Goal: Information Seeking & Learning: Learn about a topic

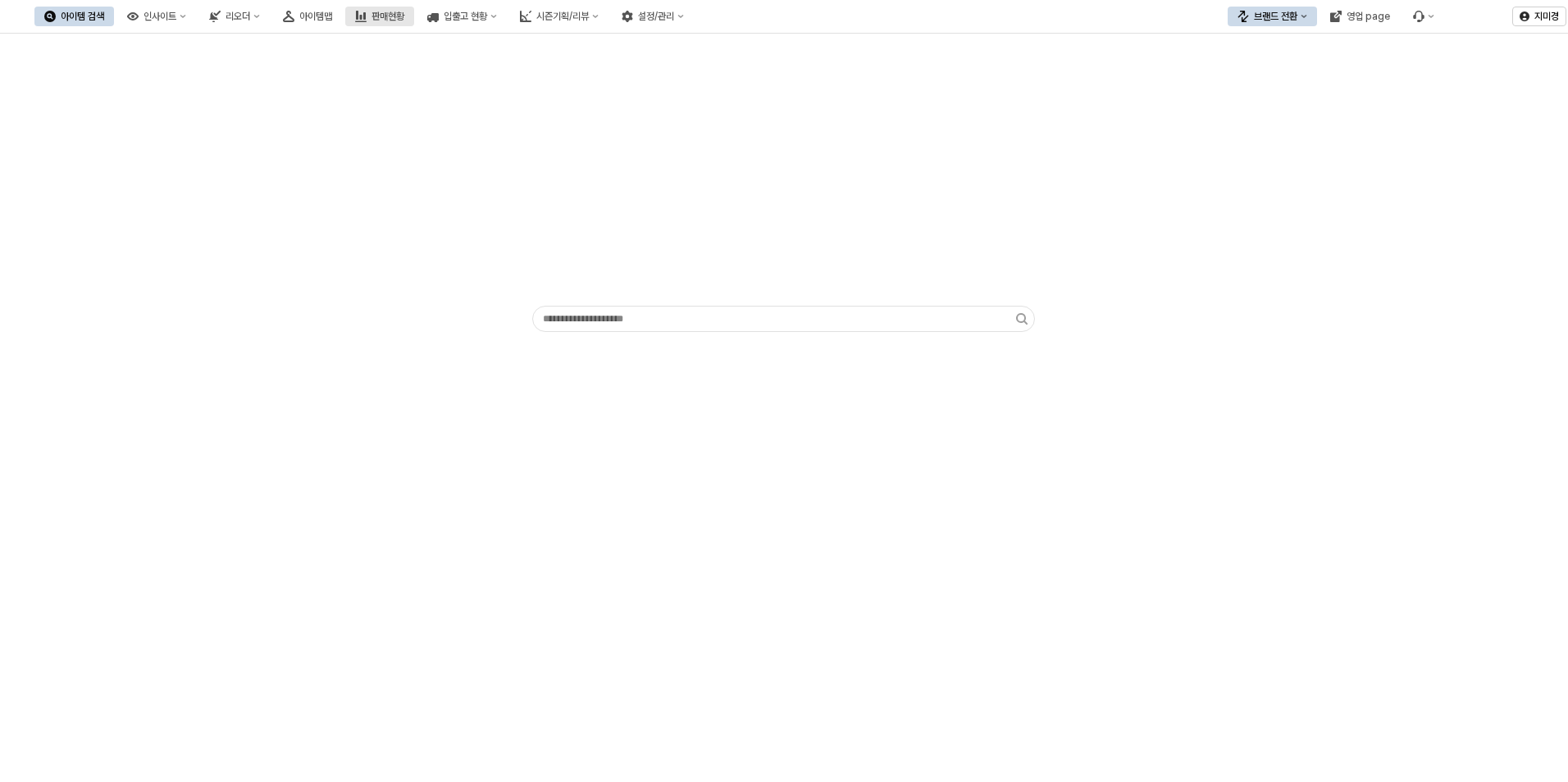
click at [404, 14] on div "판매현황" at bounding box center [388, 16] width 33 height 11
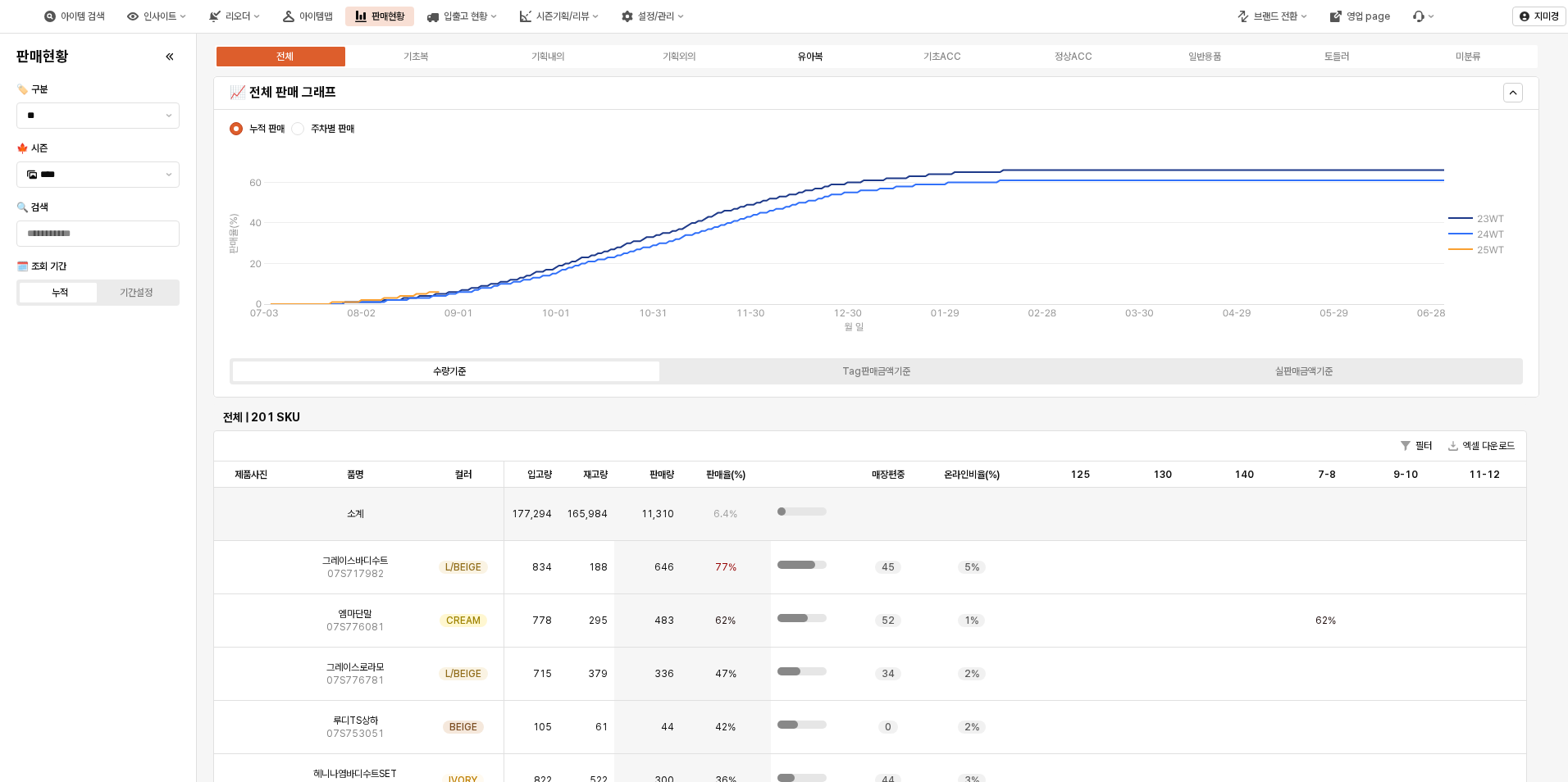
click at [822, 58] on div "유아복" at bounding box center [810, 56] width 24 height 11
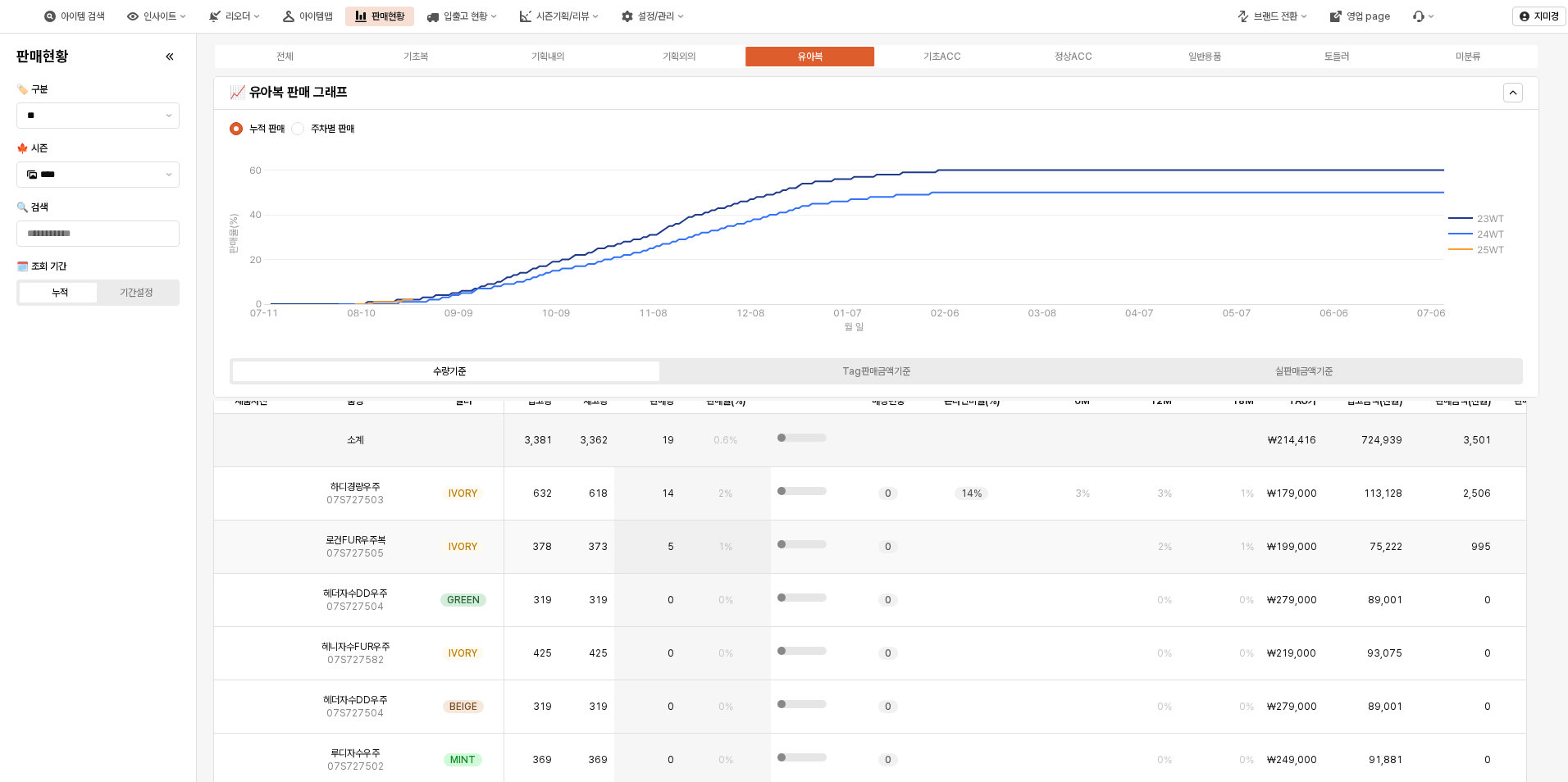
scroll to position [3690, 0]
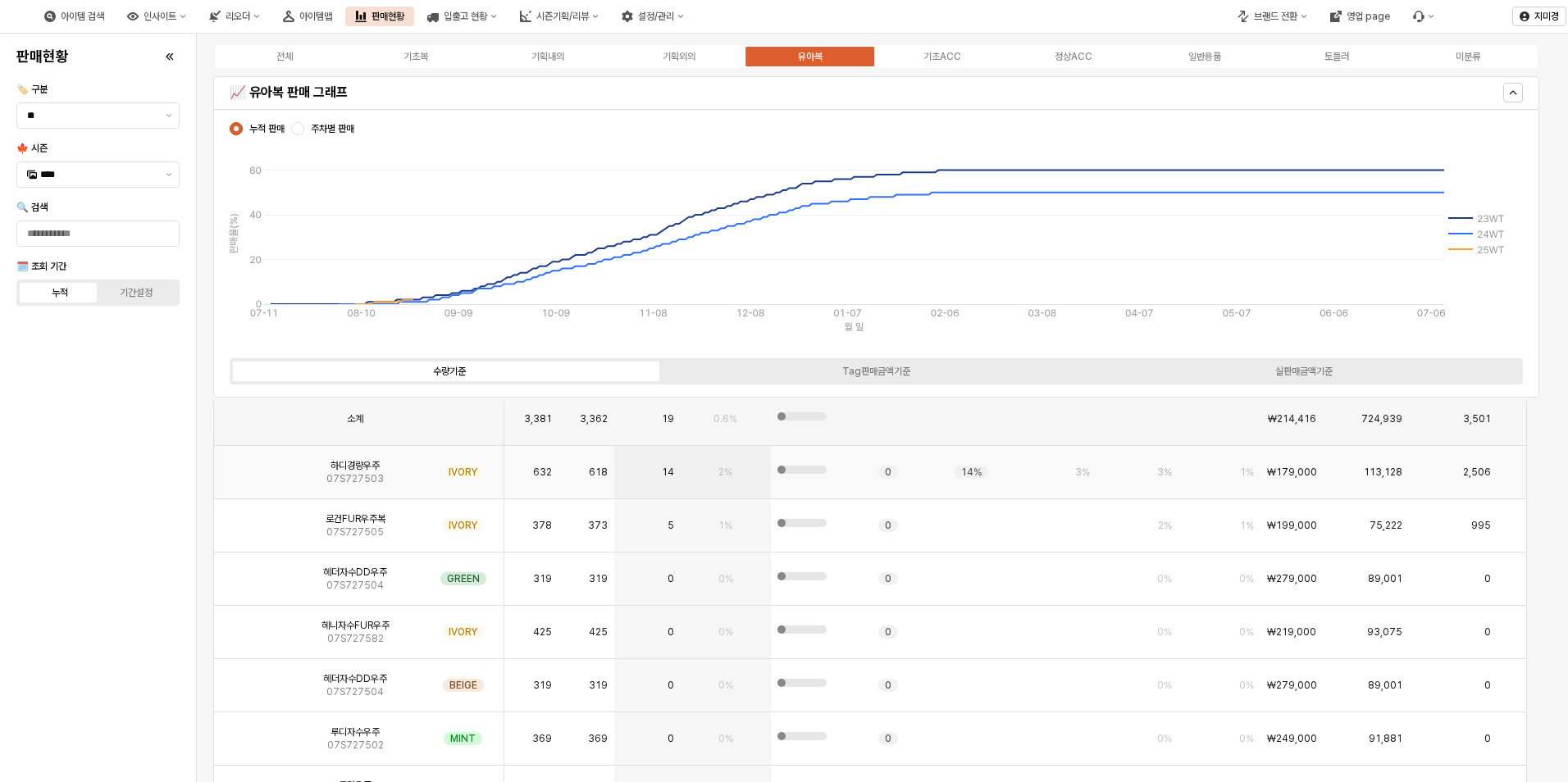
click at [251, 466] on img "App Frame" at bounding box center [251, 466] width 0 height 0
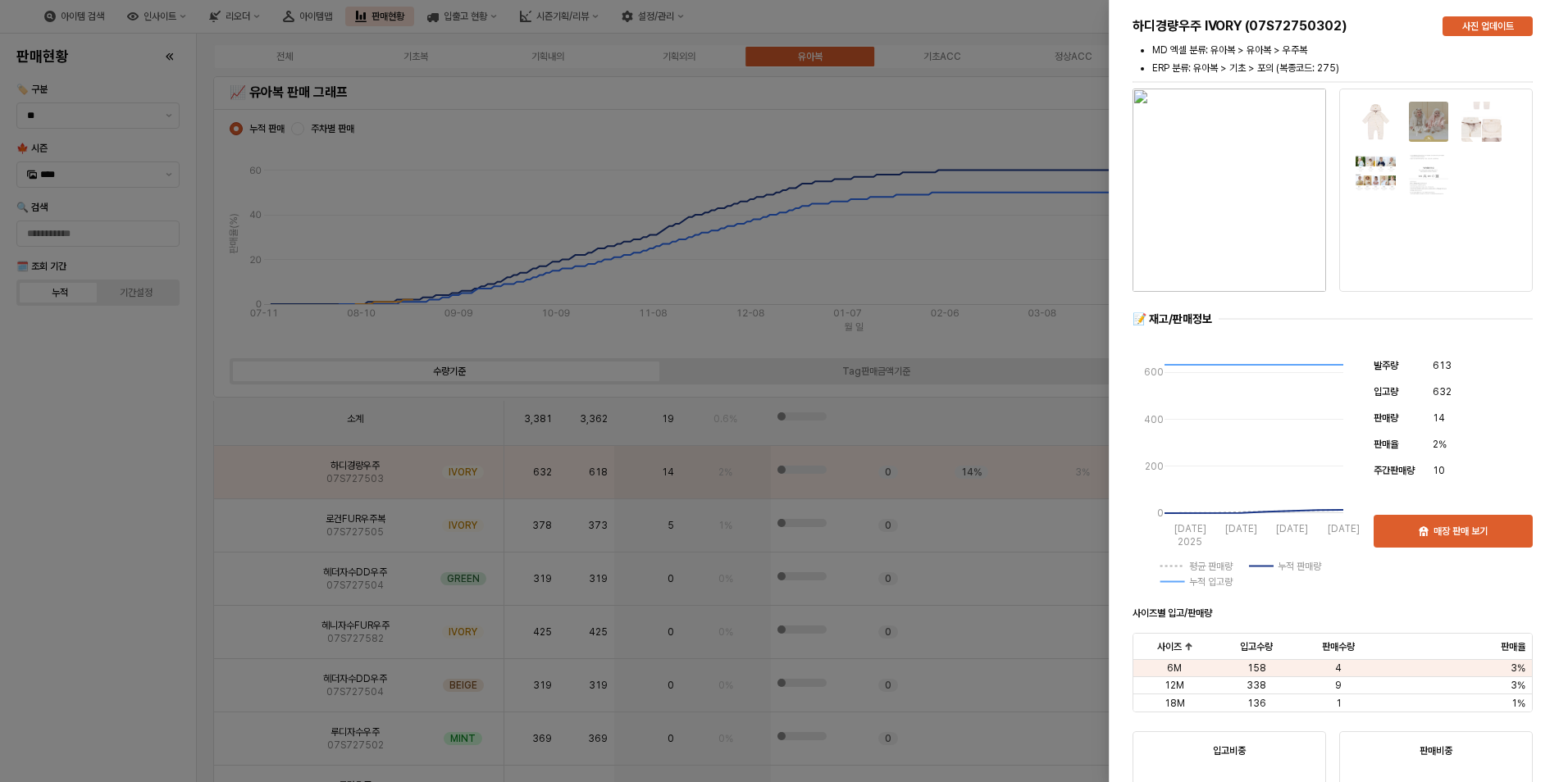
click at [154, 568] on div at bounding box center [784, 391] width 1568 height 782
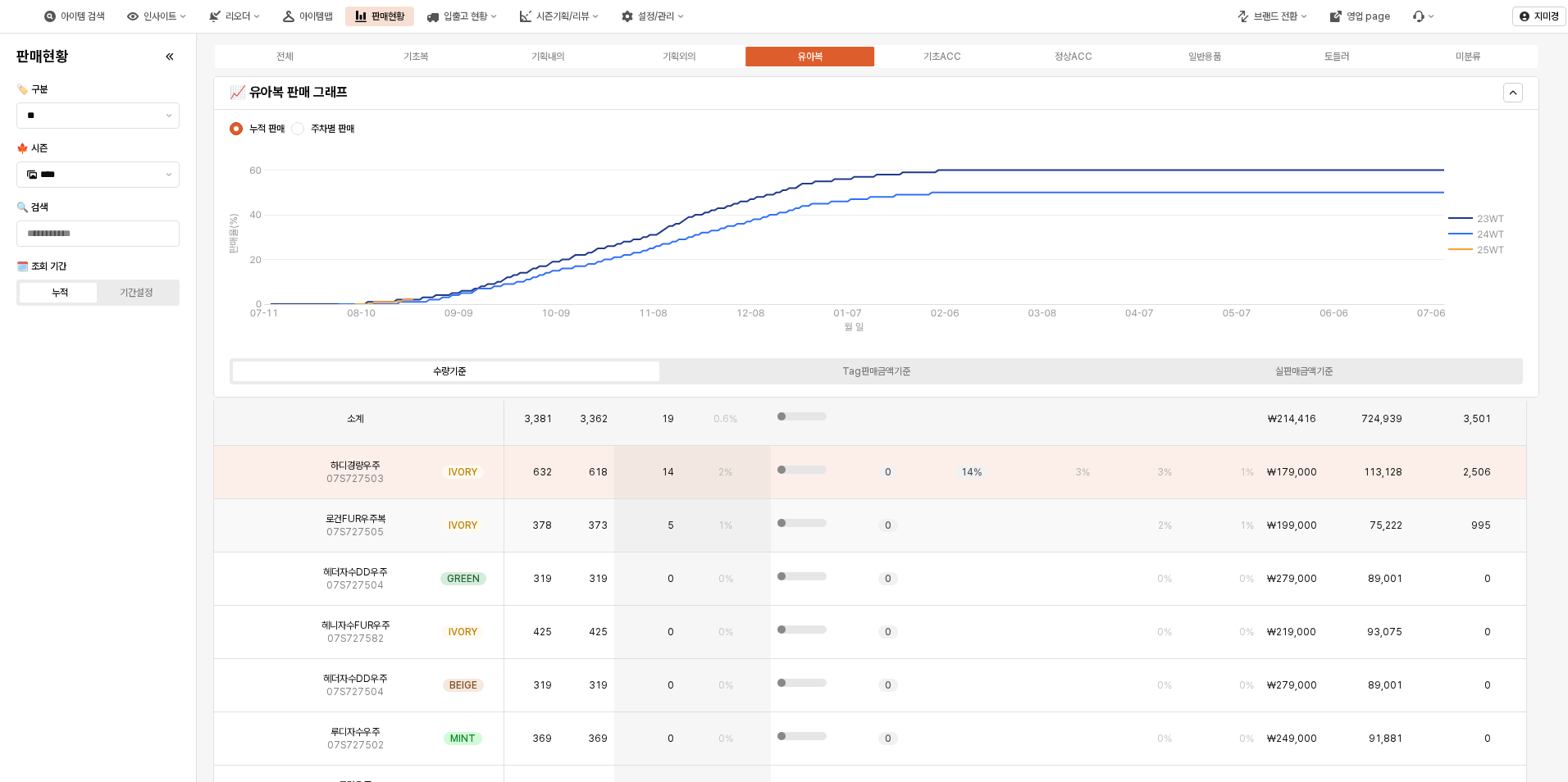
click at [251, 519] on img "App Frame" at bounding box center [251, 519] width 0 height 0
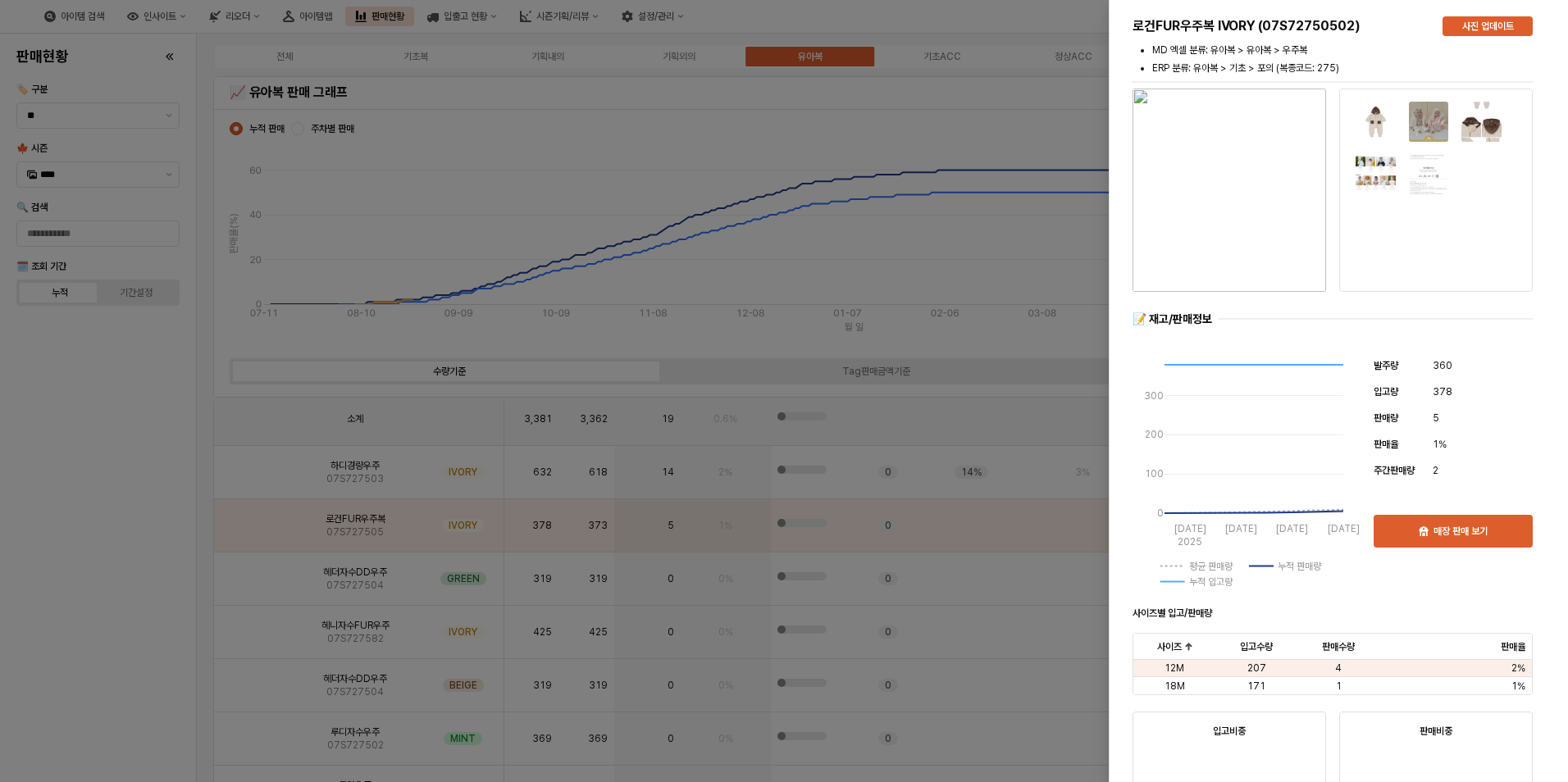
click at [121, 605] on div at bounding box center [784, 391] width 1568 height 782
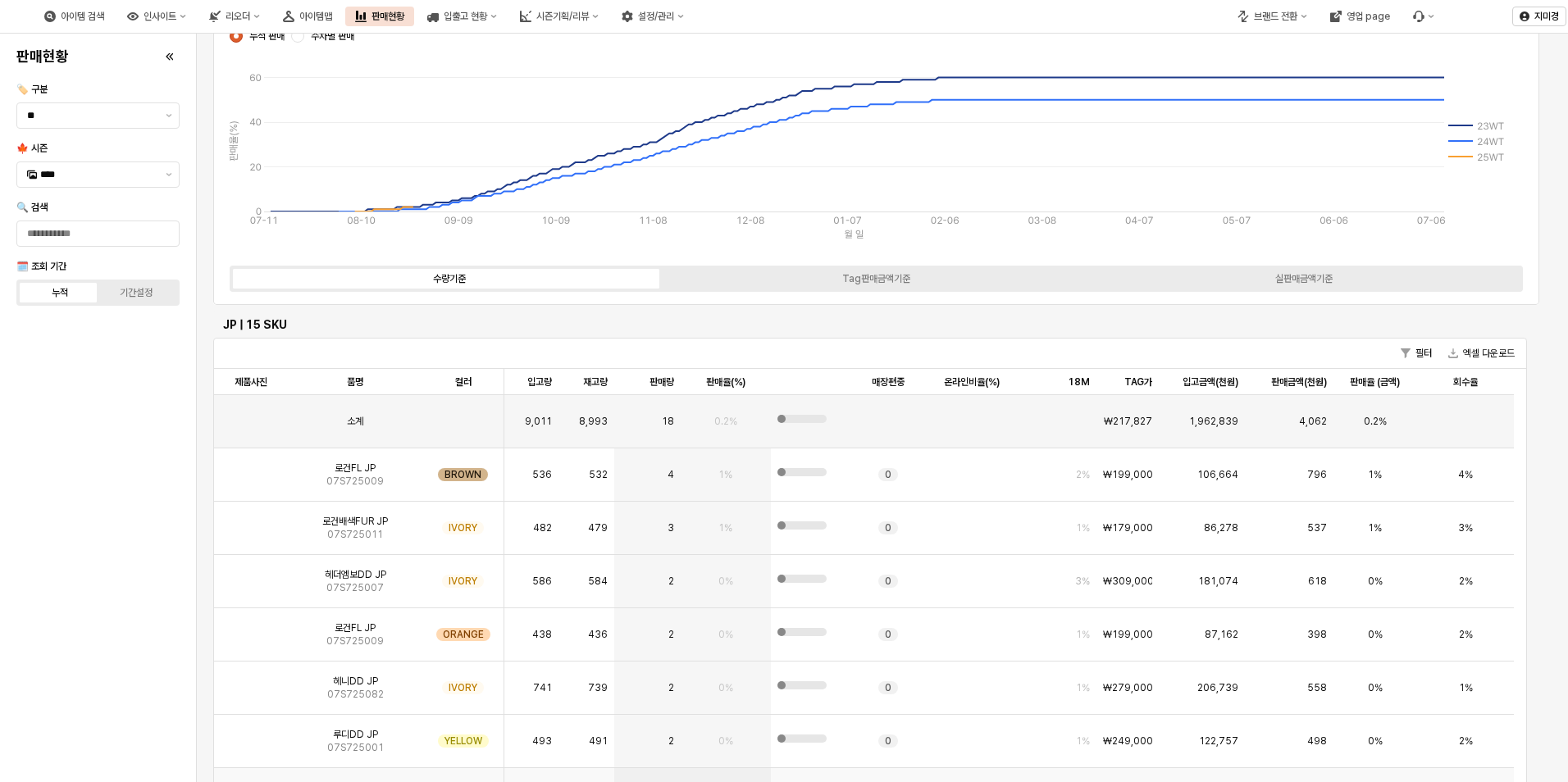
scroll to position [0, 0]
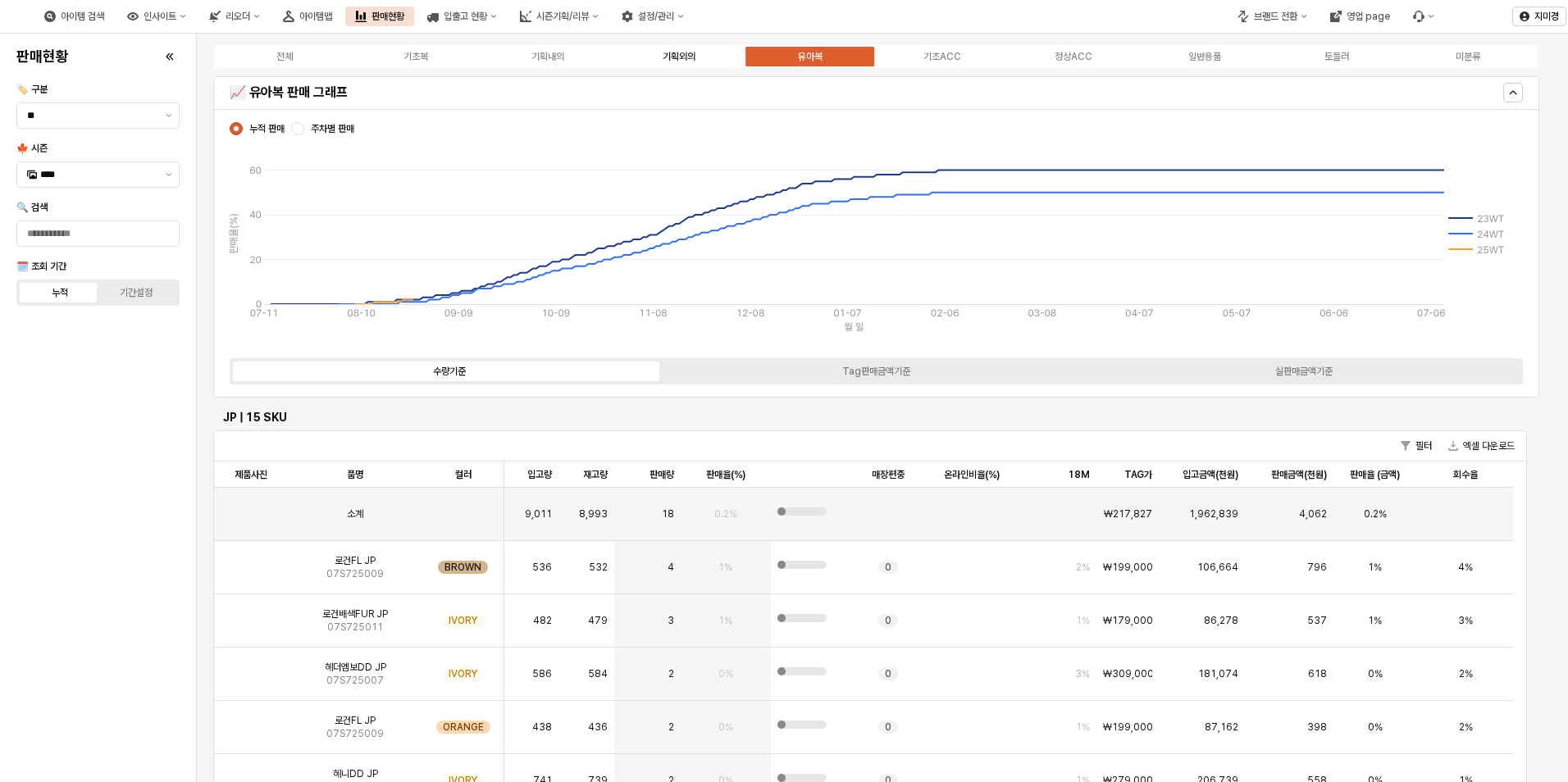
click at [704, 55] on label "기획외의" at bounding box center [679, 56] width 132 height 15
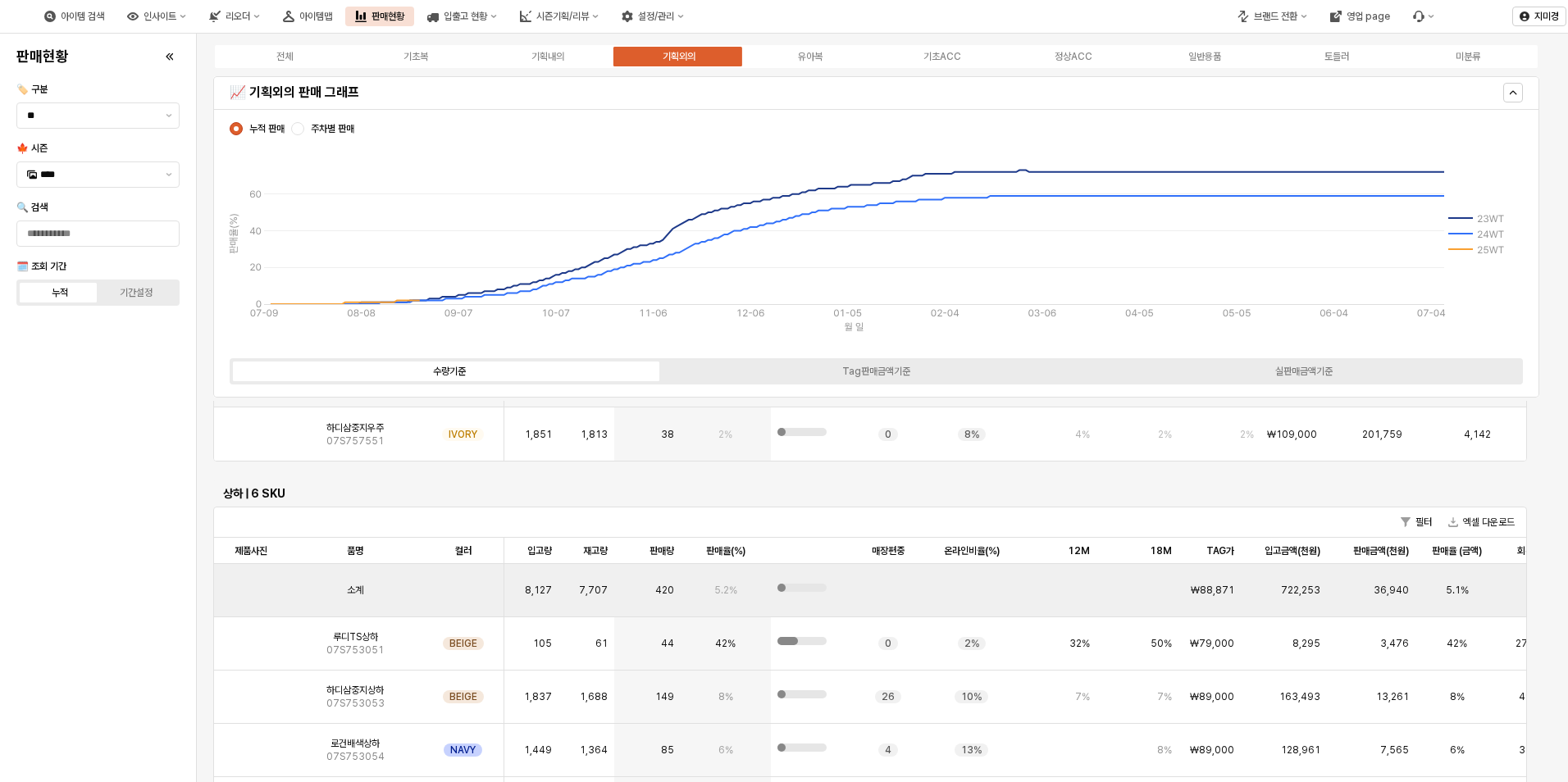
scroll to position [738, 0]
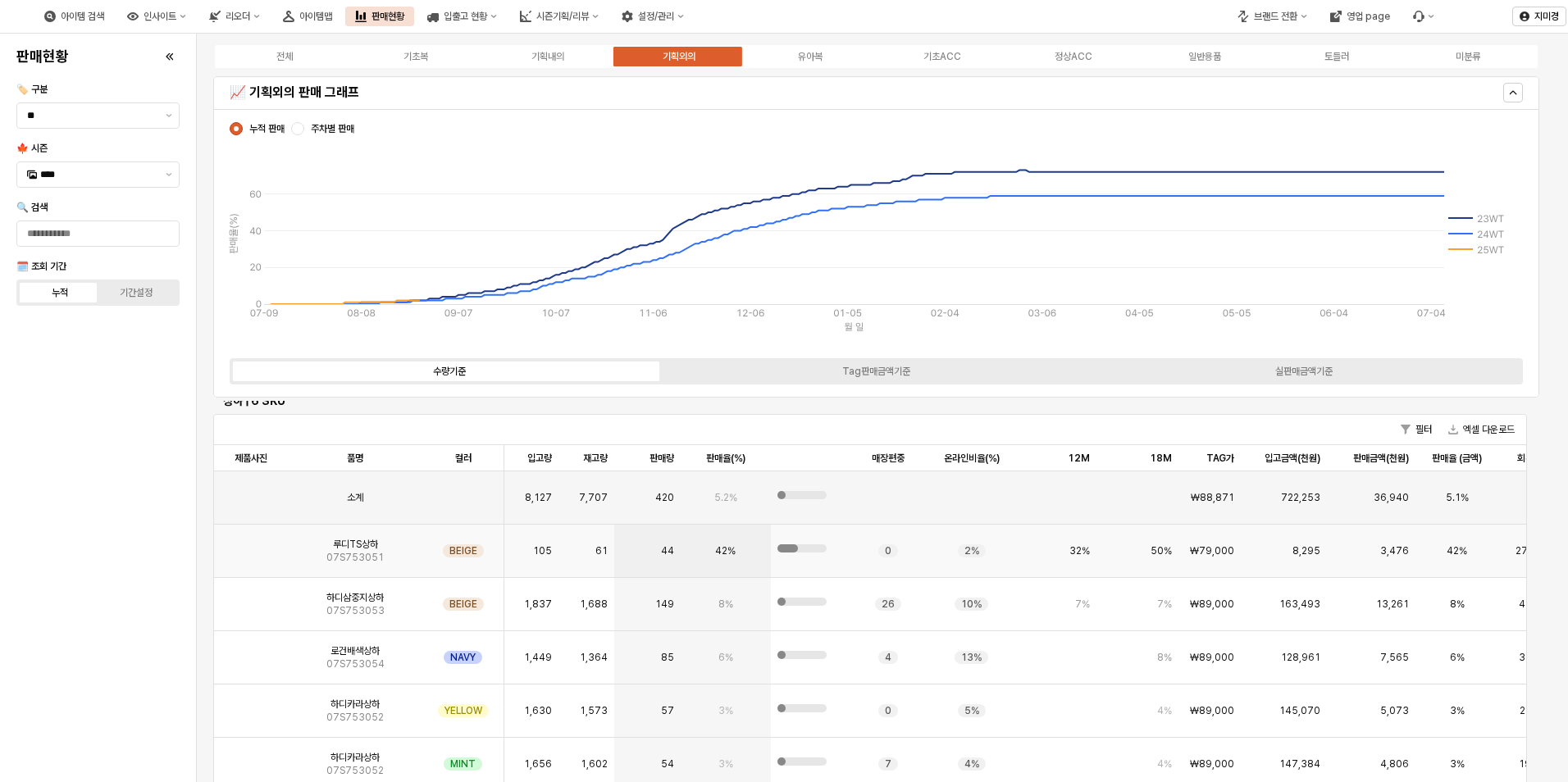
click at [251, 545] on img "App Frame" at bounding box center [251, 545] width 0 height 0
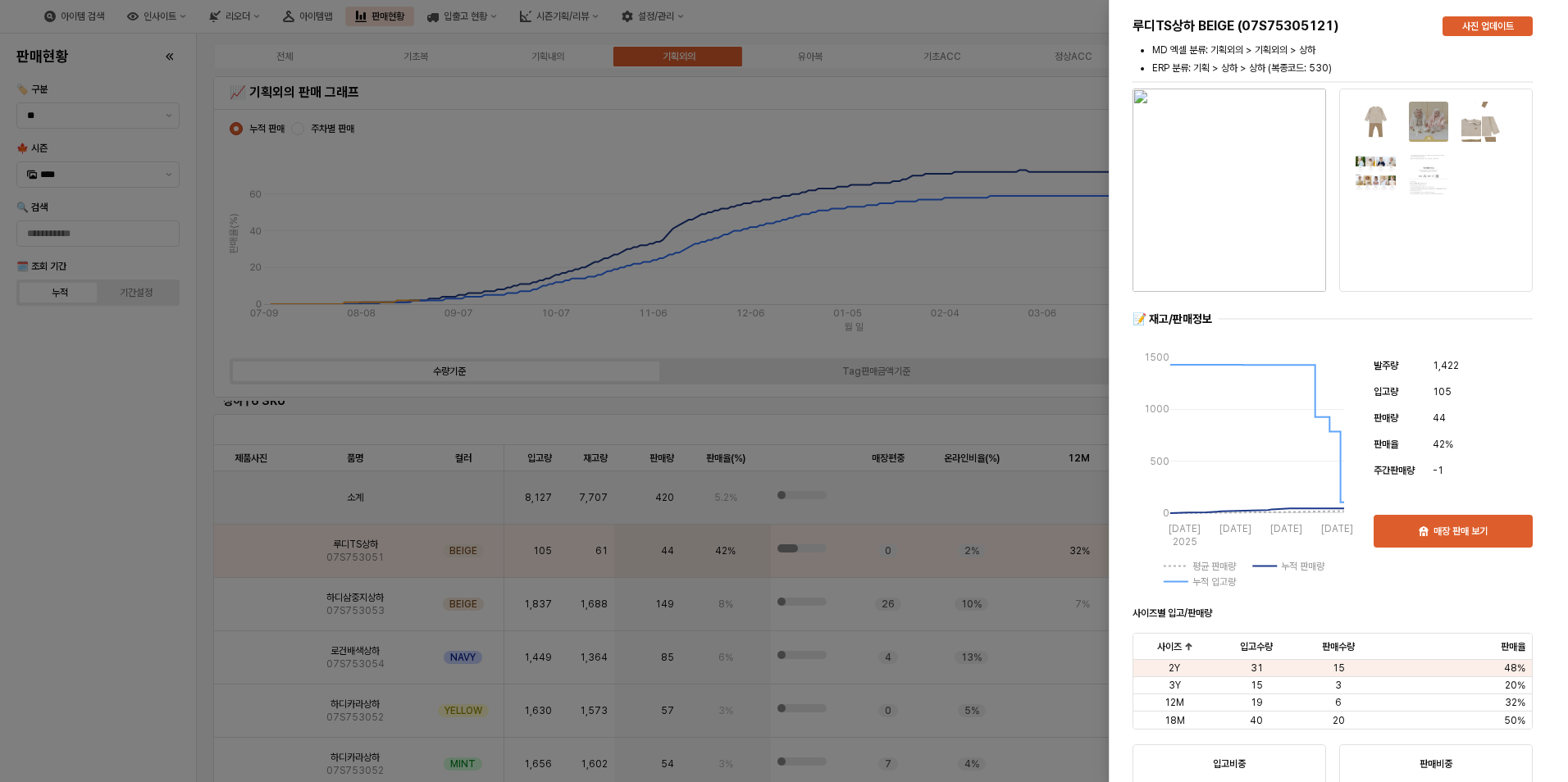
click at [82, 422] on div at bounding box center [784, 391] width 1568 height 782
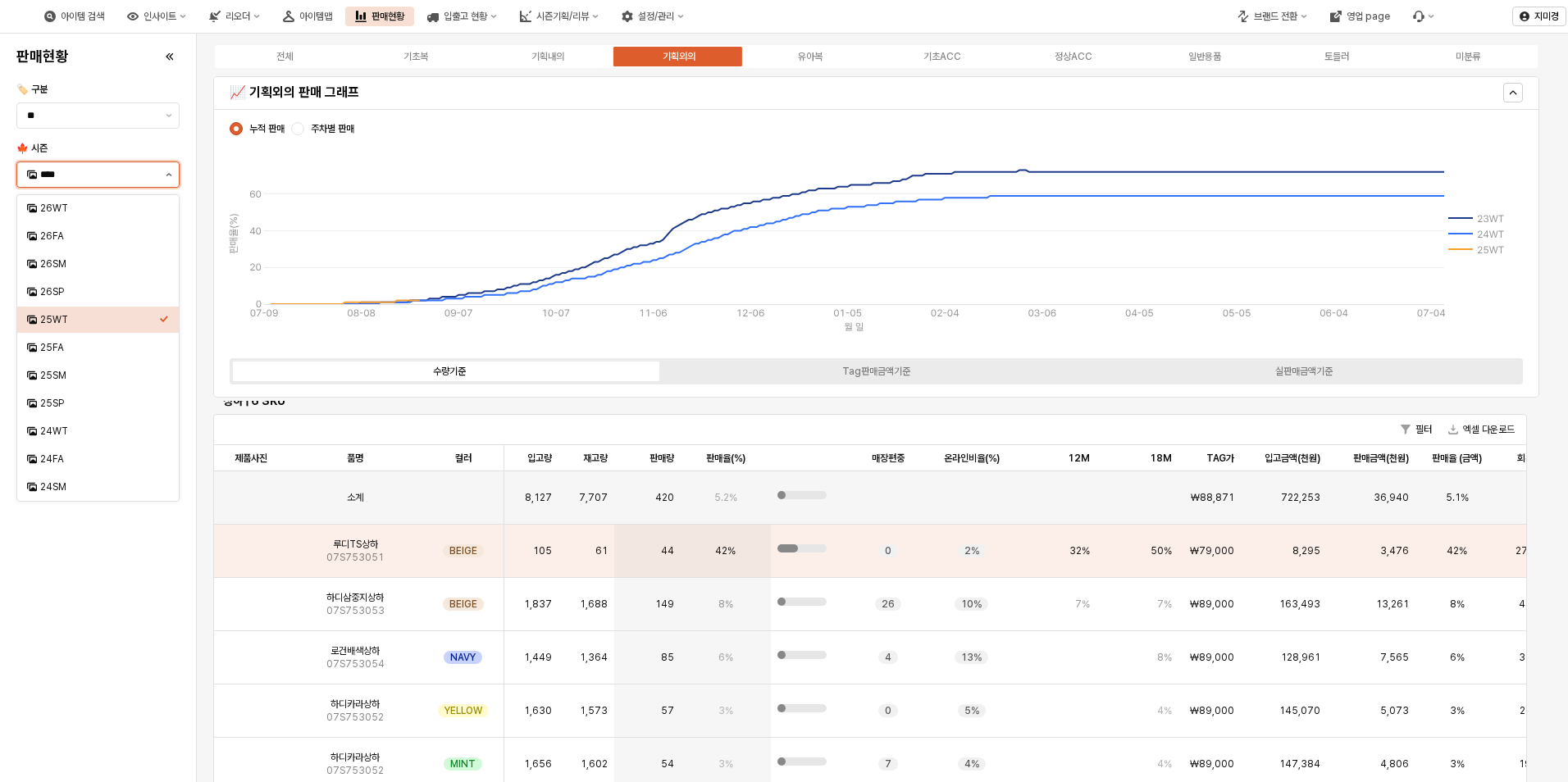
click at [168, 177] on button "제안 사항 표시" at bounding box center [169, 174] width 20 height 24
click at [80, 352] on div "25FA" at bounding box center [99, 347] width 119 height 13
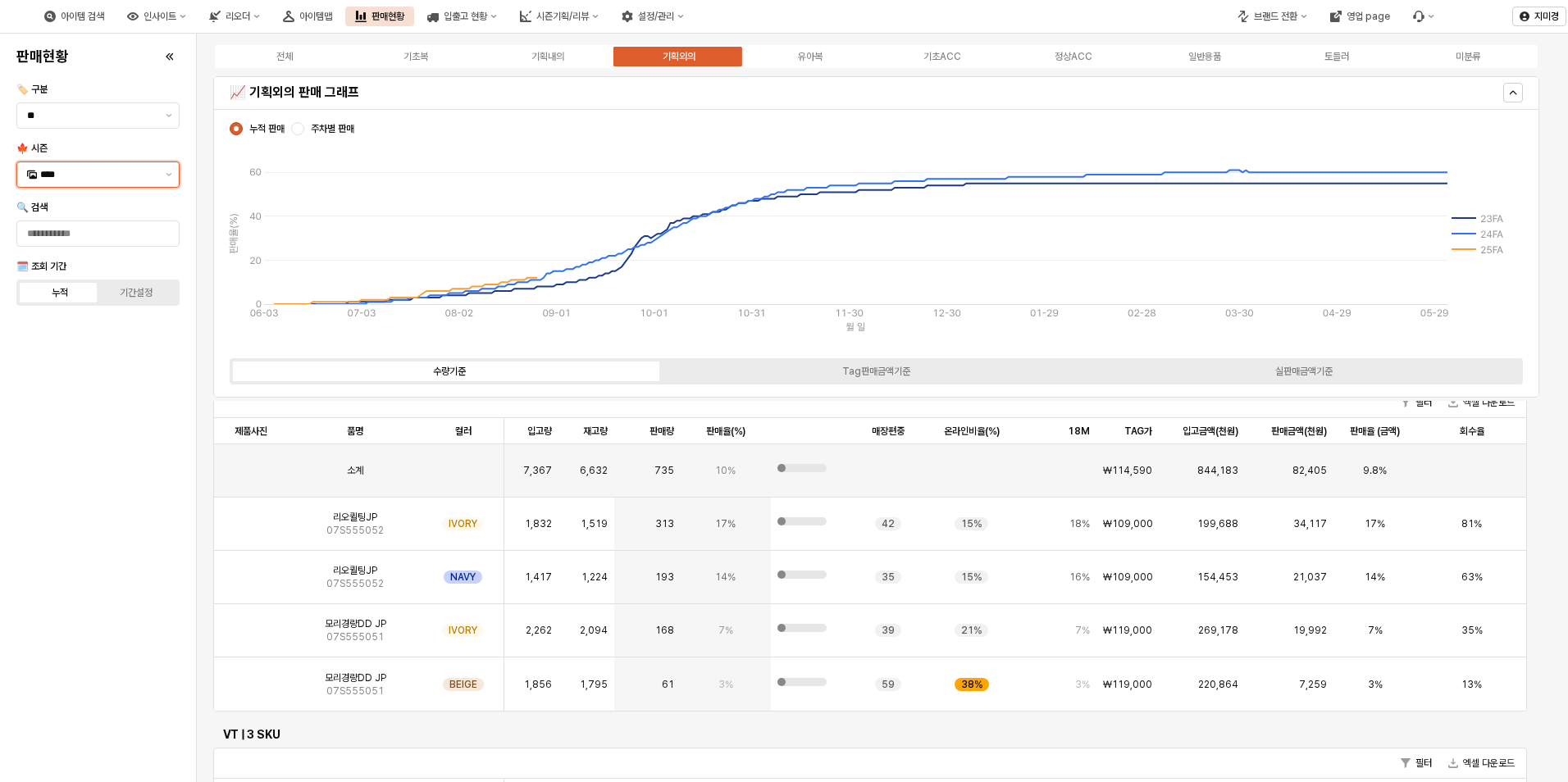
scroll to position [0, 0]
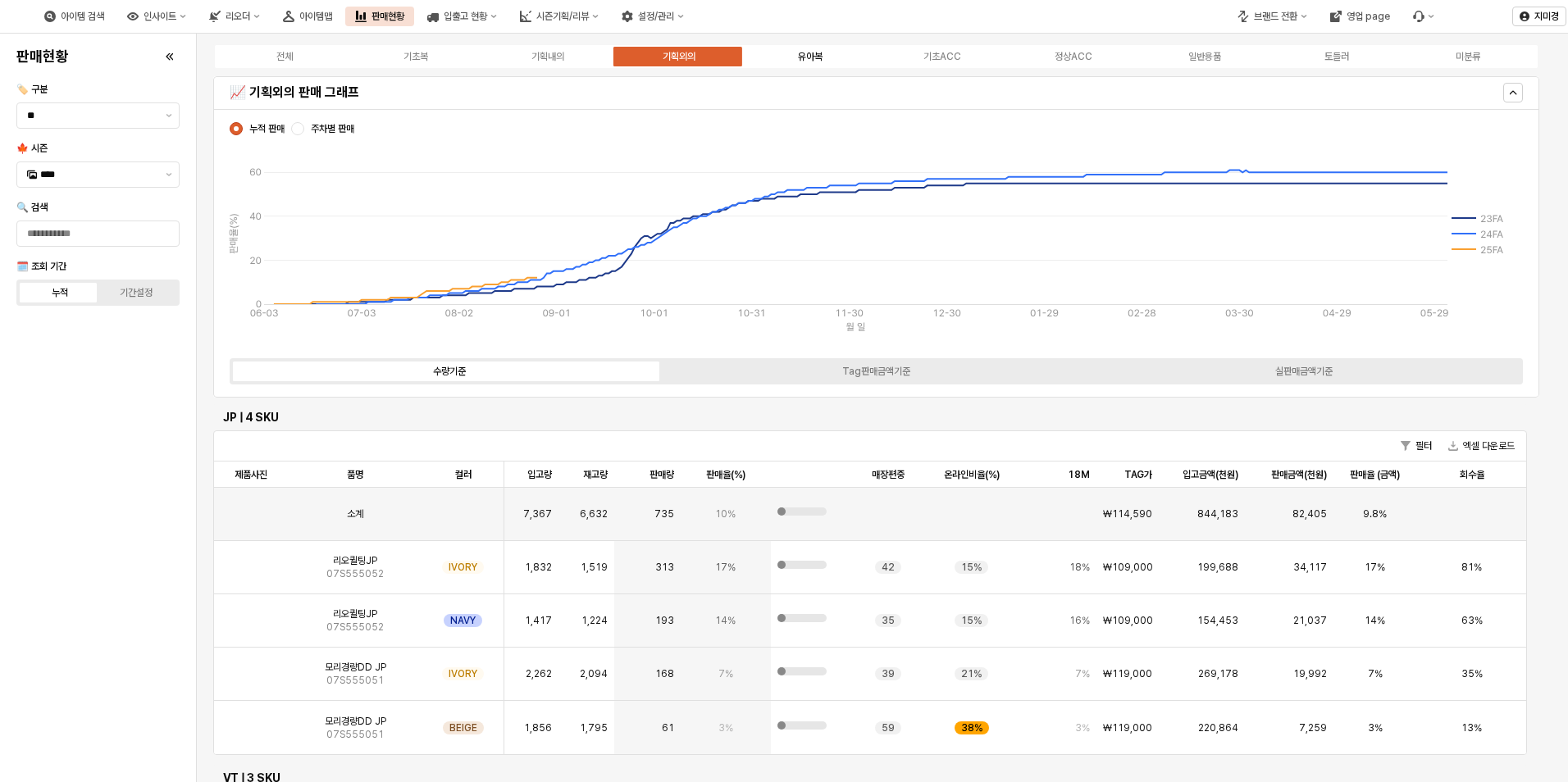
click at [799, 57] on div "유아복" at bounding box center [810, 56] width 24 height 11
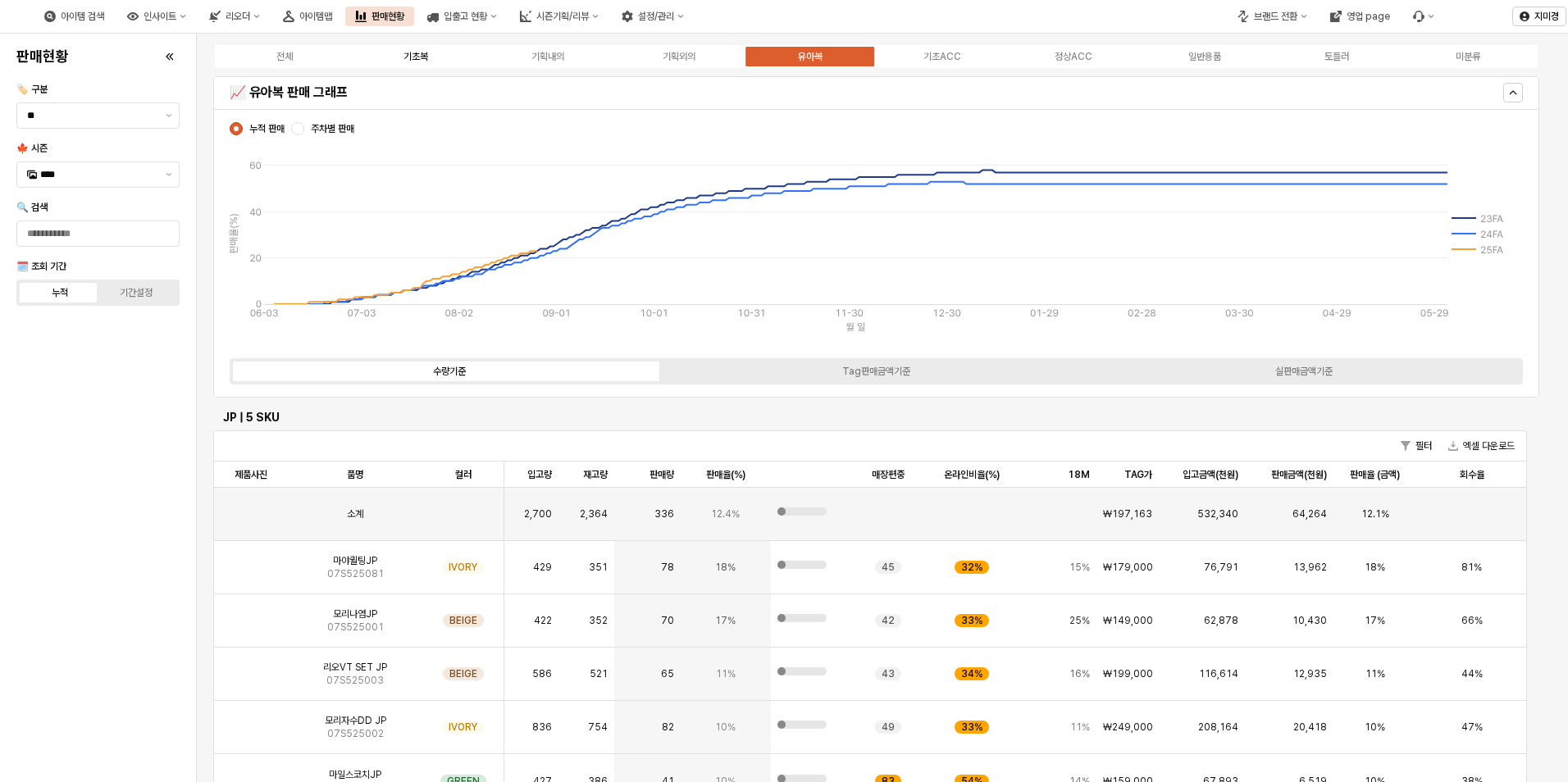
click at [425, 58] on div "기초복" at bounding box center [416, 56] width 24 height 11
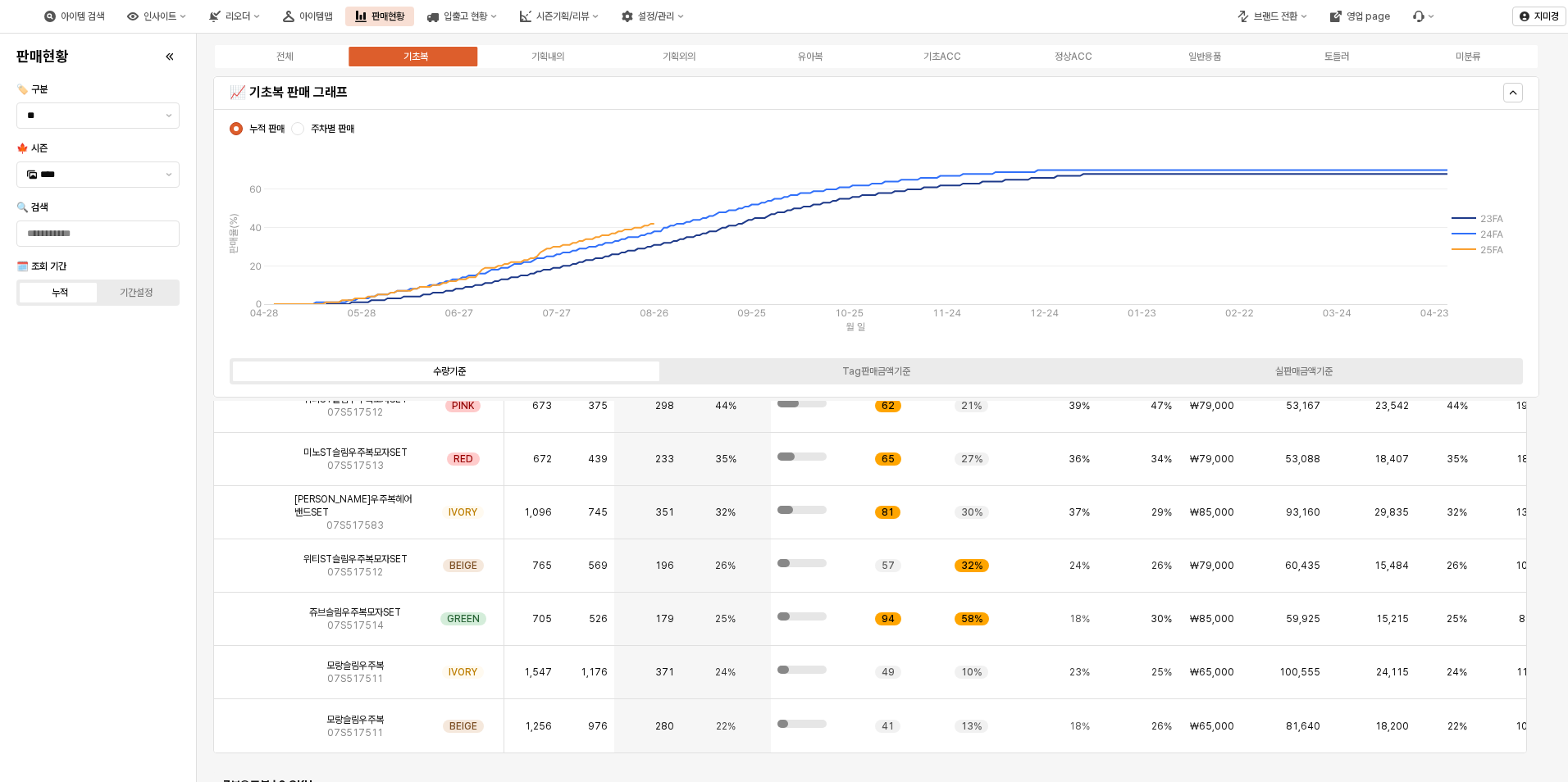
scroll to position [3690, 0]
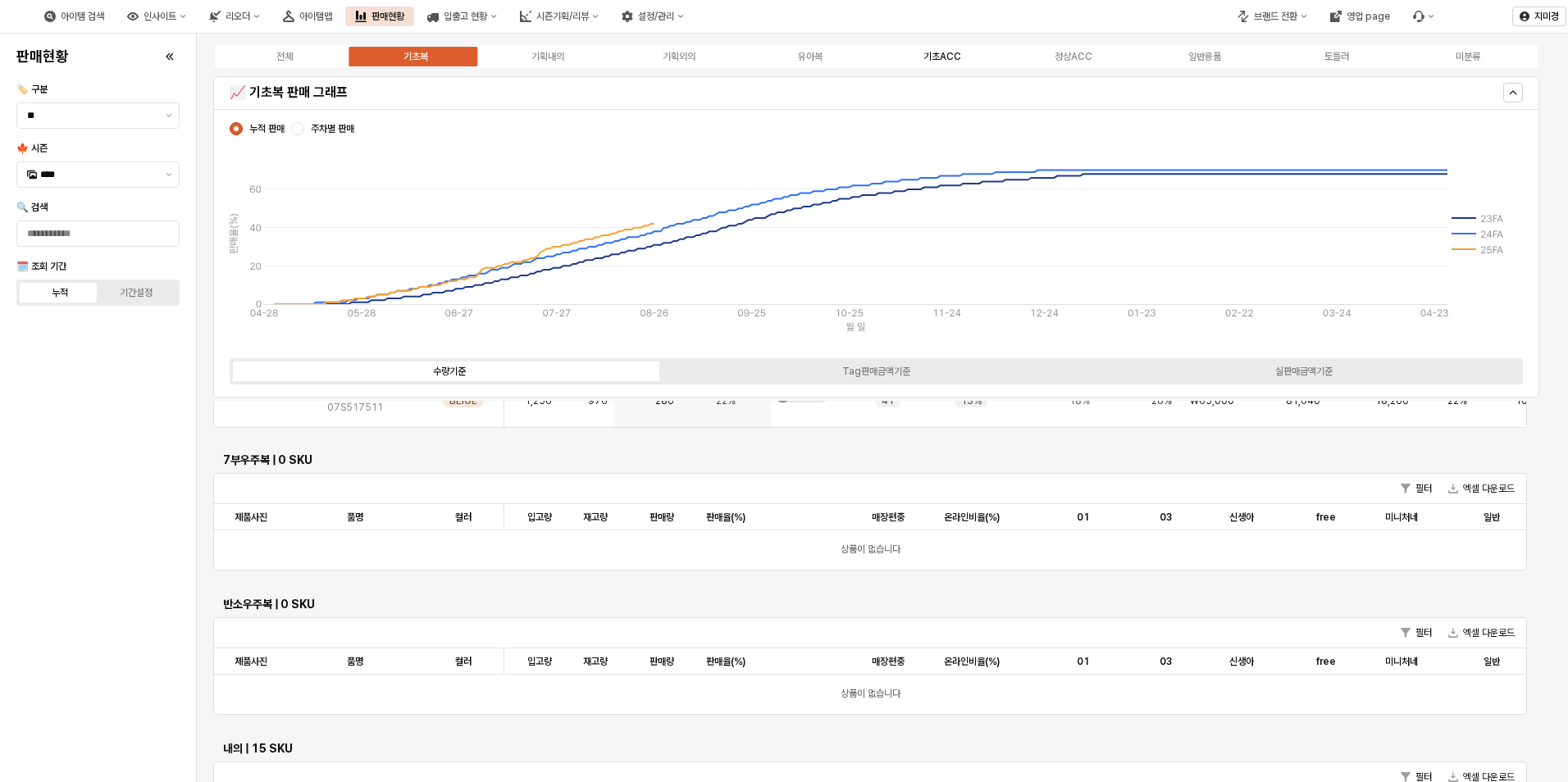
click at [935, 51] on div "기초ACC" at bounding box center [942, 56] width 38 height 11
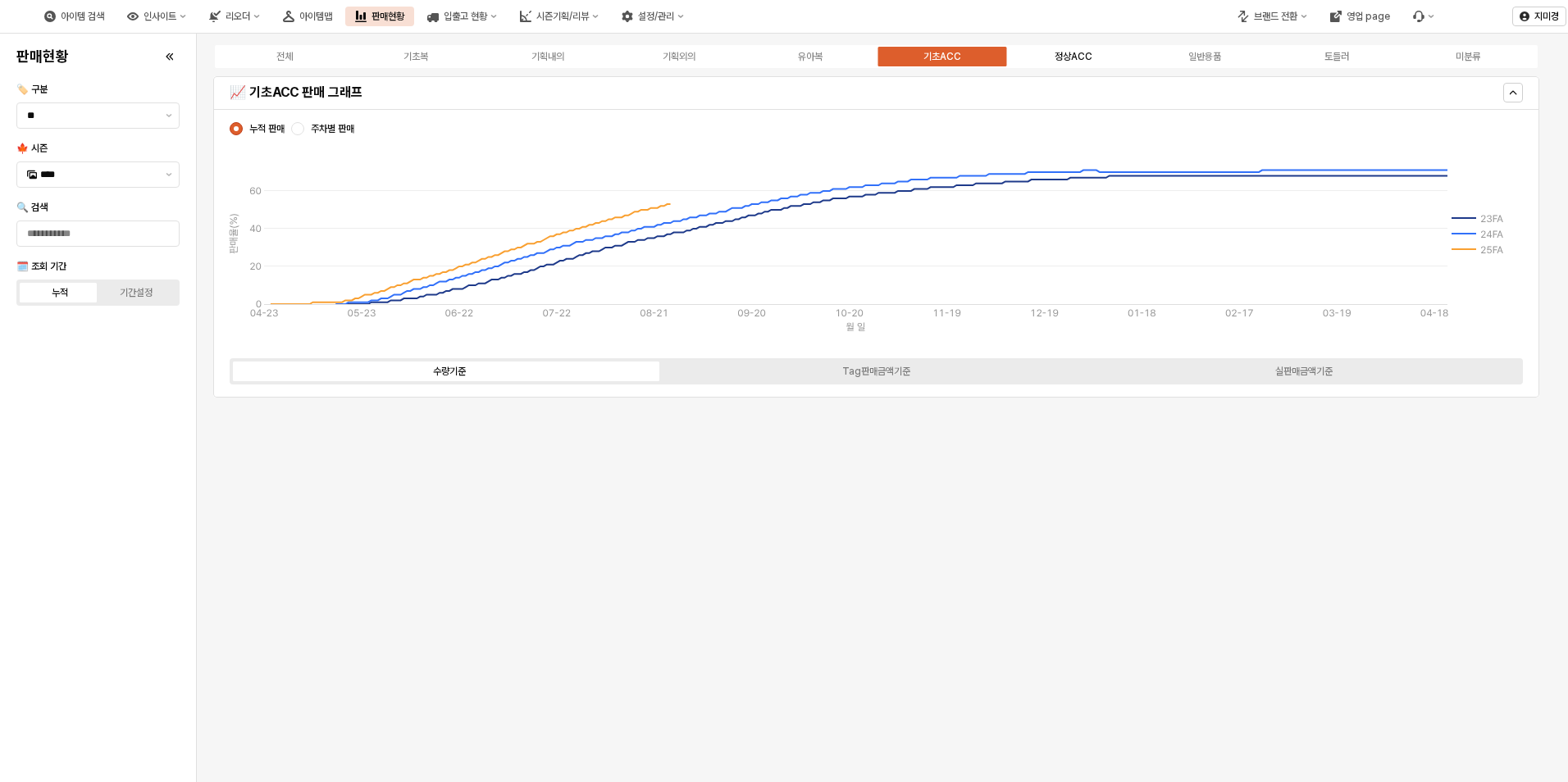
scroll to position [0, 0]
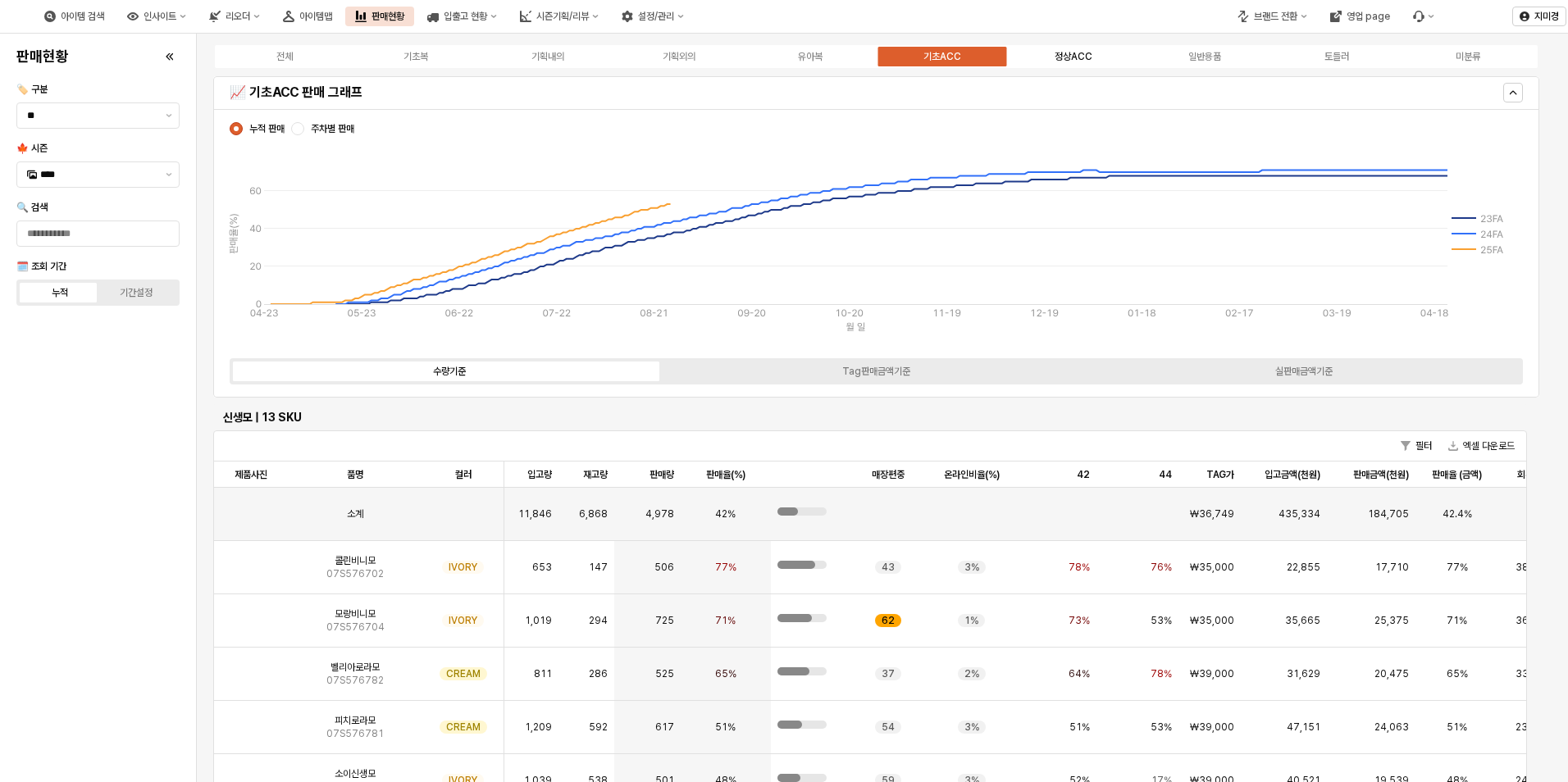
click at [1079, 57] on div "정상ACC" at bounding box center [1074, 56] width 38 height 11
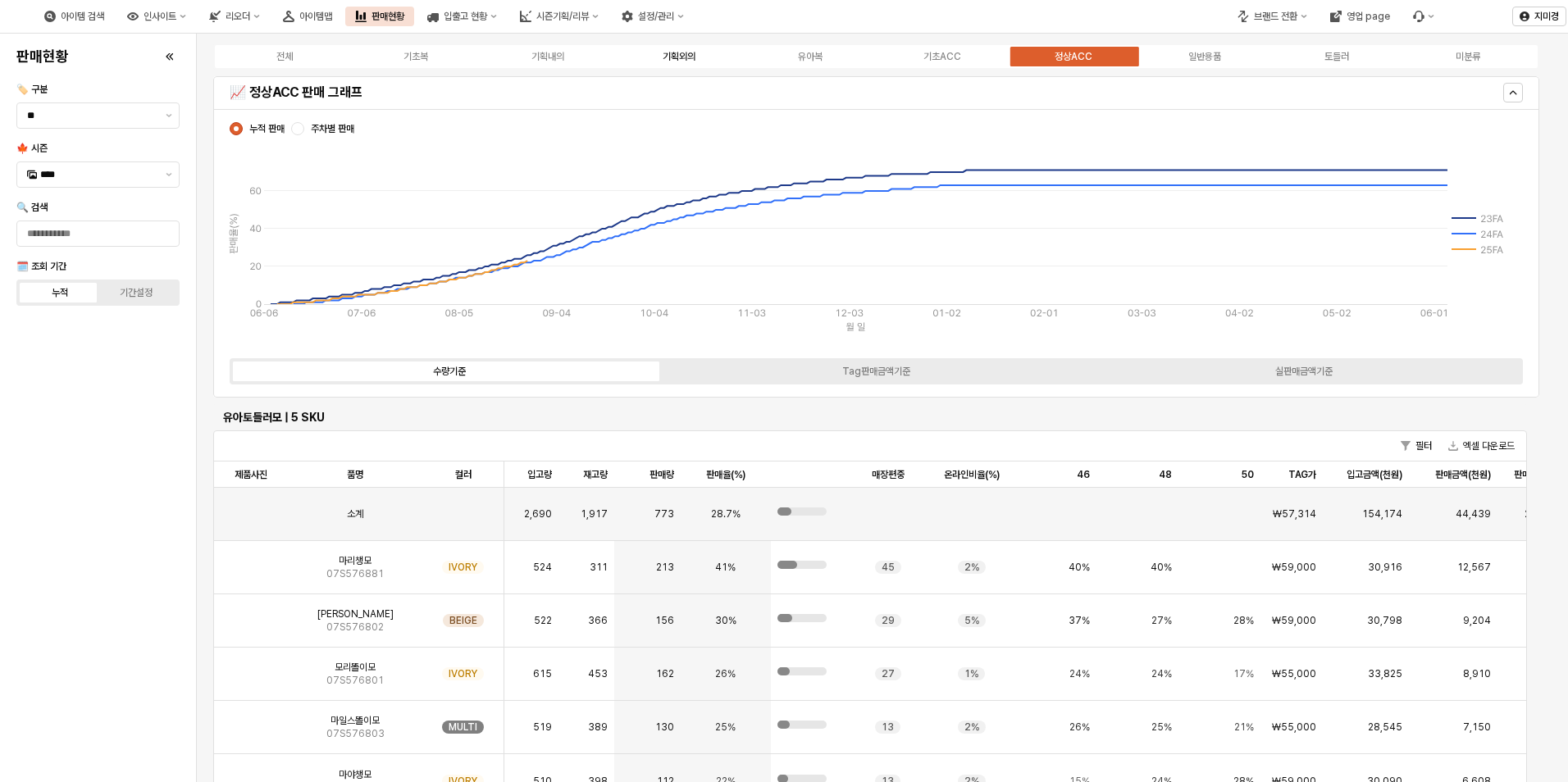
click at [668, 59] on div "기획외의" at bounding box center [679, 56] width 33 height 11
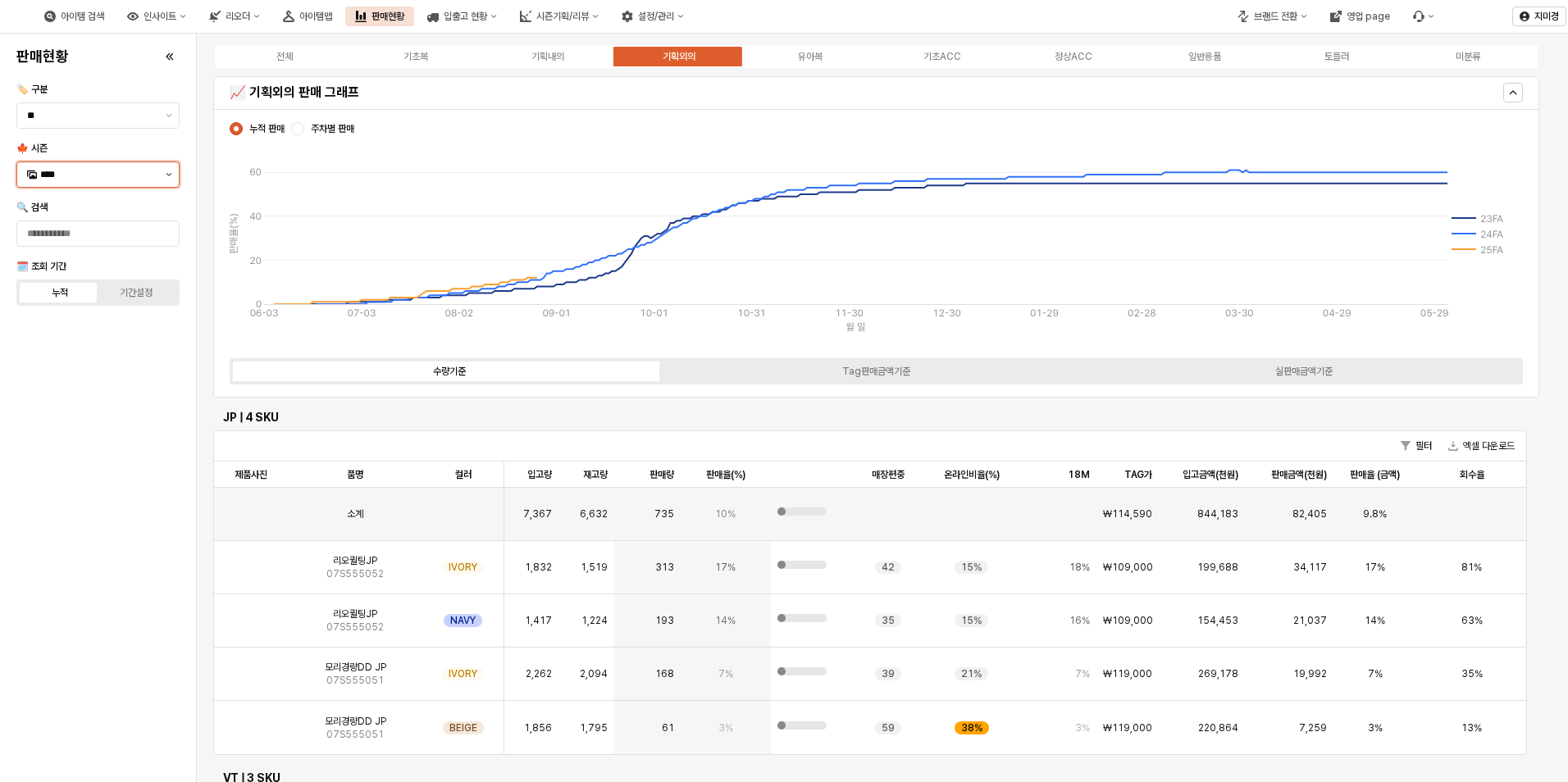
click at [173, 177] on button "제안 사항 표시" at bounding box center [169, 174] width 20 height 24
click at [87, 319] on div "25WT" at bounding box center [99, 320] width 119 height 13
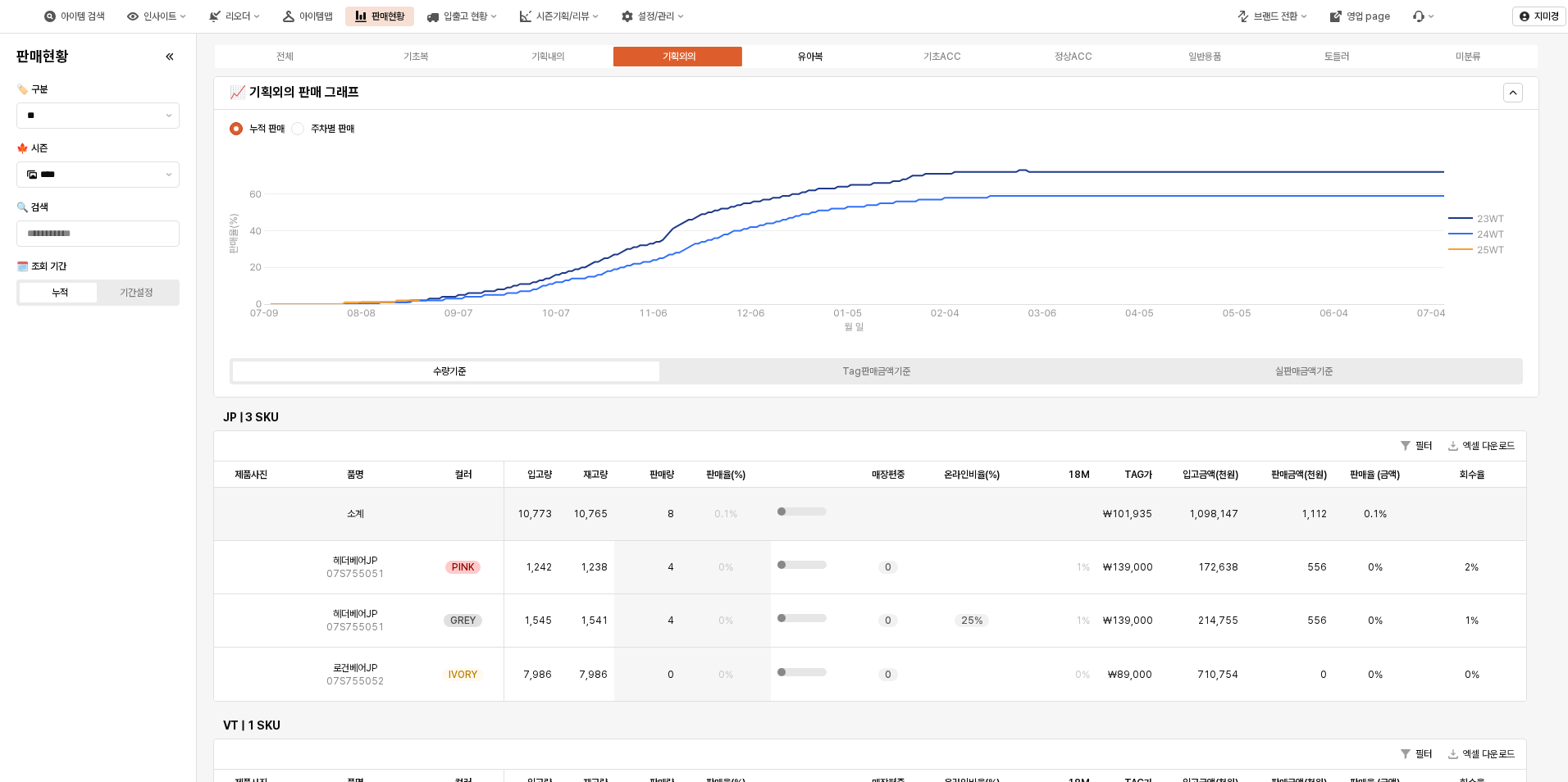
click at [824, 58] on label "유아복" at bounding box center [810, 56] width 132 height 15
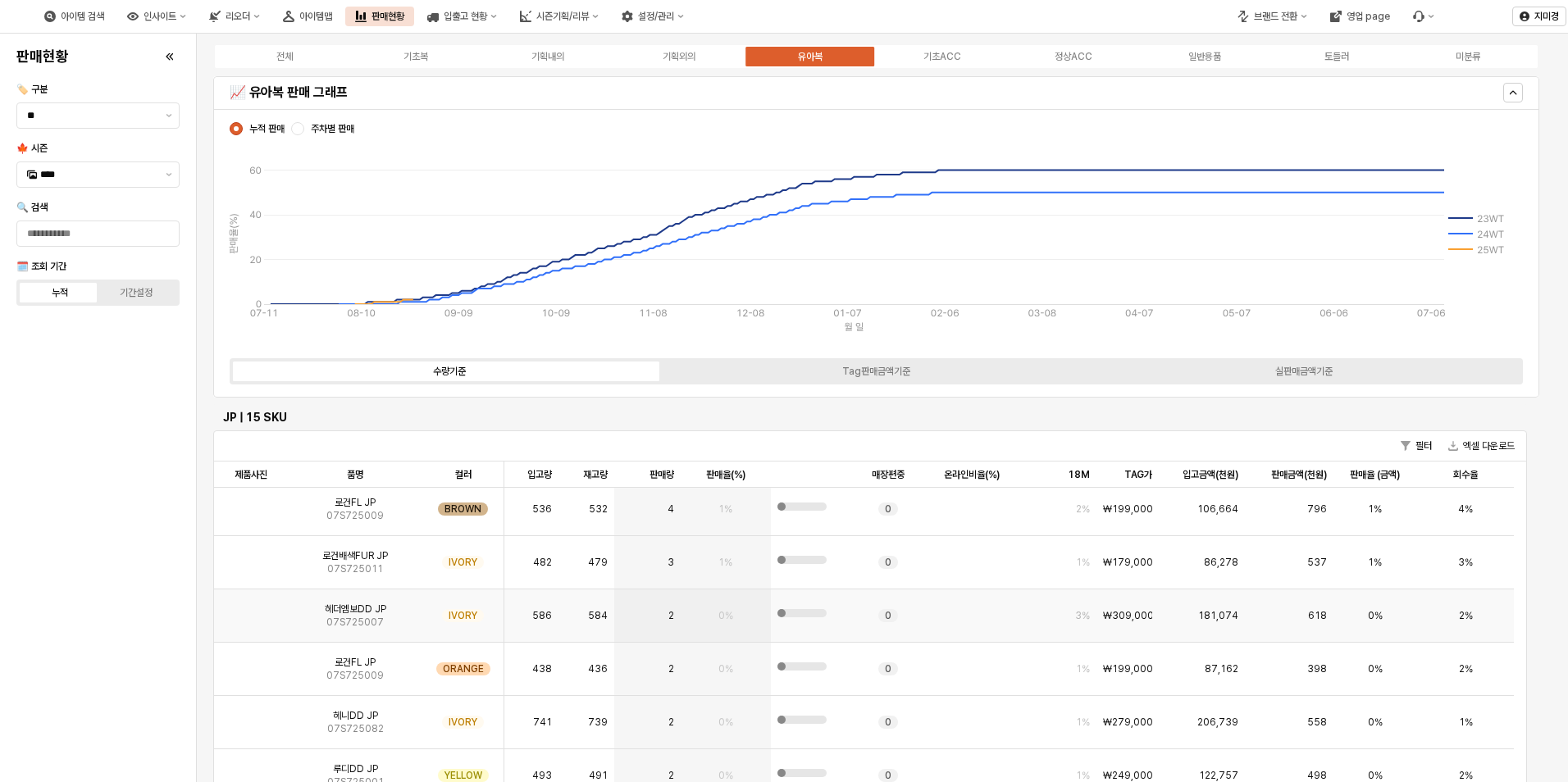
scroll to position [82, 0]
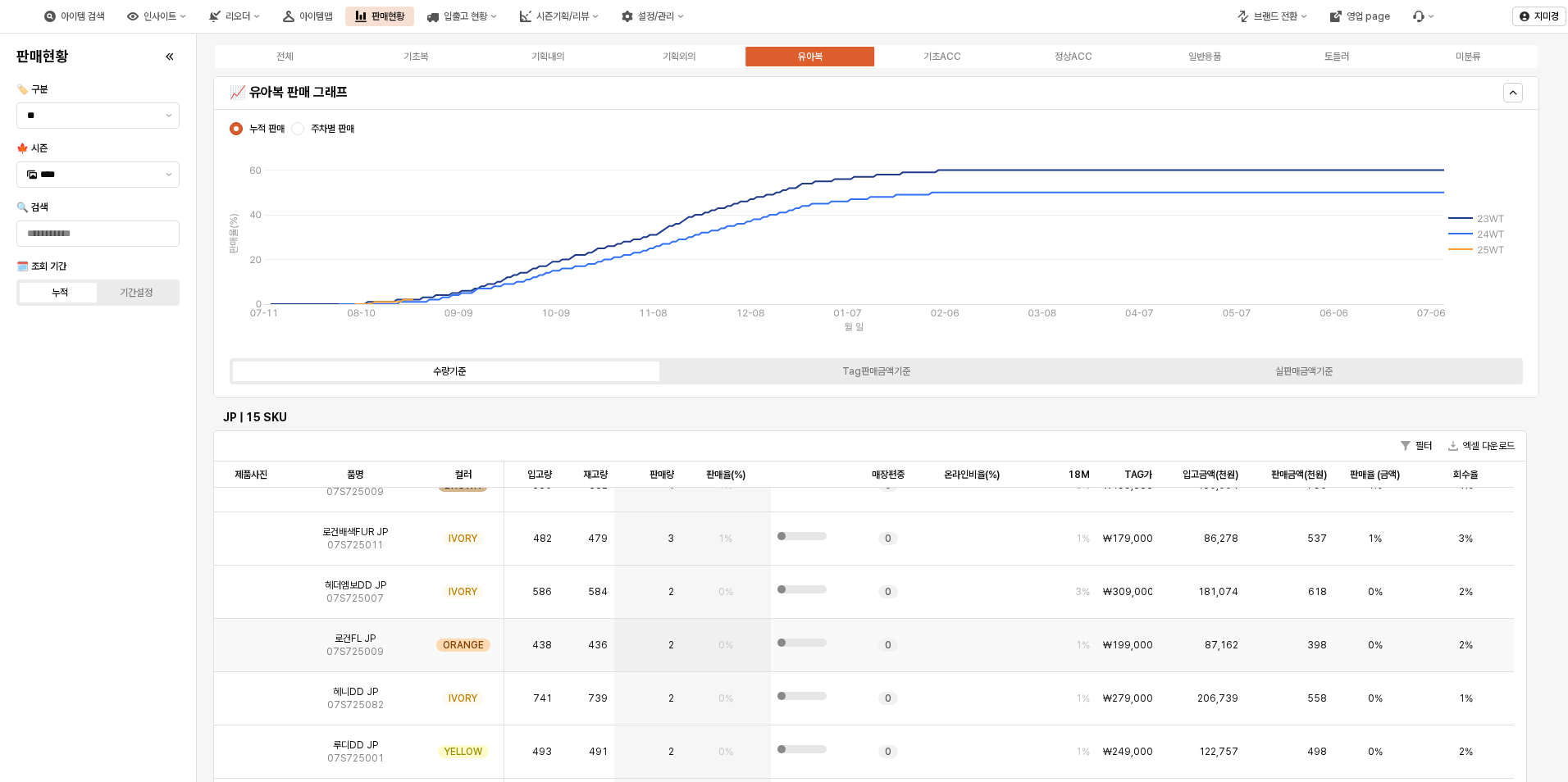
click at [251, 639] on img "App Frame" at bounding box center [251, 639] width 0 height 0
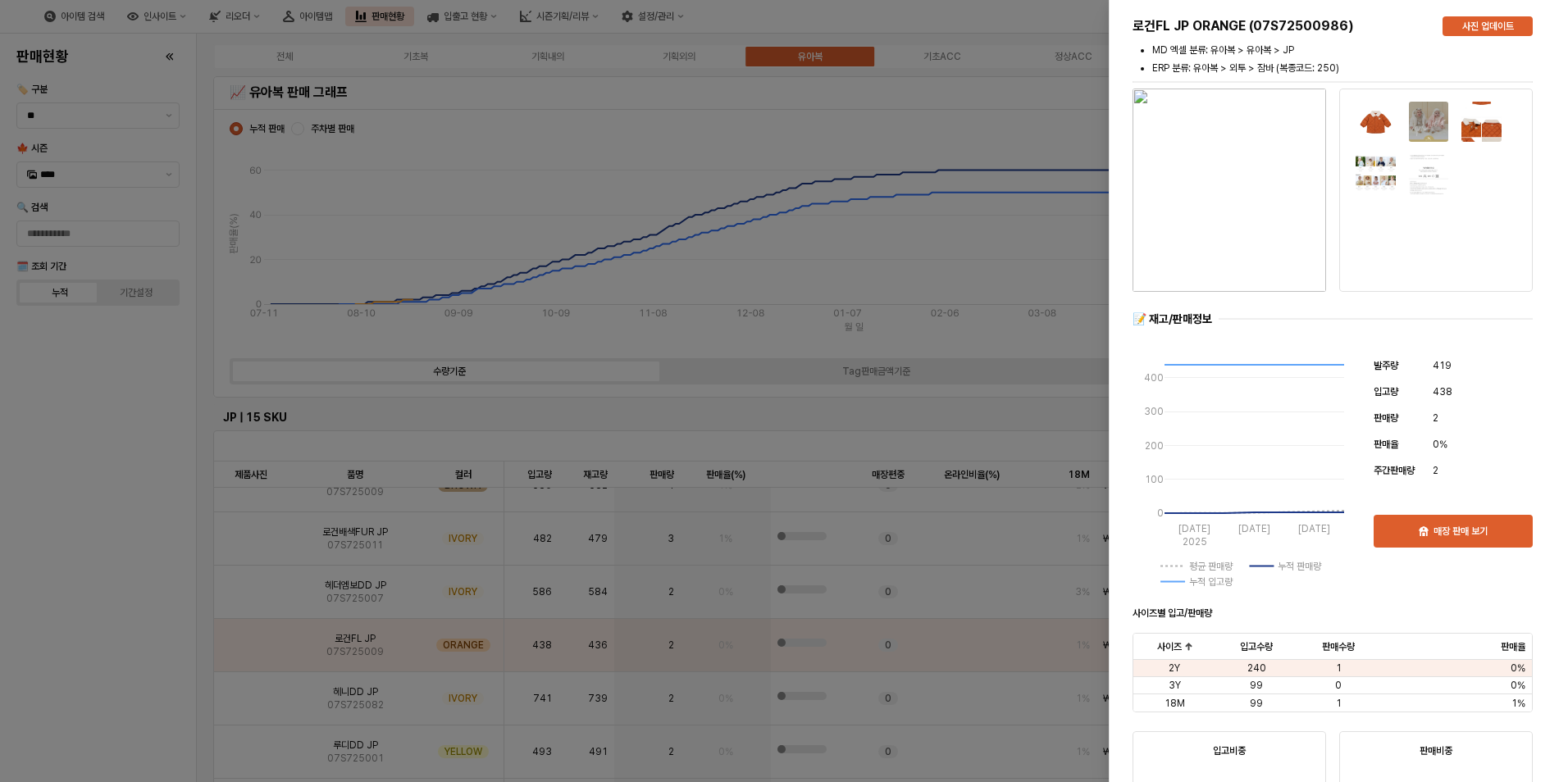
click at [163, 638] on div at bounding box center [784, 391] width 1568 height 782
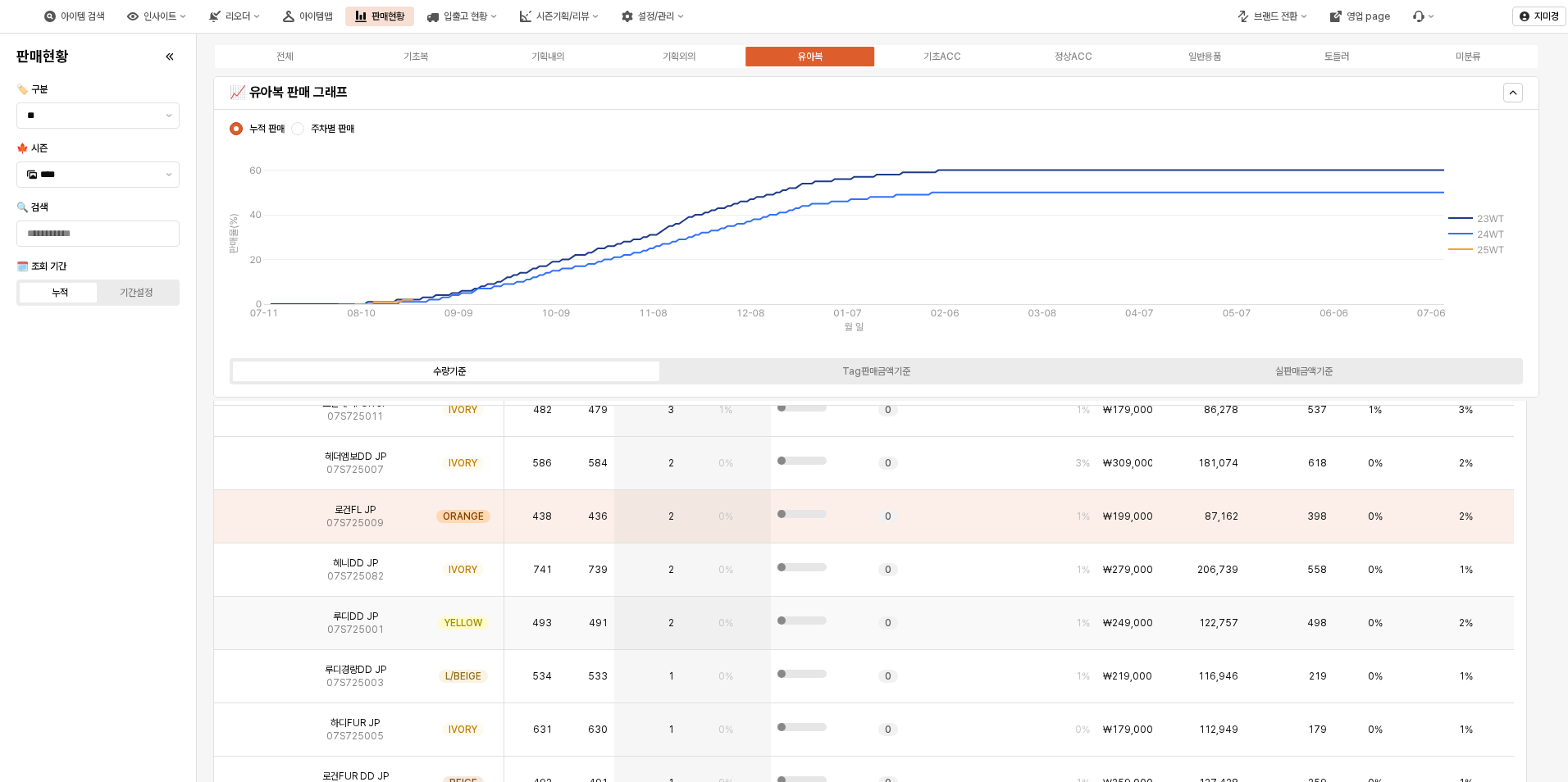
click at [251, 617] on img "App Frame" at bounding box center [251, 617] width 0 height 0
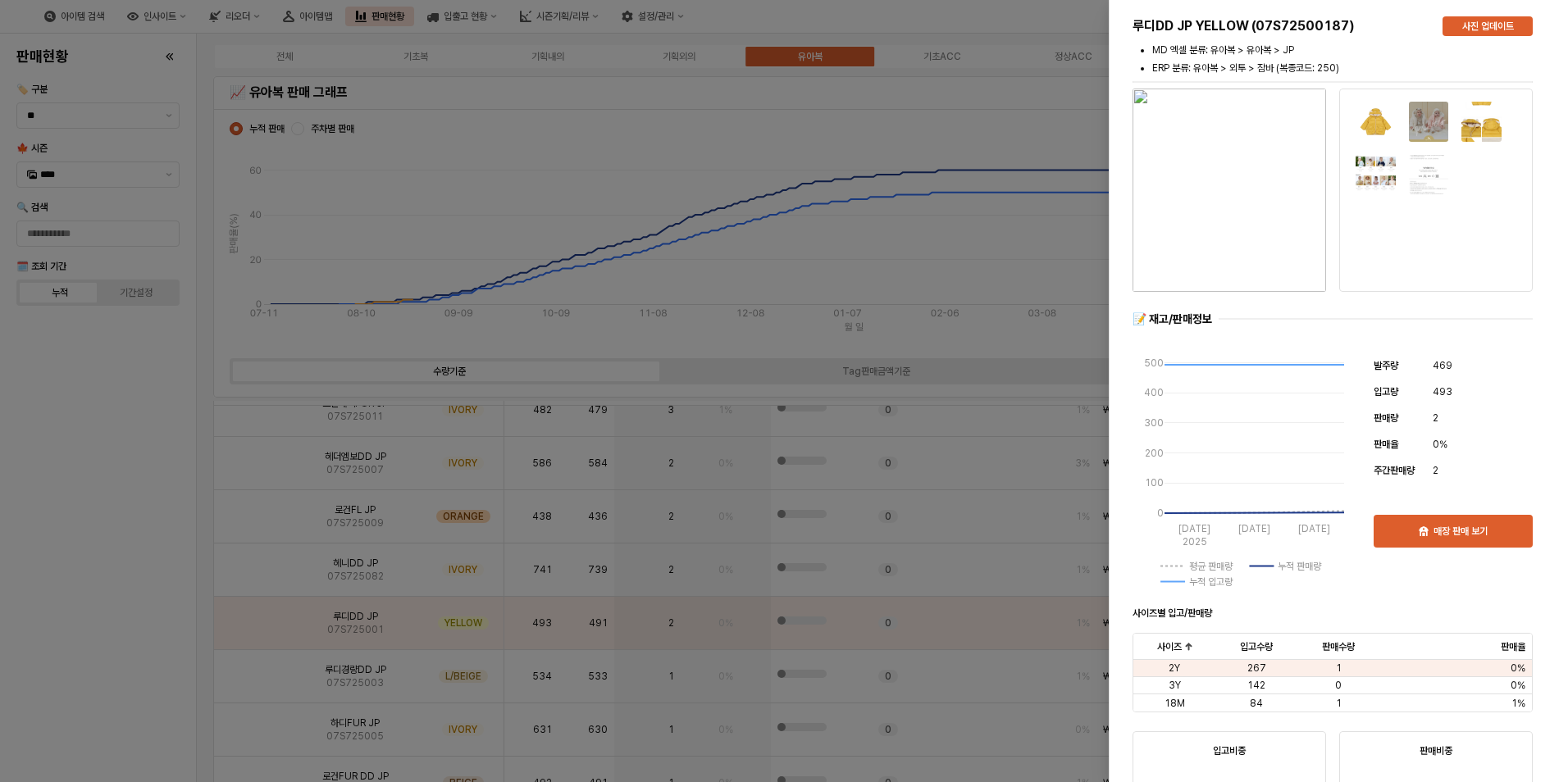
click at [166, 621] on div at bounding box center [784, 391] width 1568 height 782
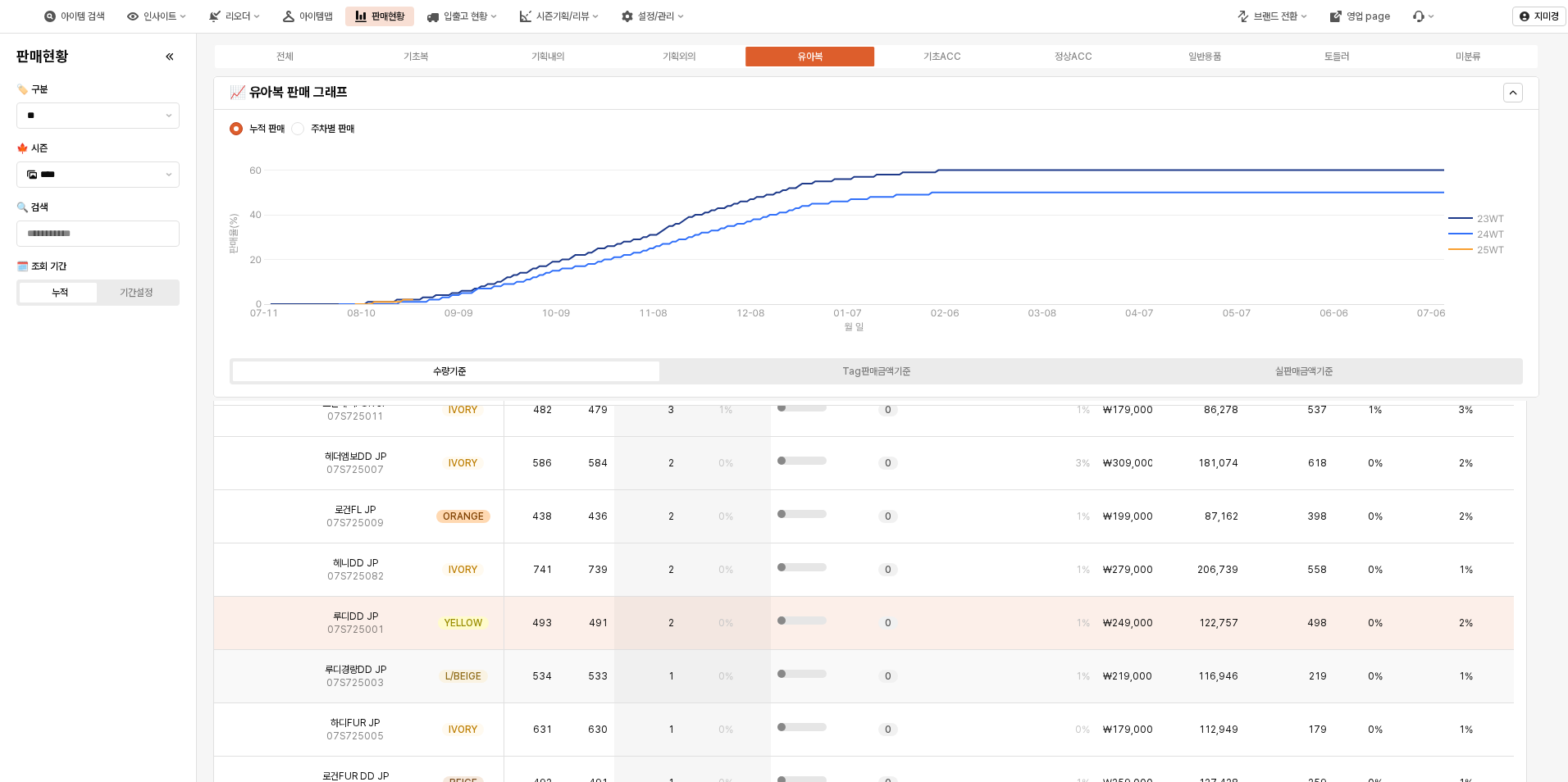
click at [251, 670] on img "App Frame" at bounding box center [251, 670] width 0 height 0
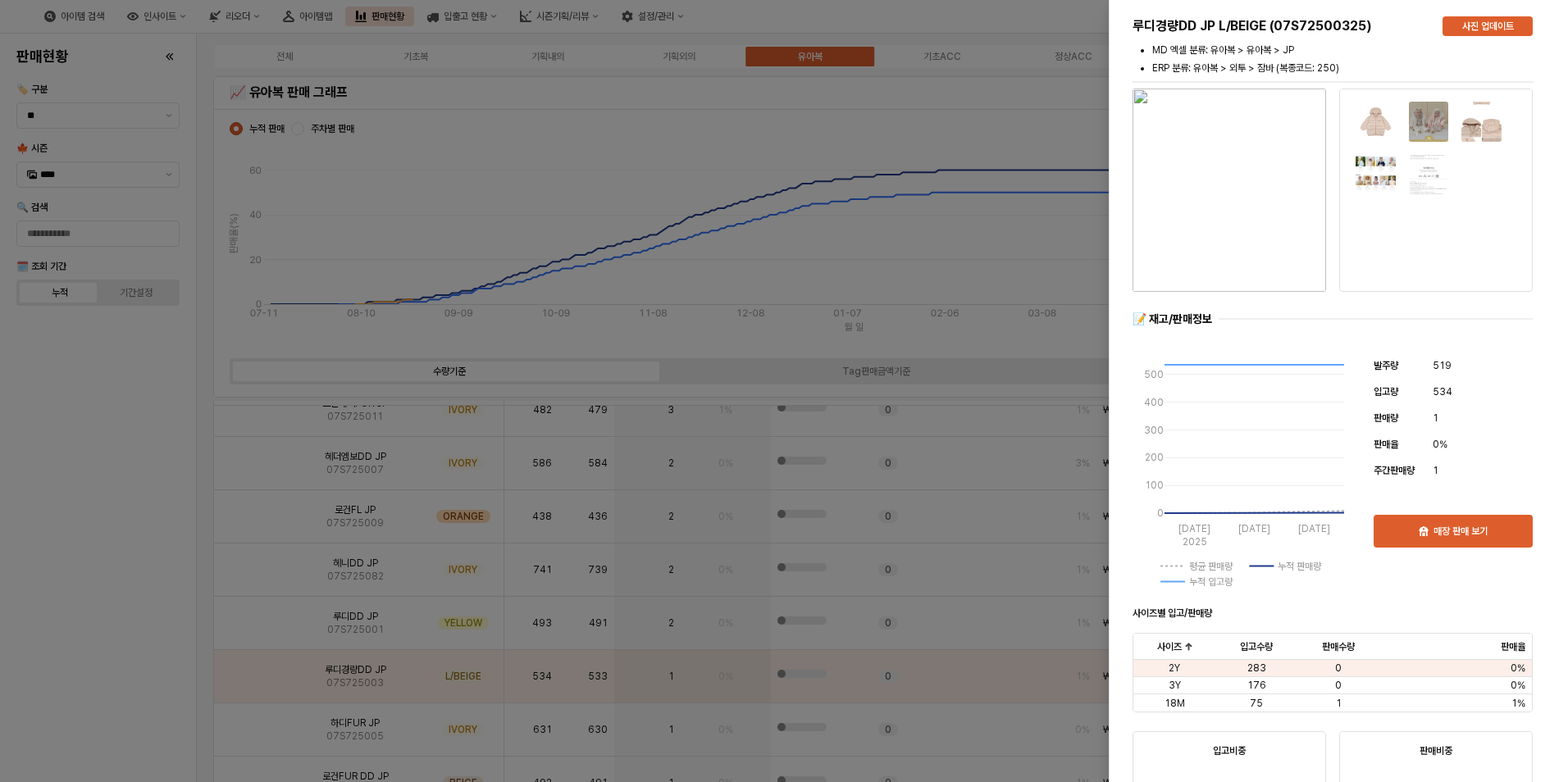
click at [126, 672] on div at bounding box center [784, 391] width 1568 height 782
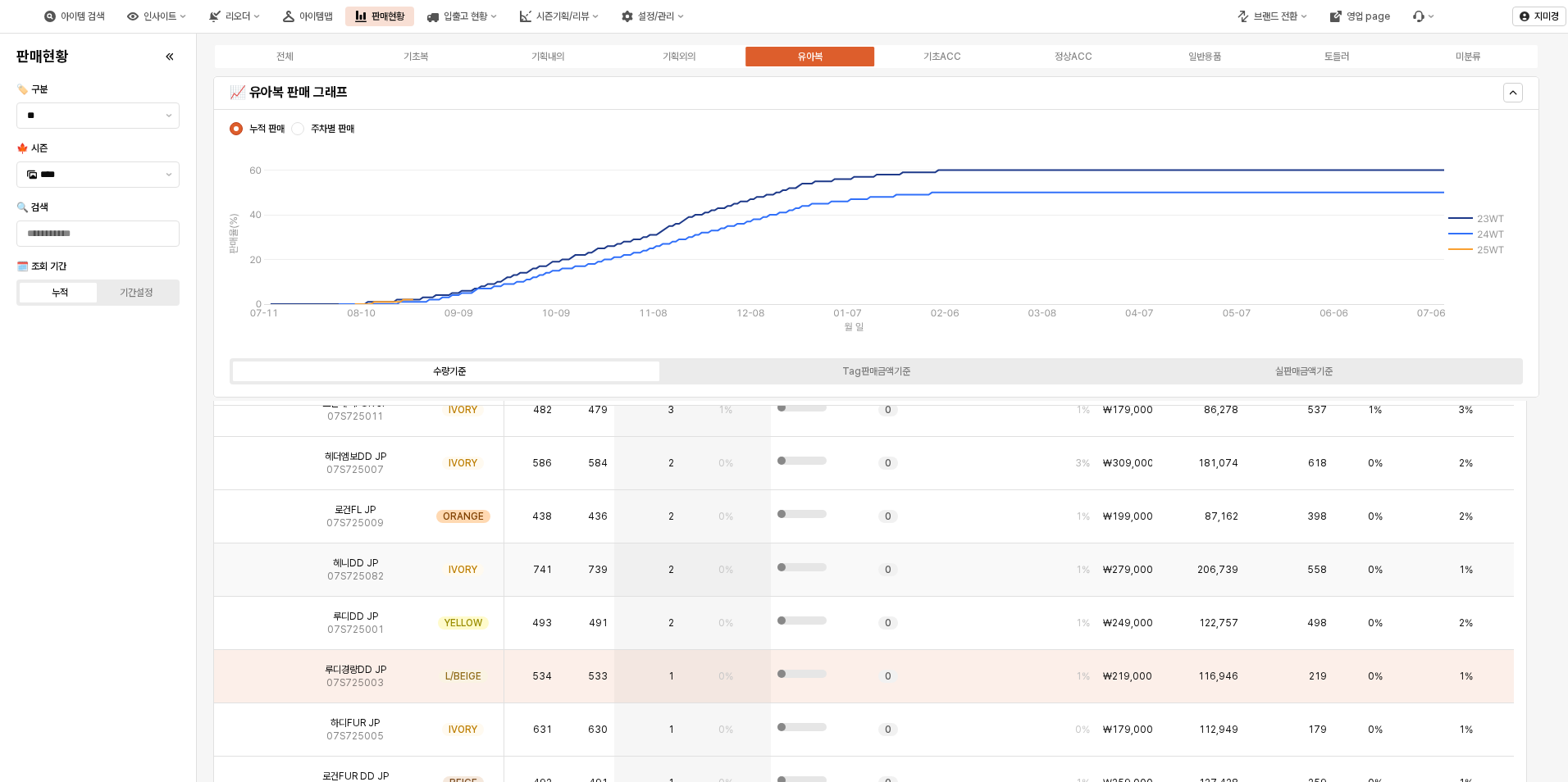
click at [251, 564] on img "App Frame" at bounding box center [251, 564] width 0 height 0
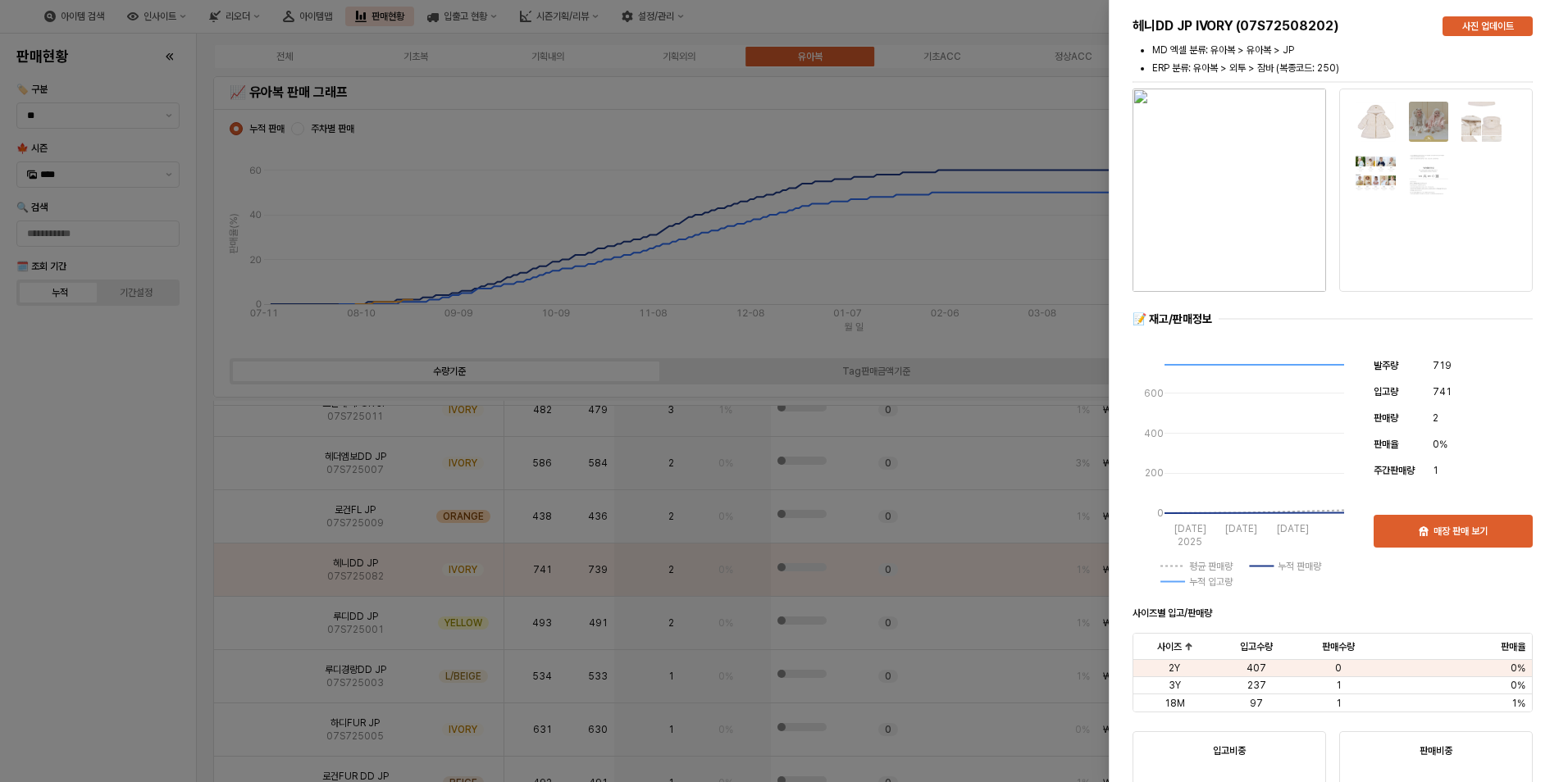
click at [158, 572] on div at bounding box center [784, 391] width 1568 height 782
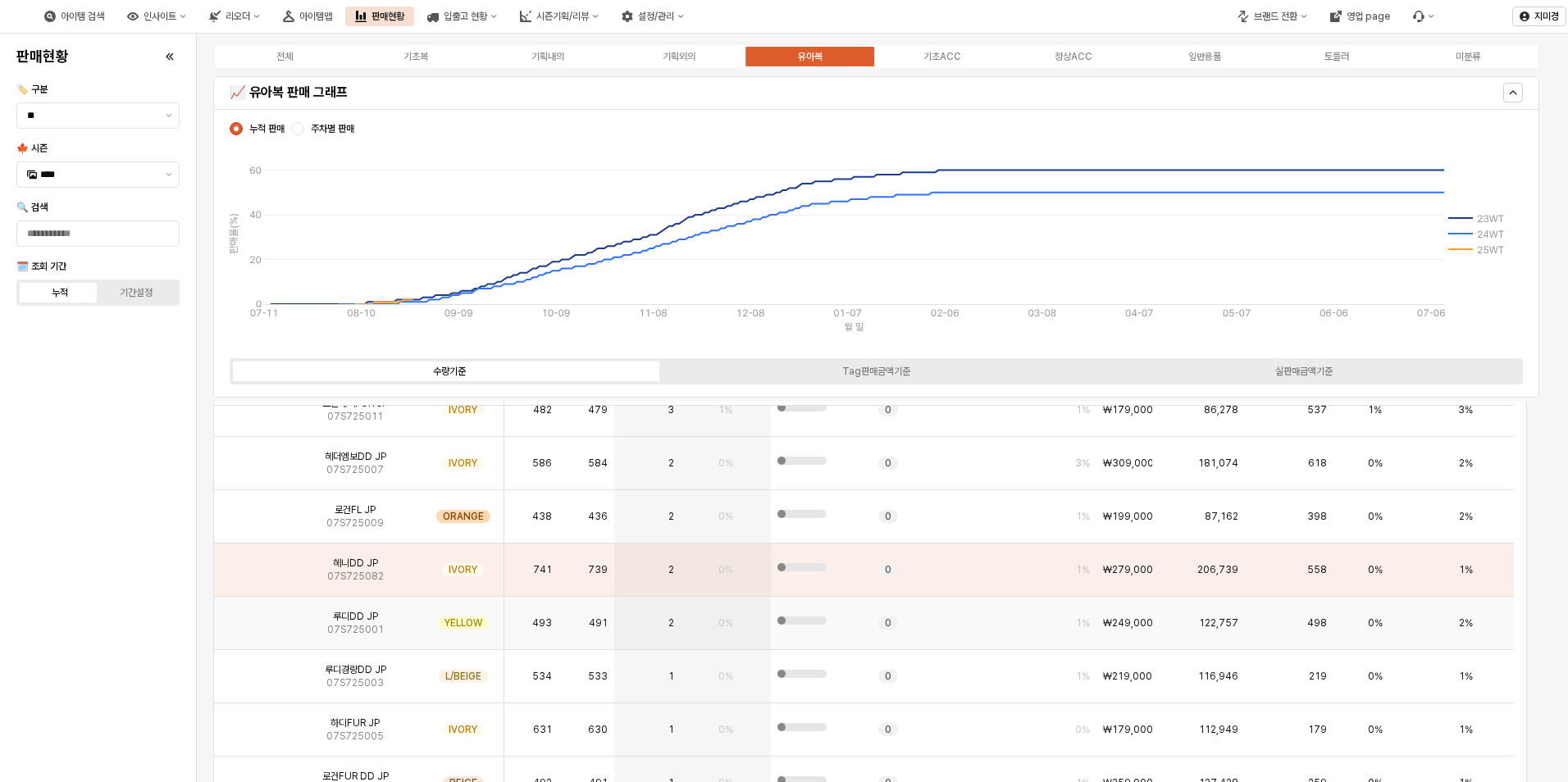
scroll to position [164, 0]
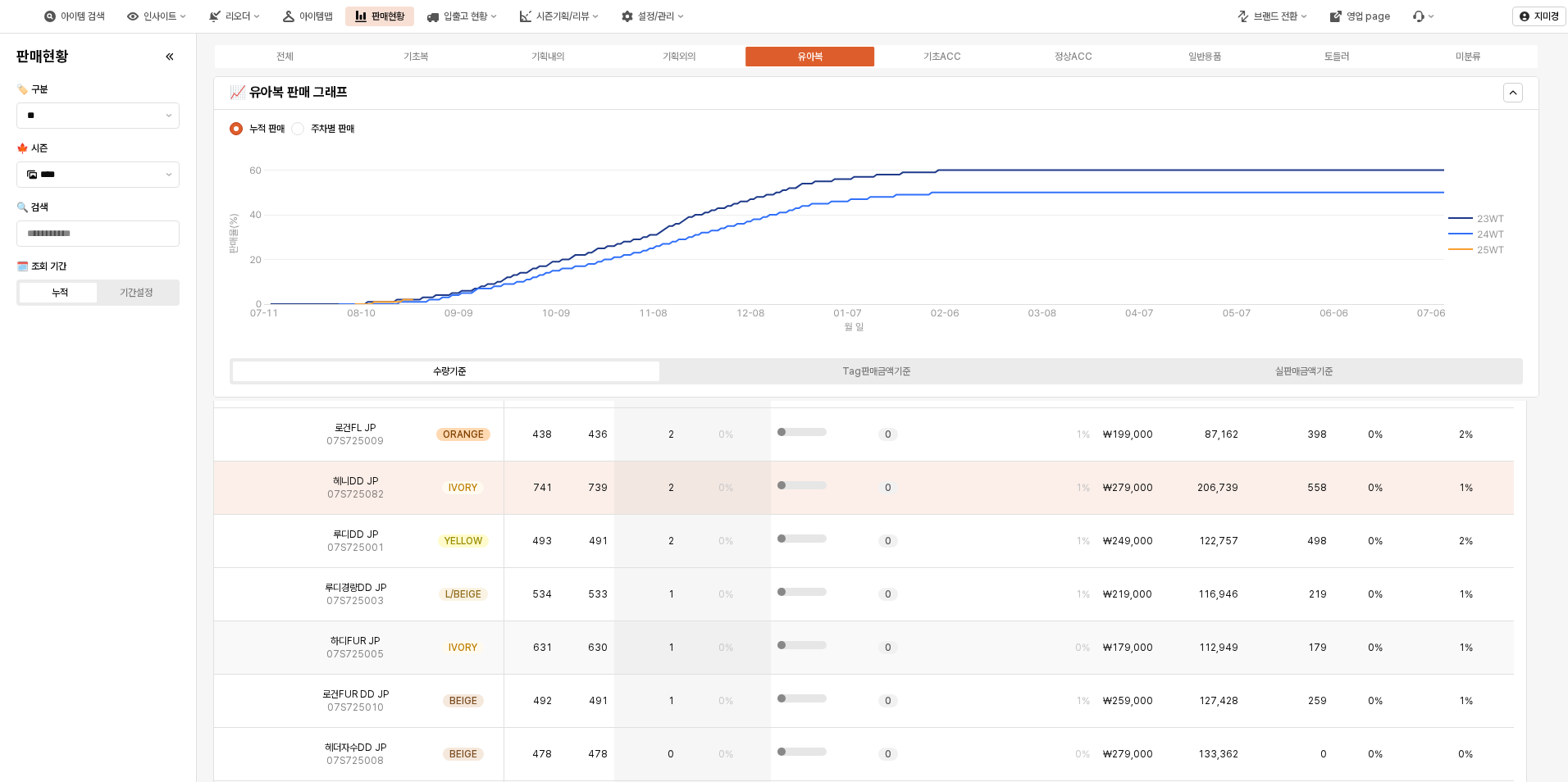
click at [251, 642] on img "App Frame" at bounding box center [251, 642] width 0 height 0
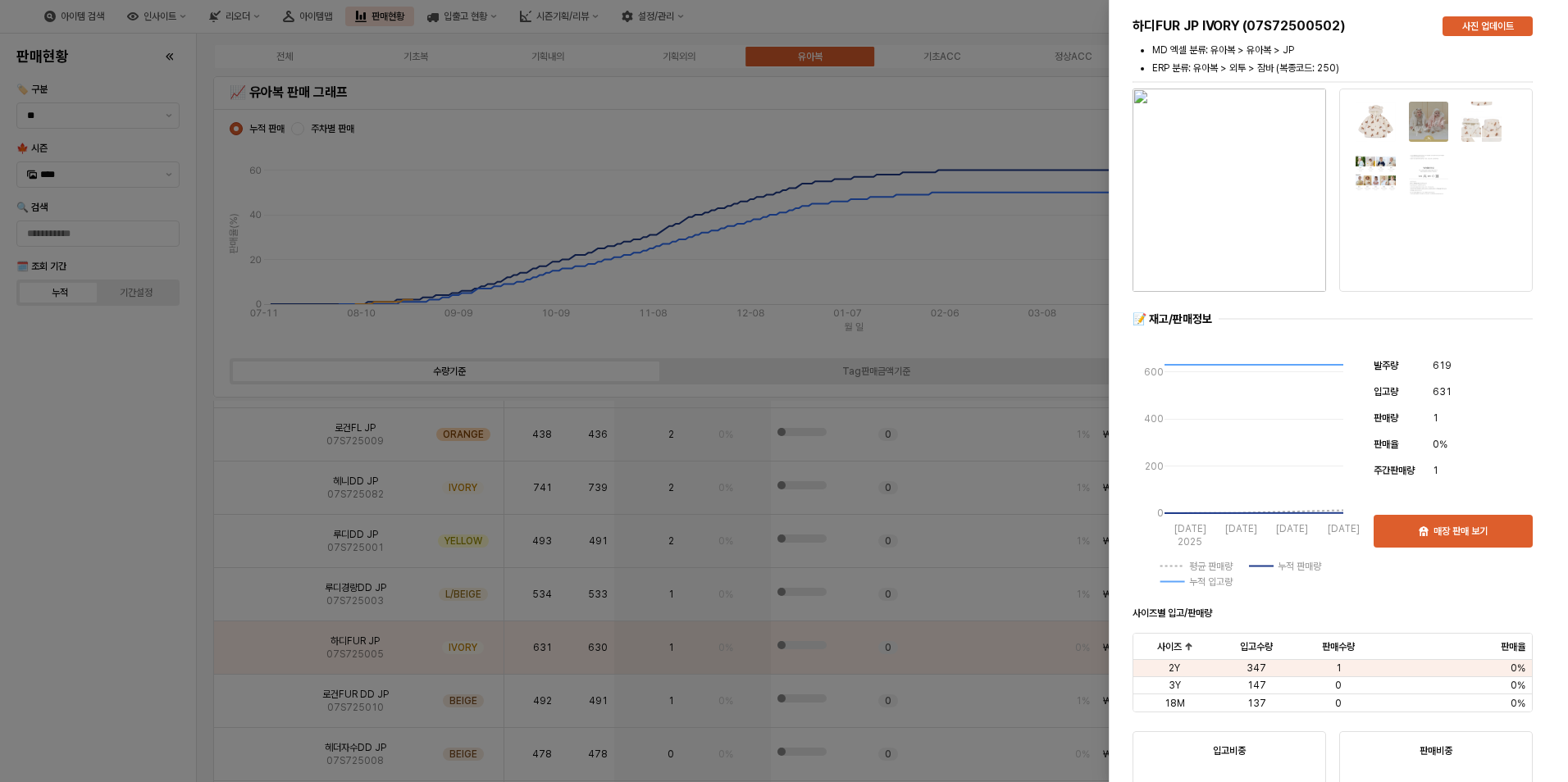
click at [249, 654] on div at bounding box center [784, 391] width 1568 height 782
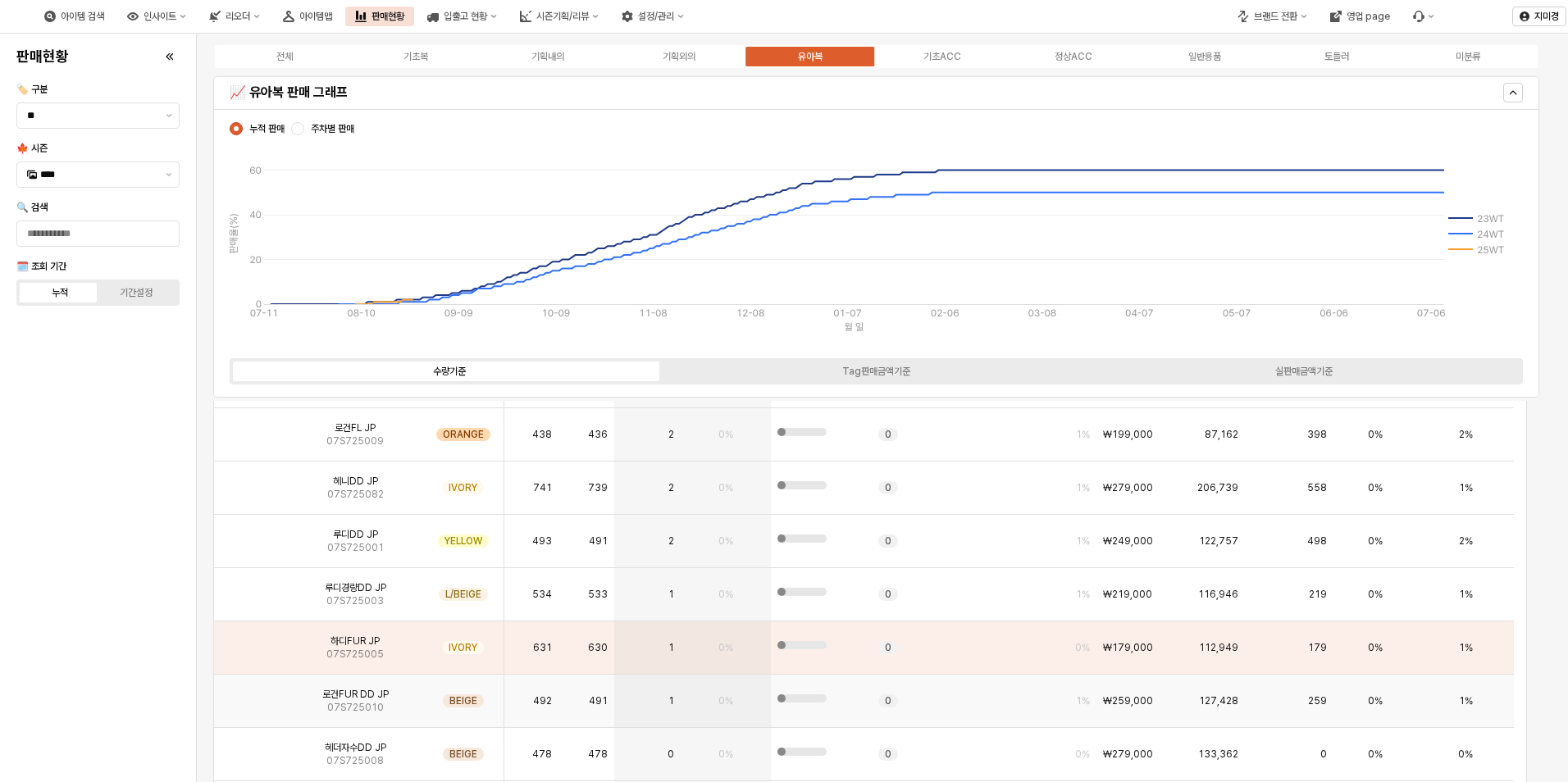
click at [251, 695] on img "App Frame" at bounding box center [251, 695] width 0 height 0
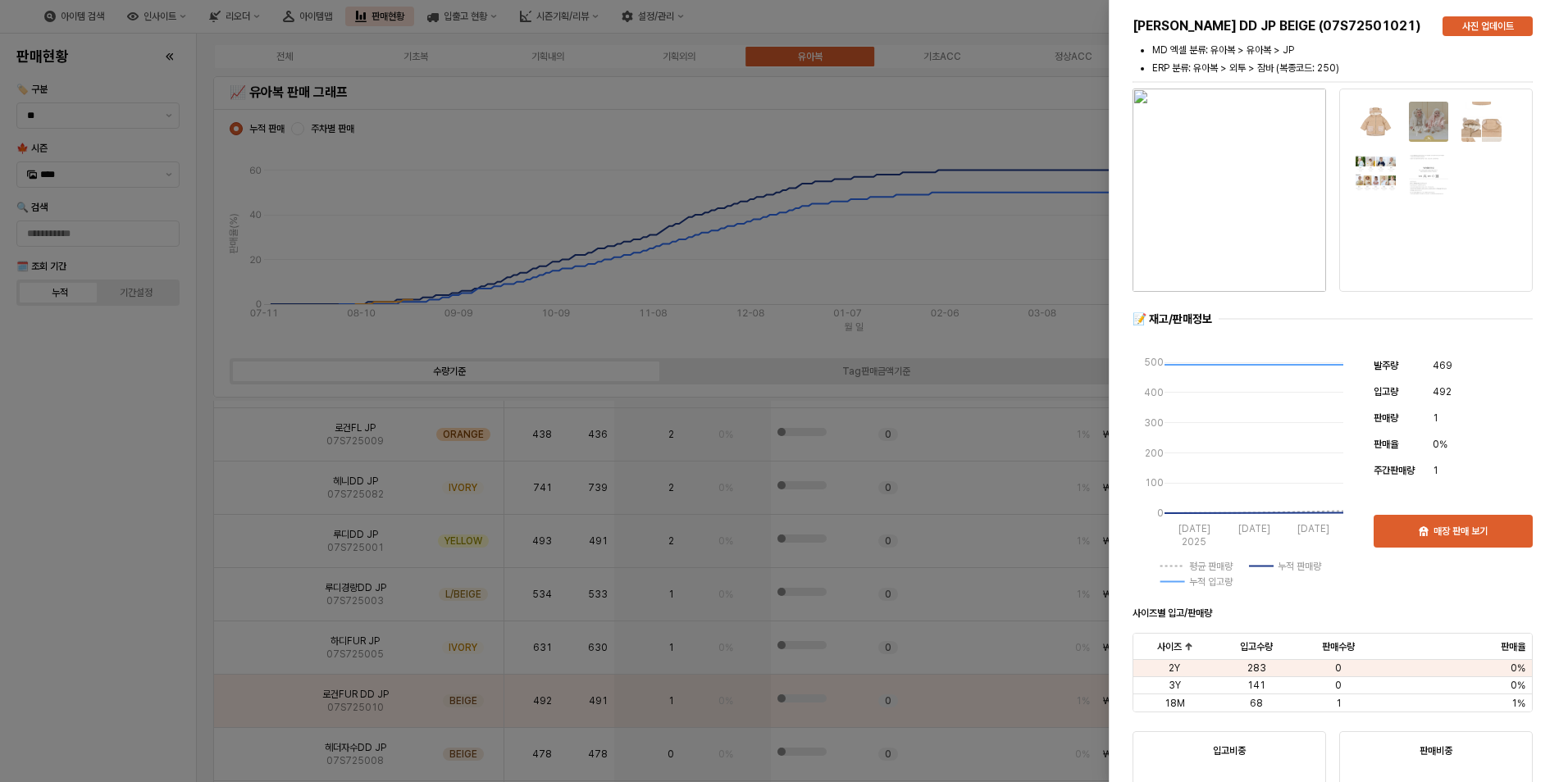
click at [163, 682] on div at bounding box center [784, 391] width 1568 height 782
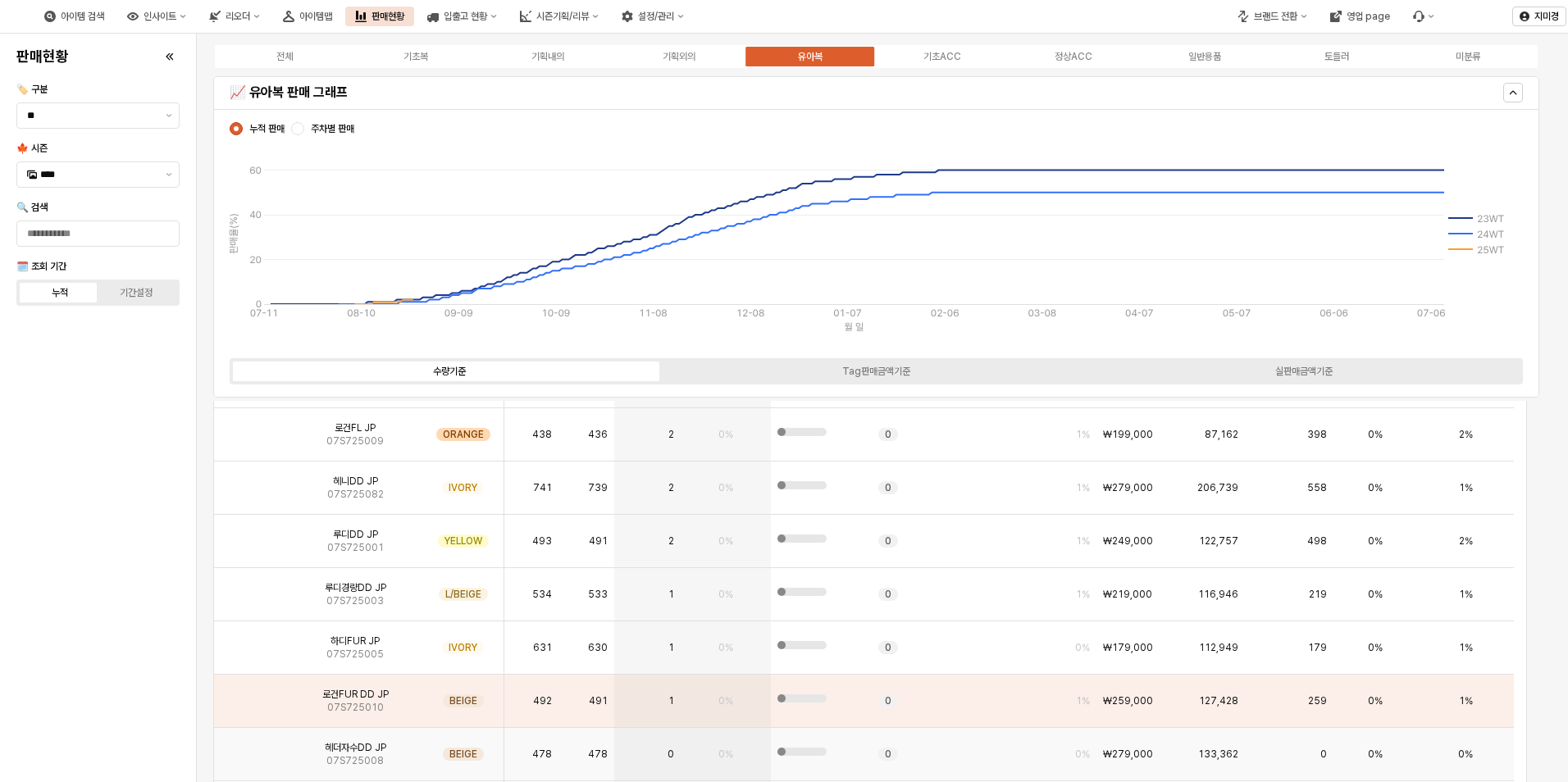
click at [251, 748] on img "App Frame" at bounding box center [251, 748] width 0 height 0
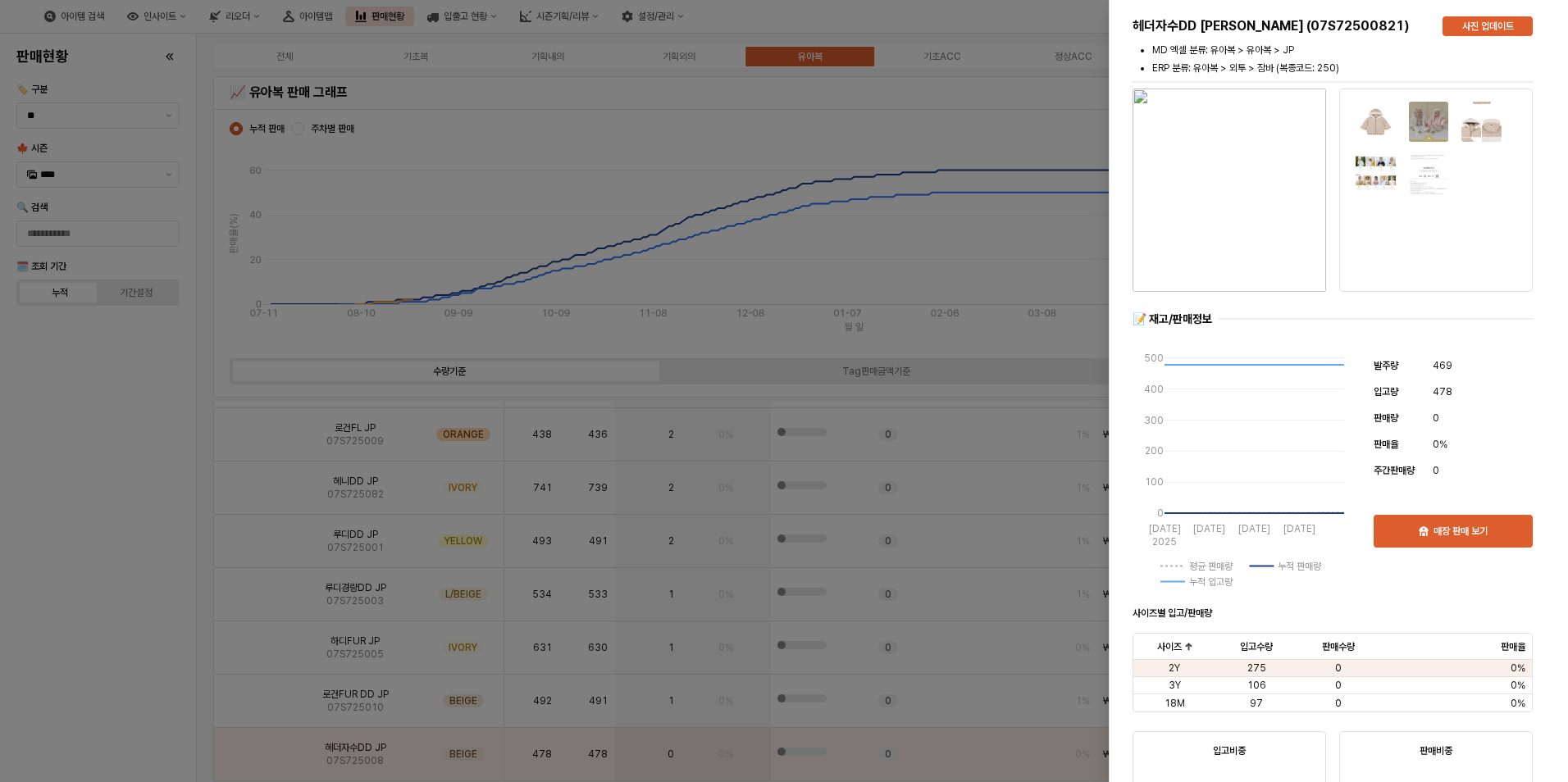
click at [120, 701] on div at bounding box center [784, 391] width 1568 height 782
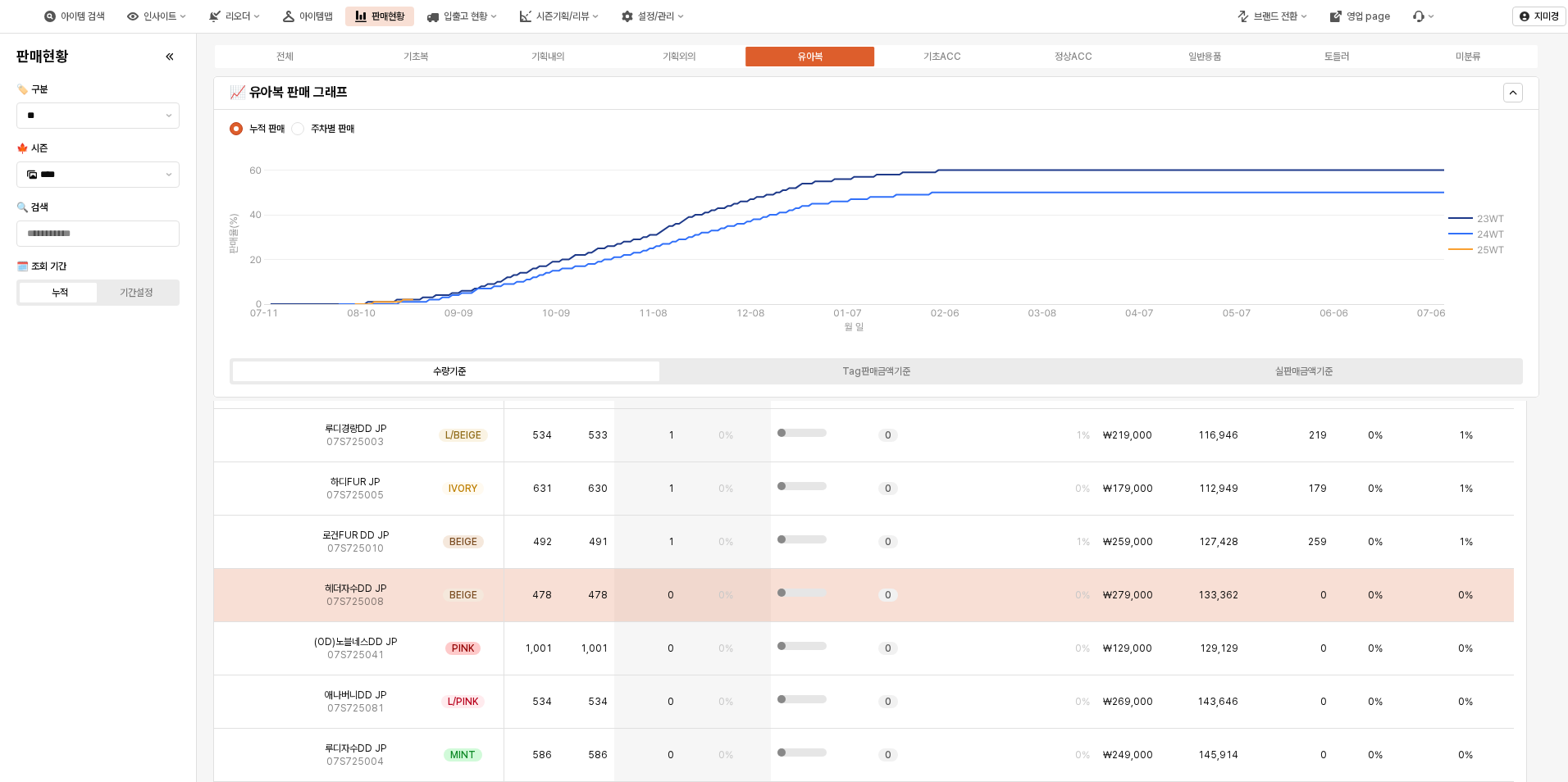
scroll to position [328, 0]
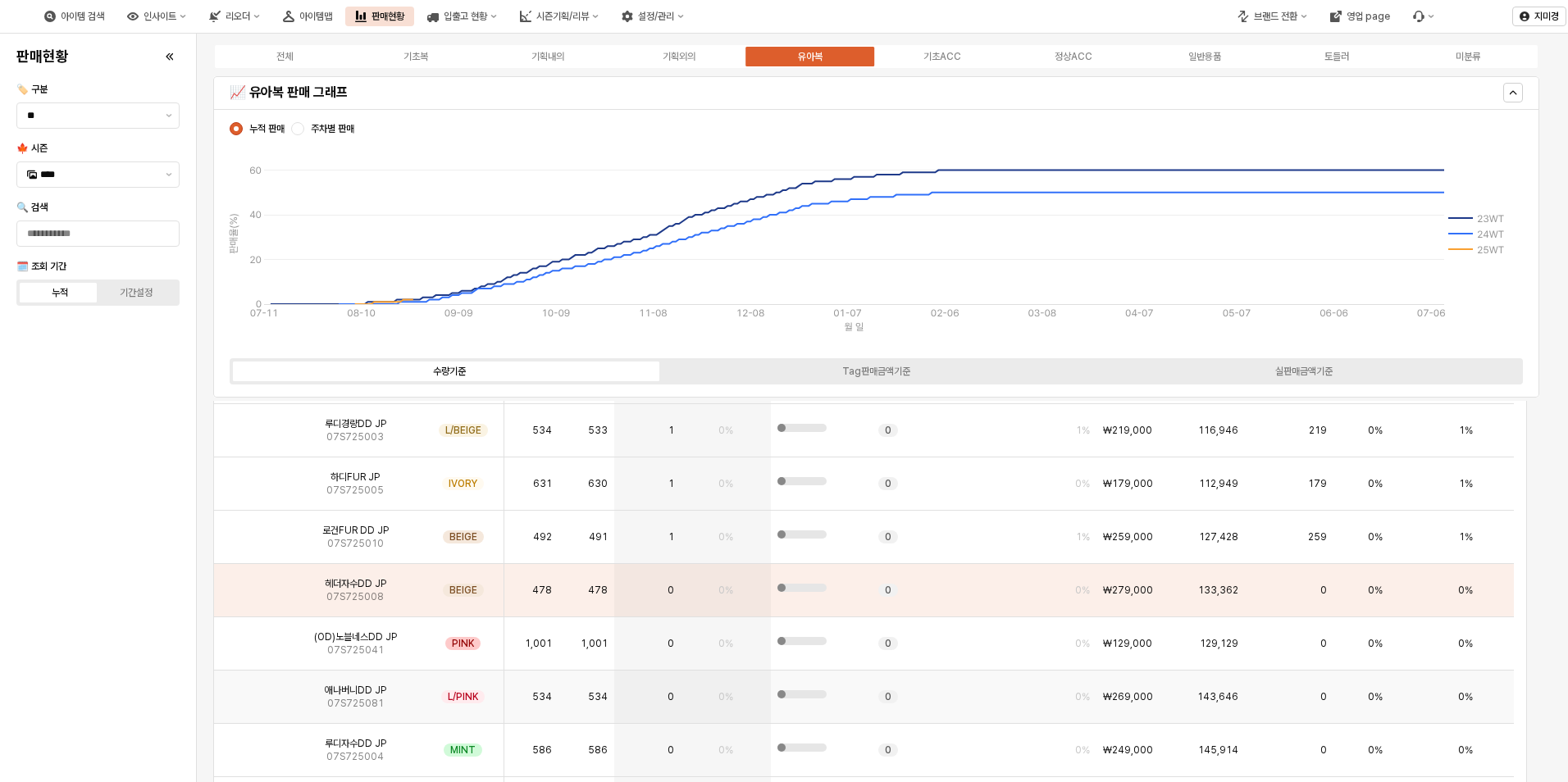
click at [251, 690] on img "App Frame" at bounding box center [251, 690] width 0 height 0
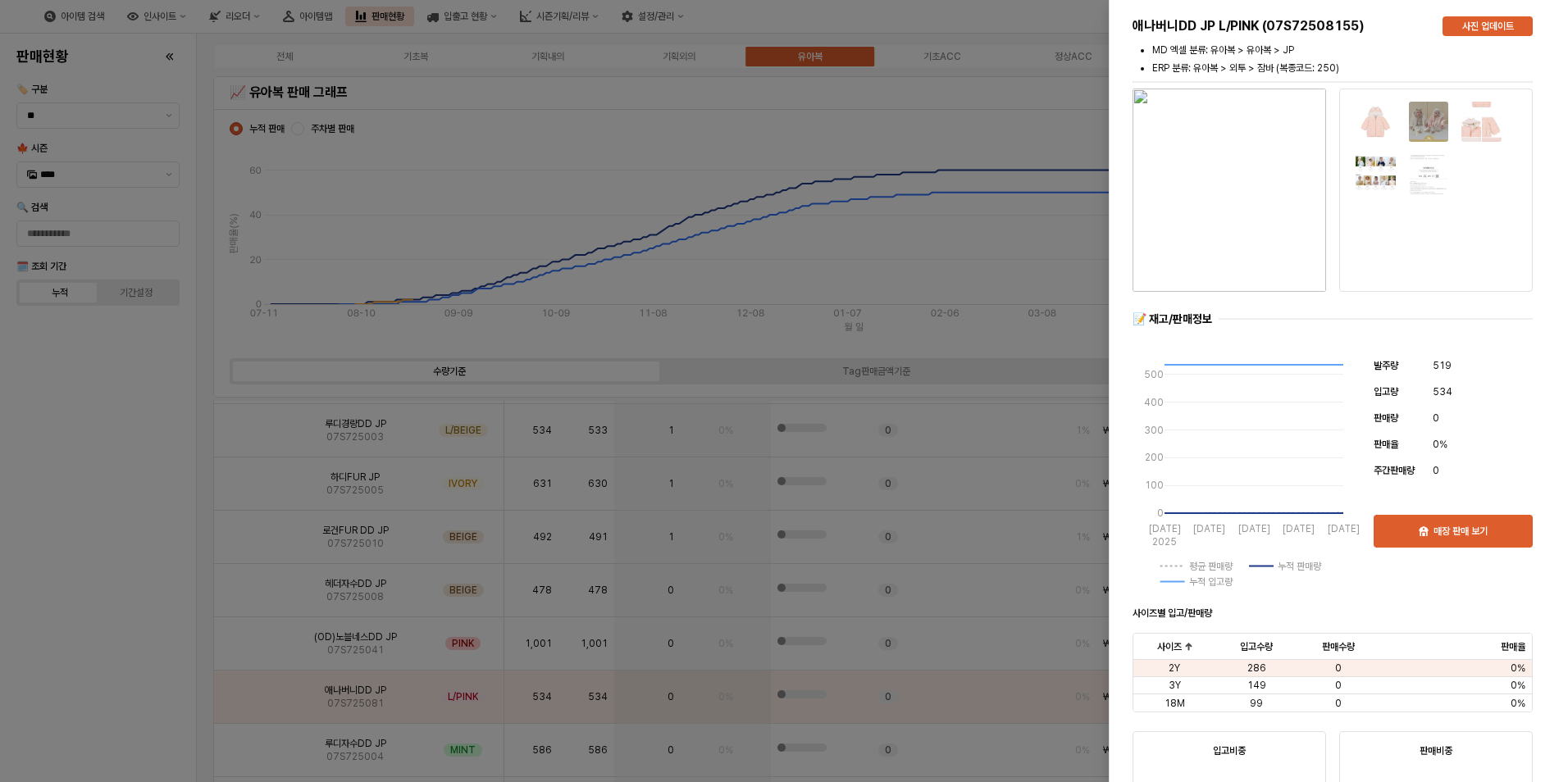
click at [143, 658] on div at bounding box center [784, 391] width 1568 height 782
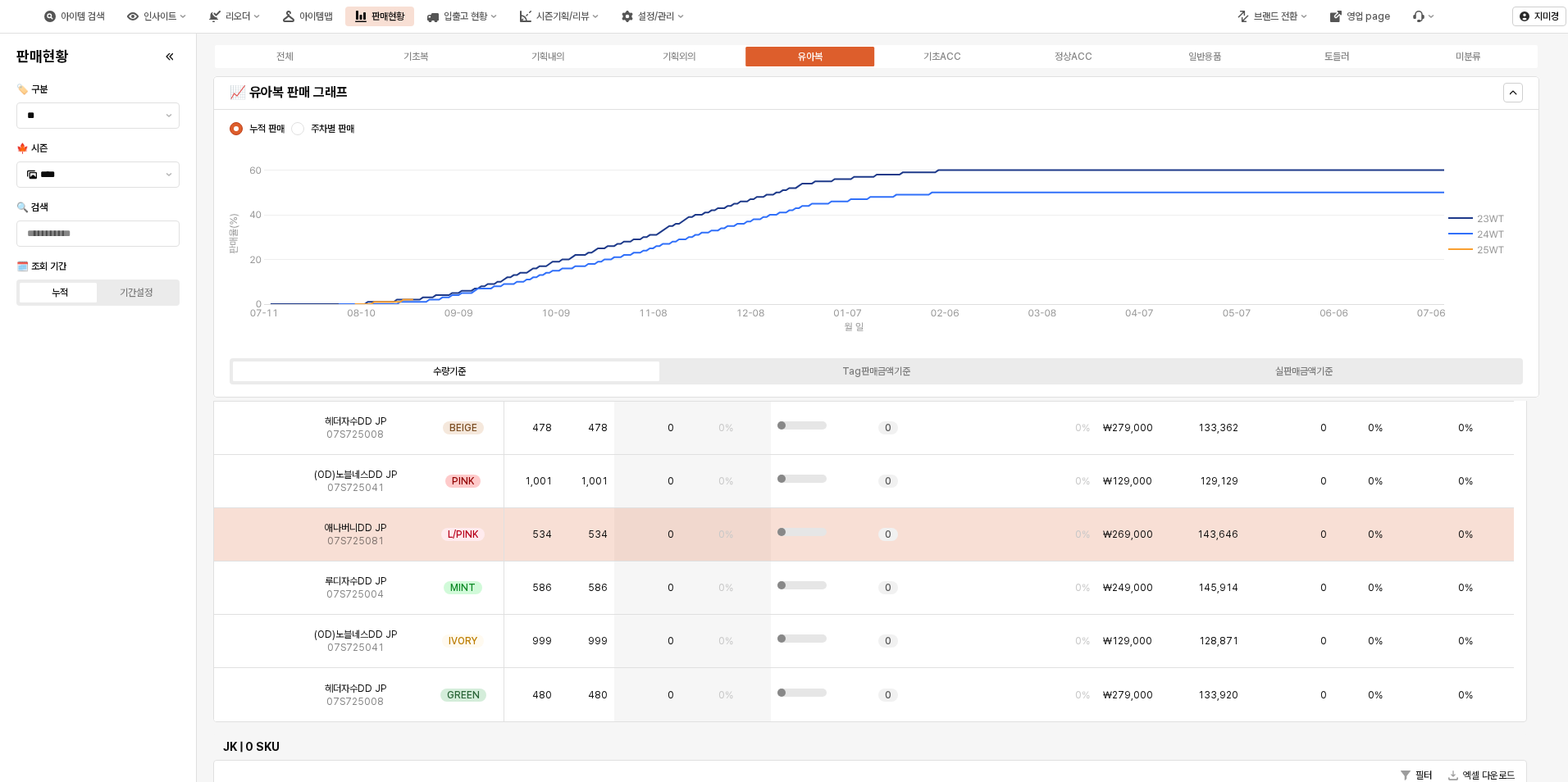
scroll to position [492, 0]
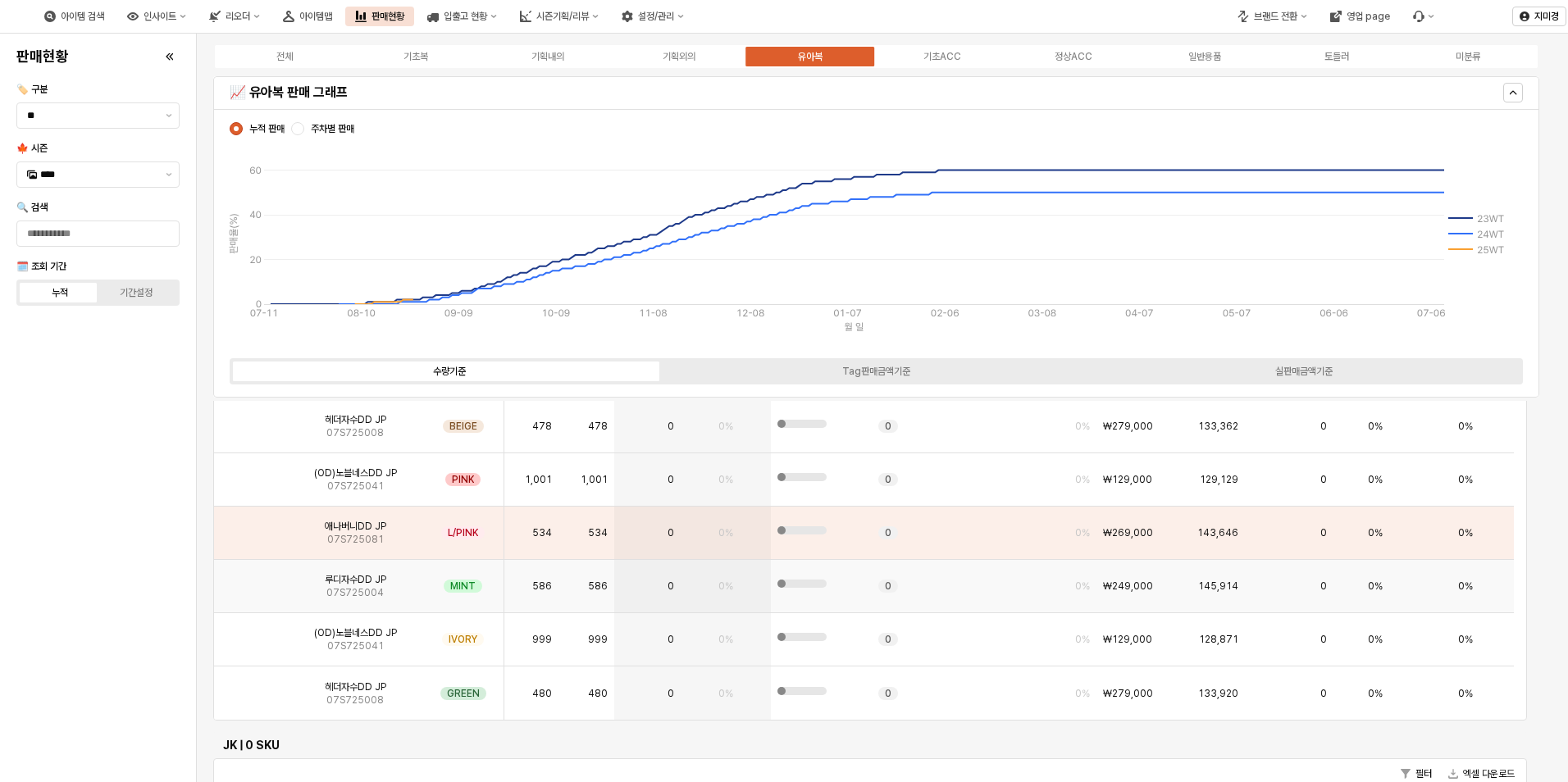
click at [251, 579] on img "App Frame" at bounding box center [251, 579] width 0 height 0
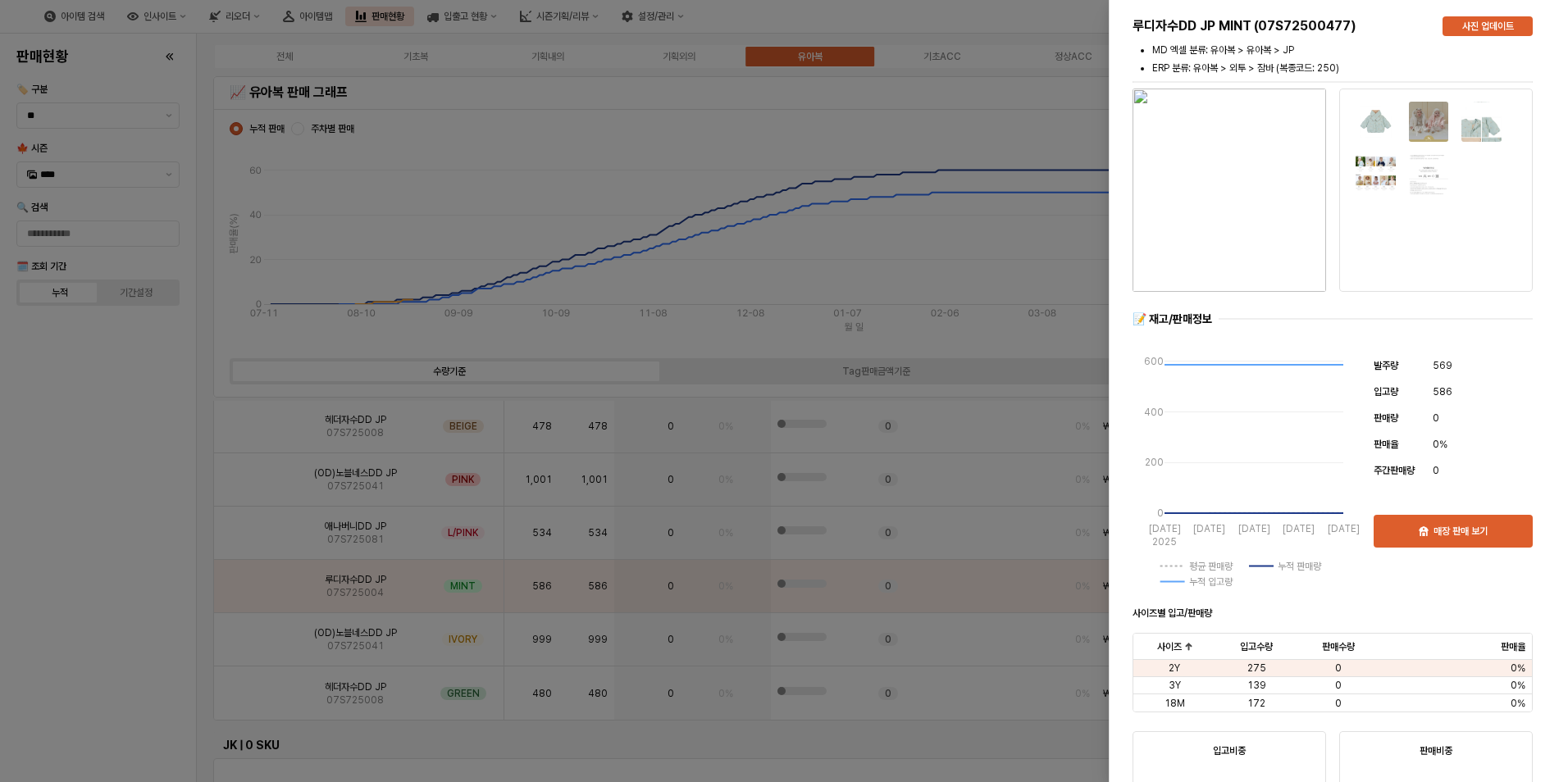
click at [124, 613] on div at bounding box center [784, 391] width 1568 height 782
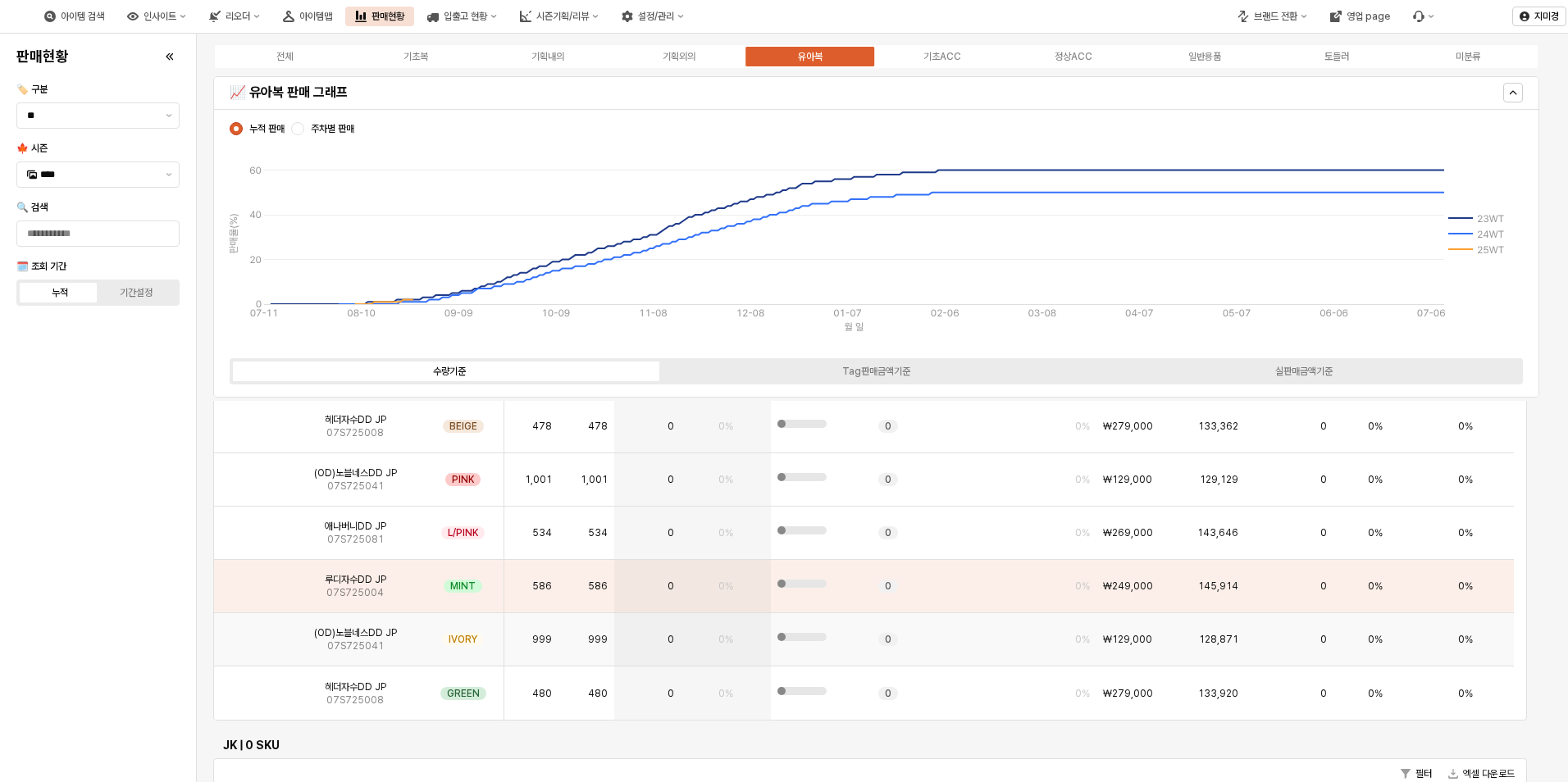
click at [251, 633] on img "App Frame" at bounding box center [251, 633] width 0 height 0
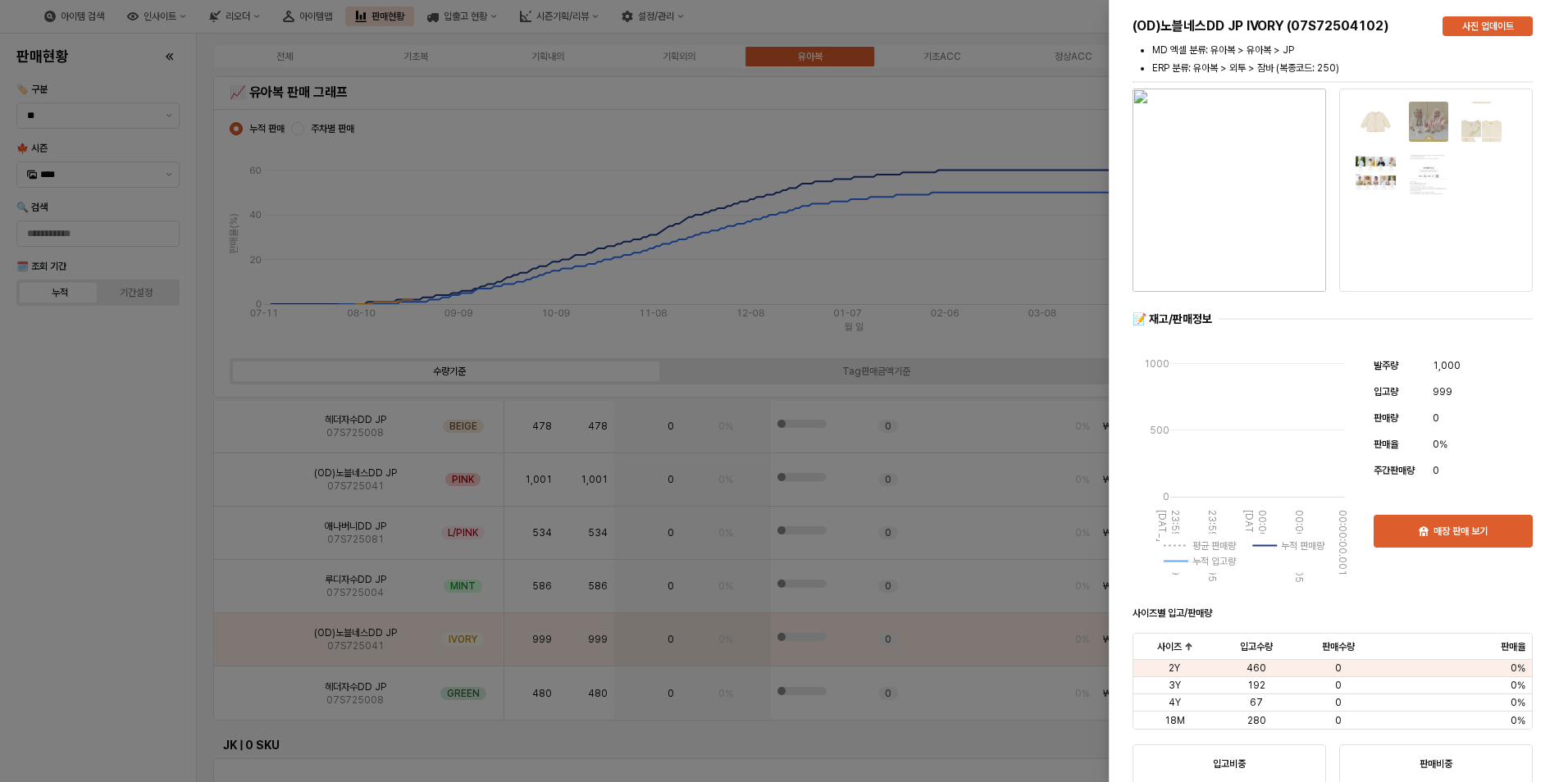
click at [158, 633] on div at bounding box center [784, 391] width 1568 height 782
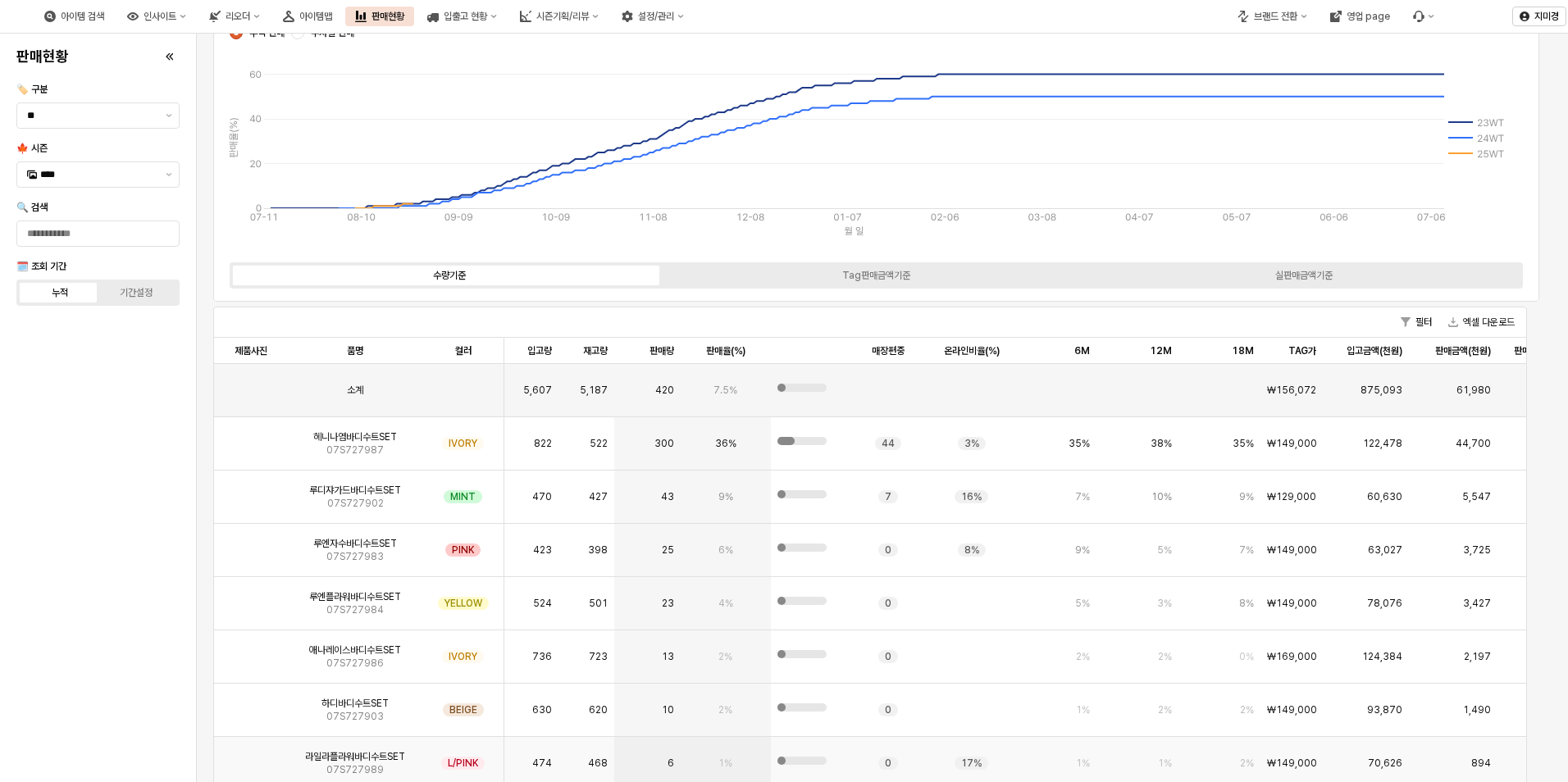
scroll to position [2913, 0]
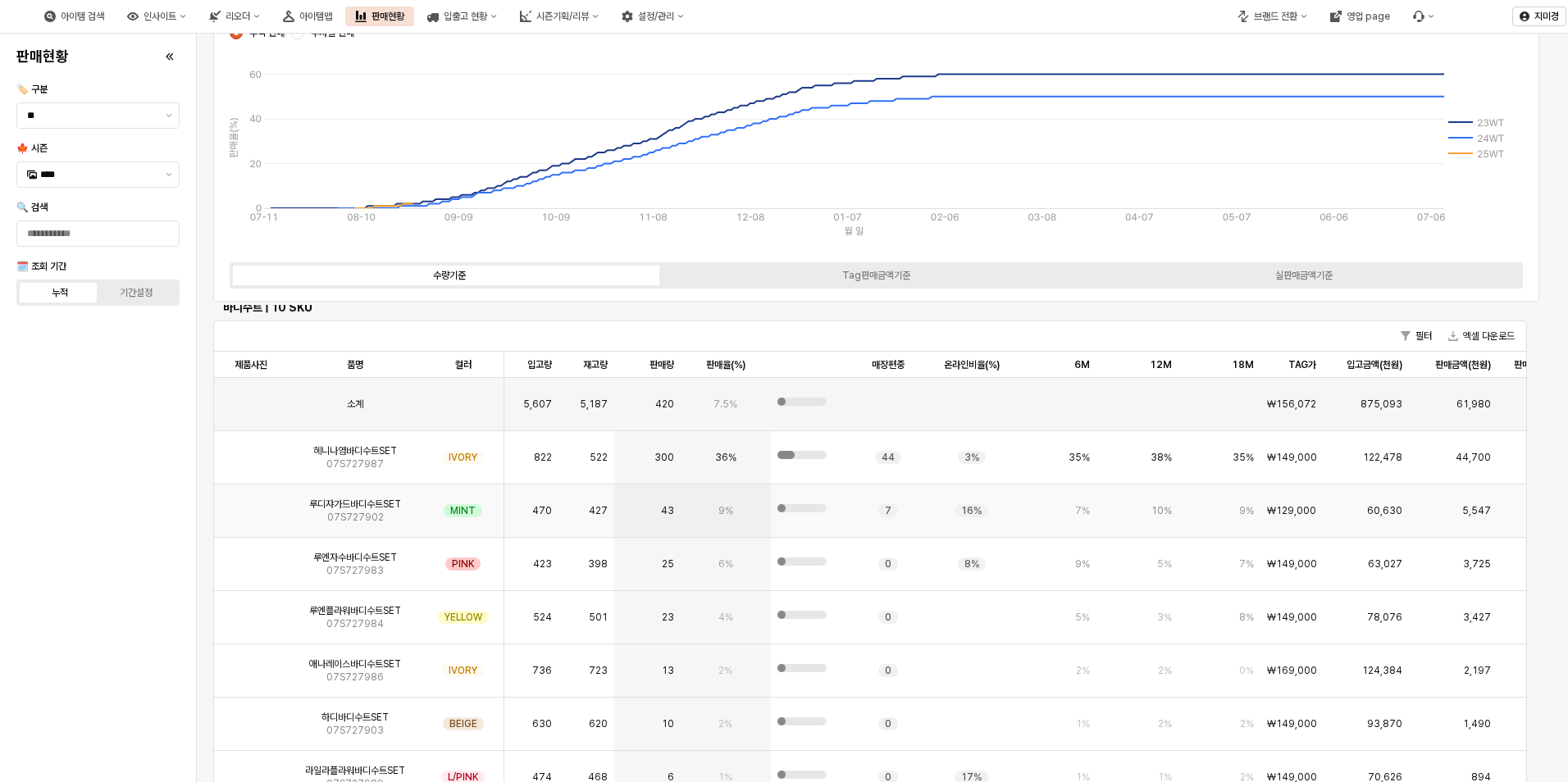
click at [251, 504] on img "App Frame" at bounding box center [251, 504] width 0 height 0
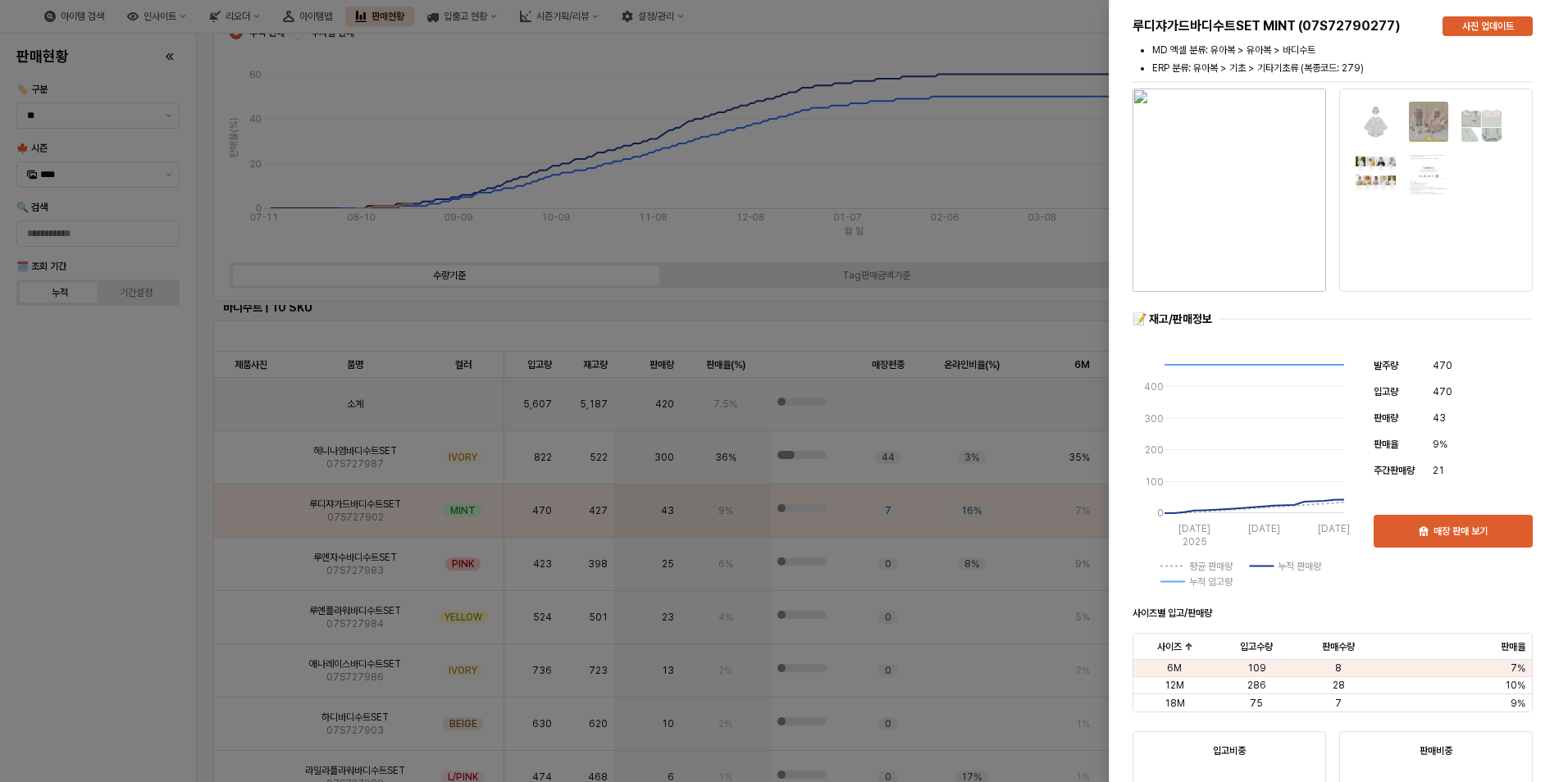
click at [116, 546] on div at bounding box center [784, 391] width 1568 height 782
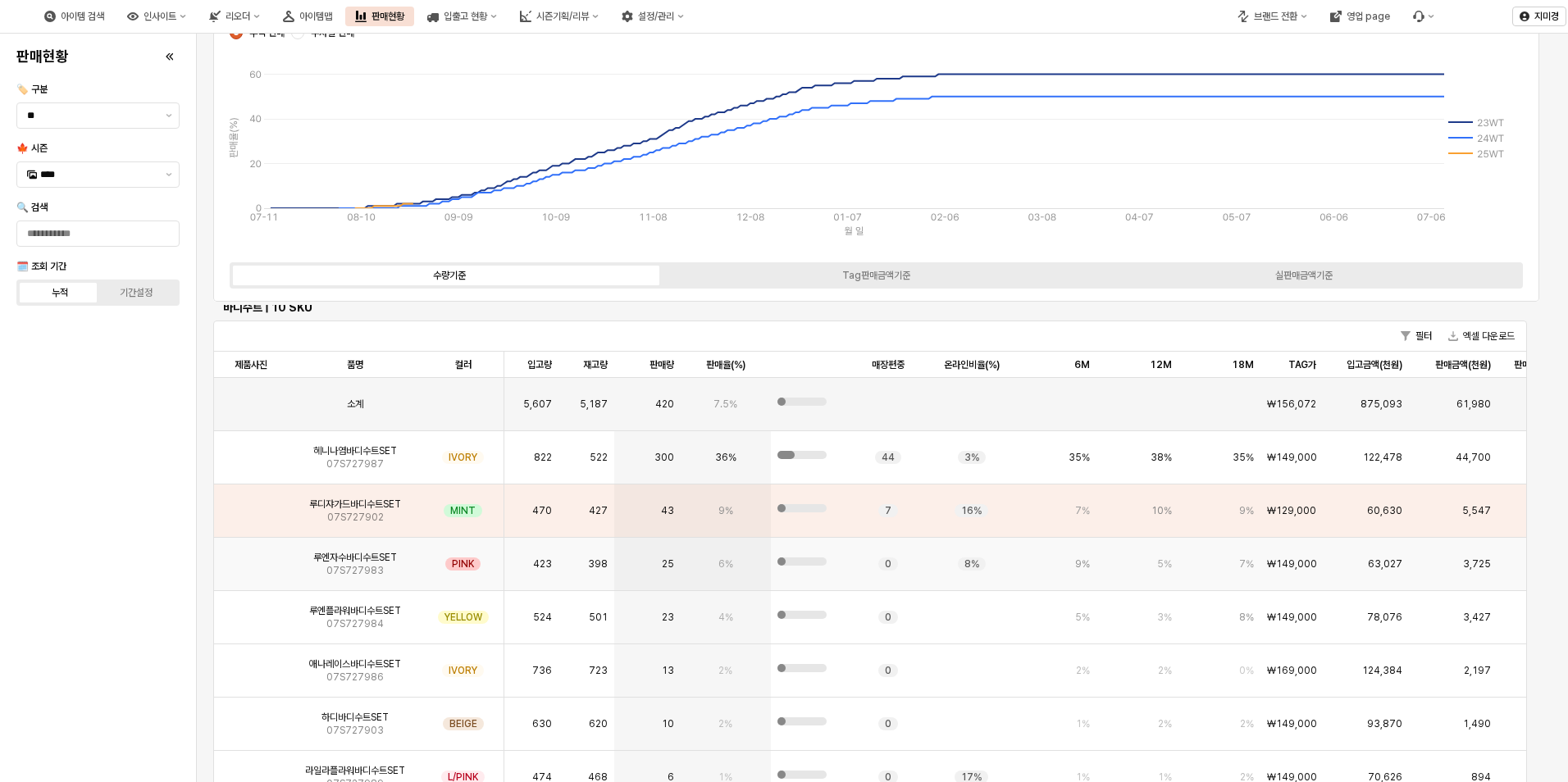
click at [251, 558] on img "App Frame" at bounding box center [251, 558] width 0 height 0
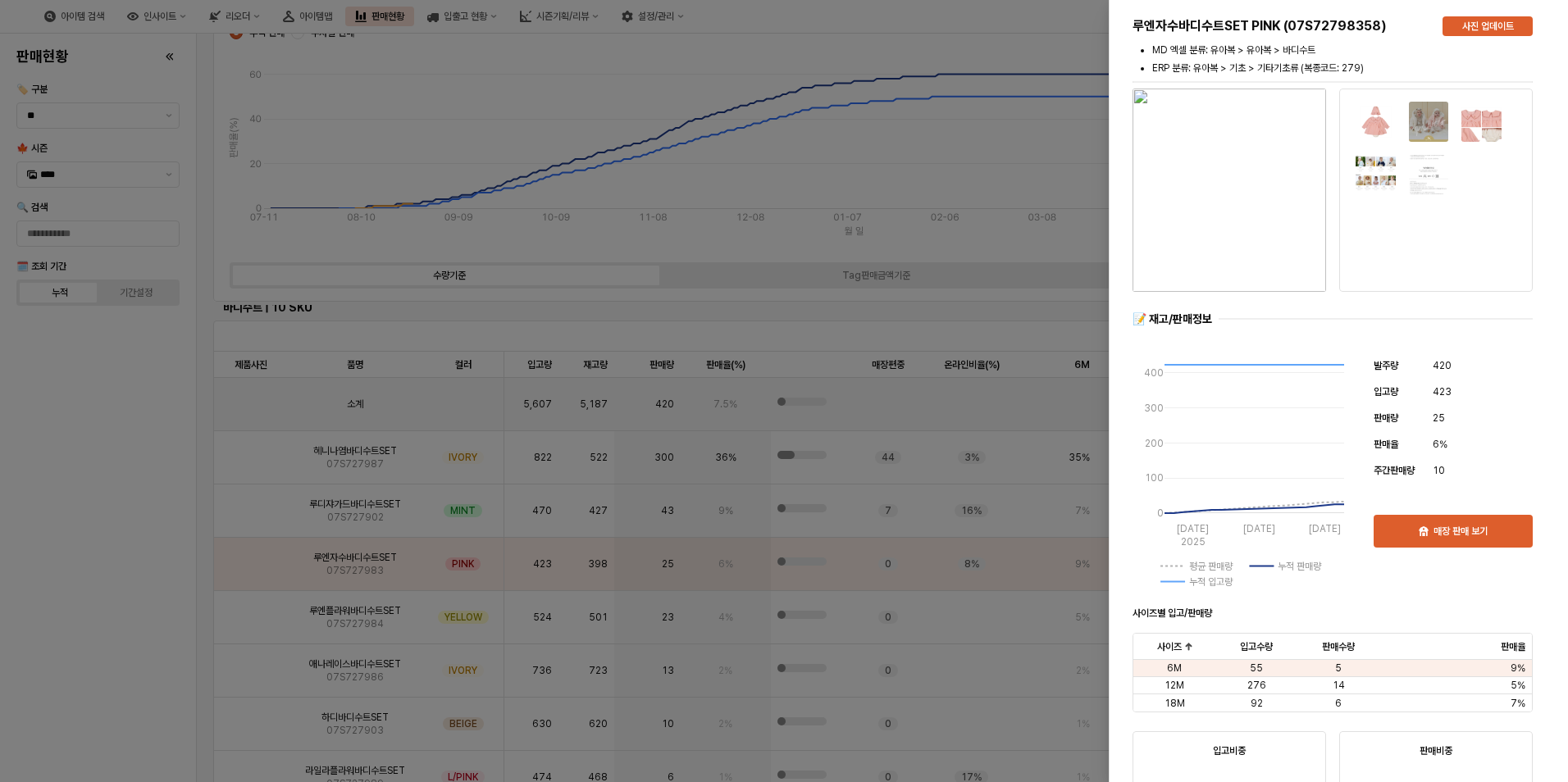
click at [106, 640] on div at bounding box center [784, 391] width 1568 height 782
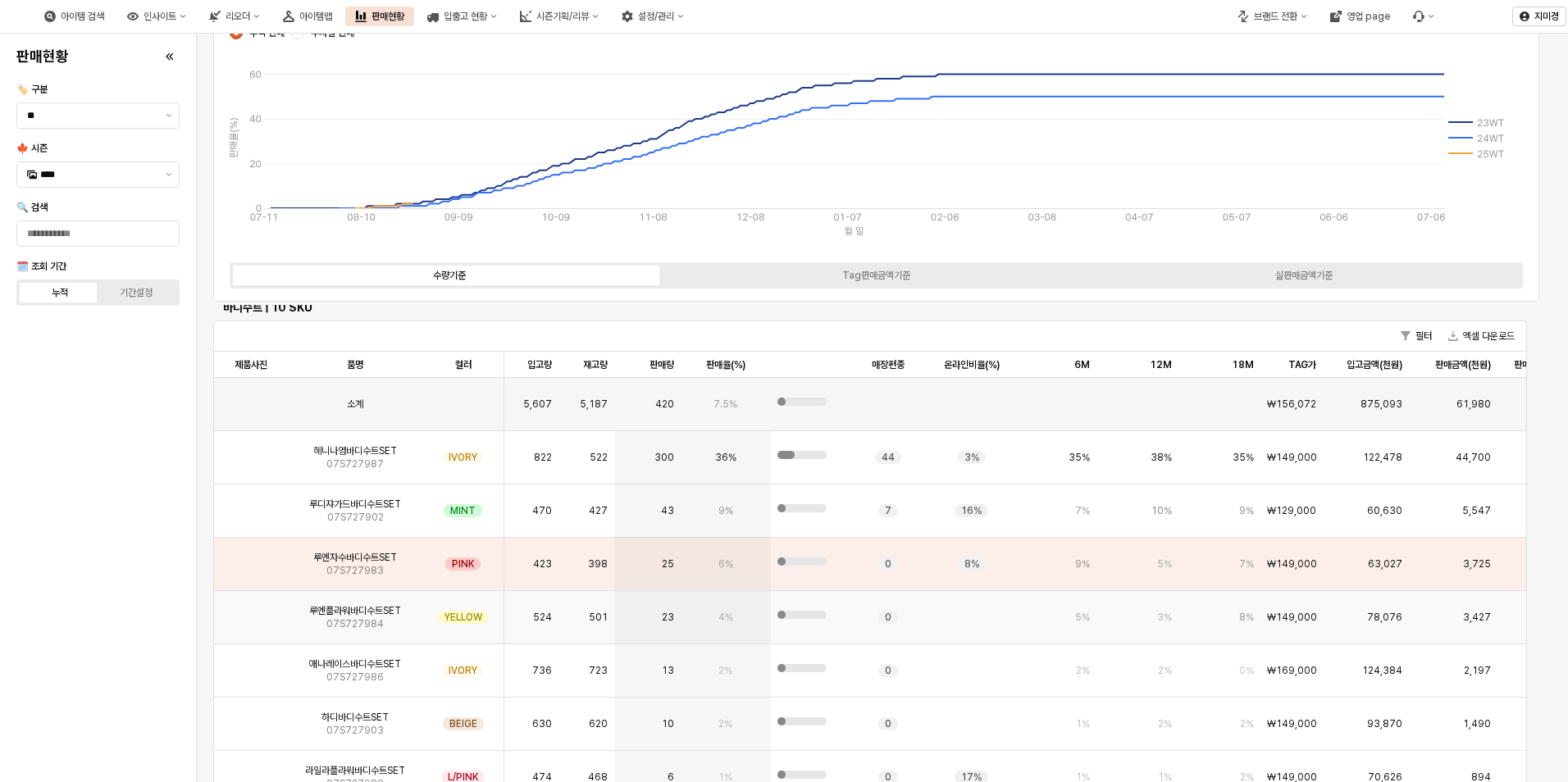
click at [251, 611] on img "App Frame" at bounding box center [251, 611] width 0 height 0
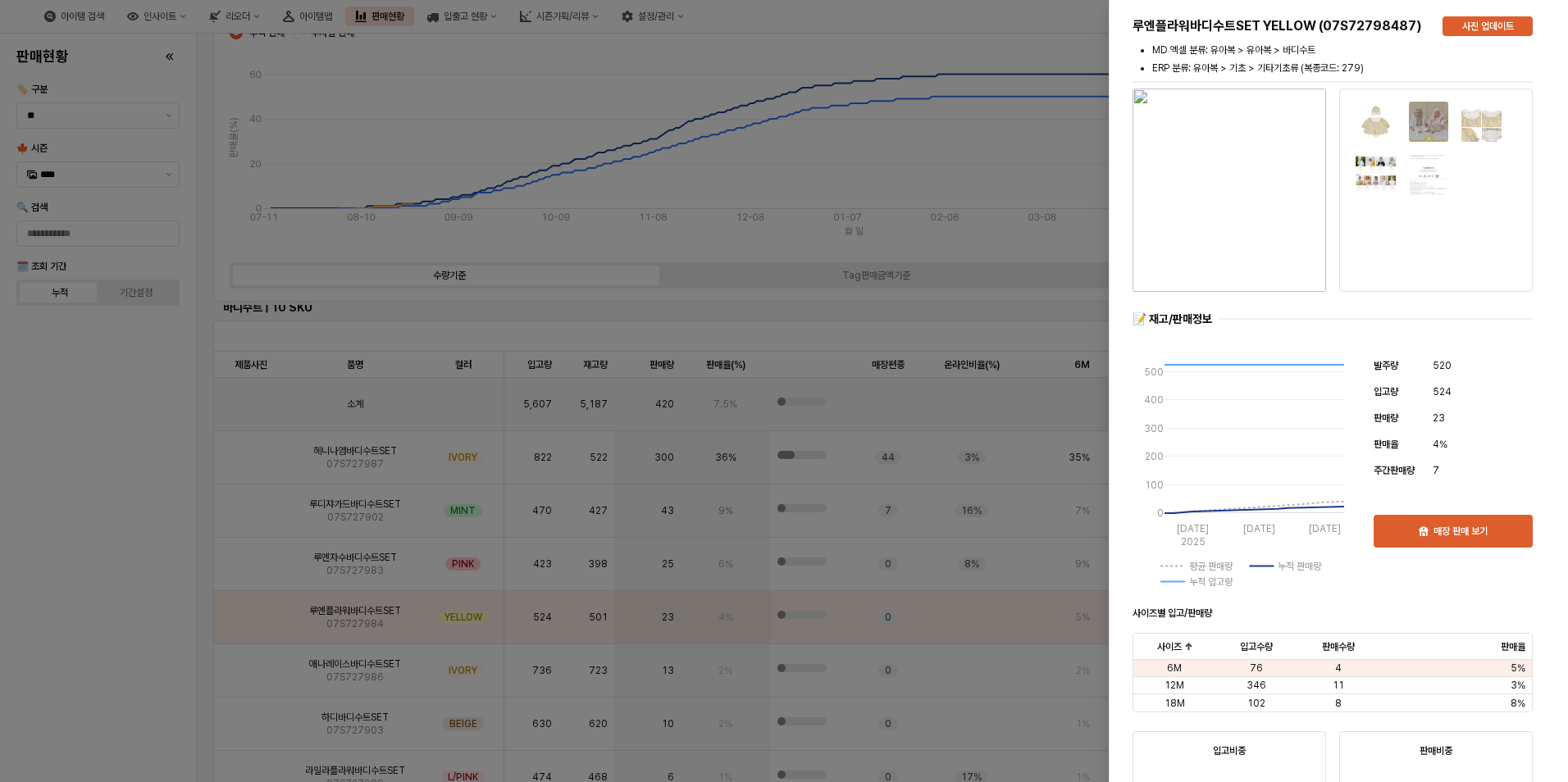
click at [156, 642] on div at bounding box center [784, 391] width 1568 height 782
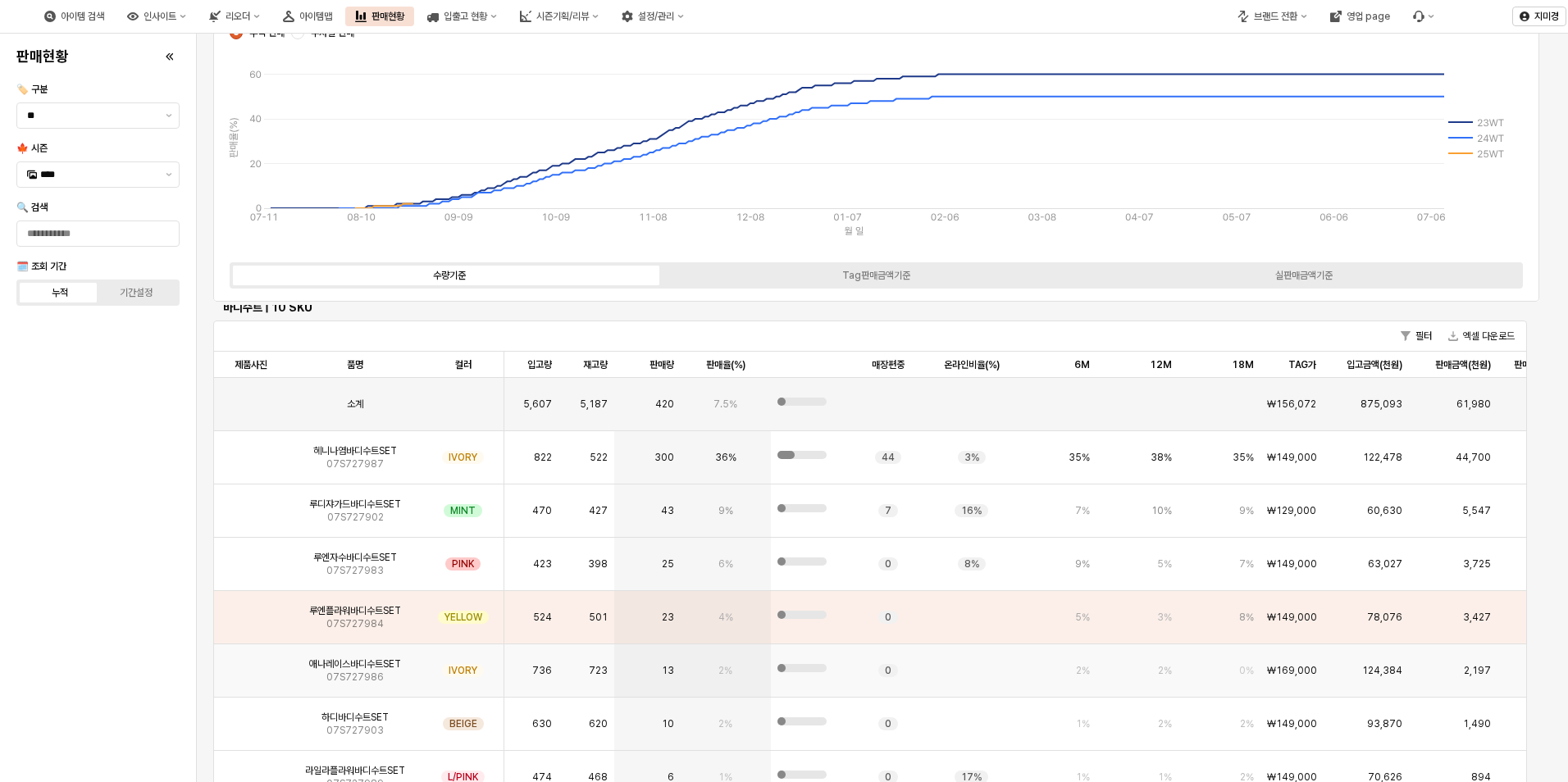
click at [251, 664] on img "App Frame" at bounding box center [251, 664] width 0 height 0
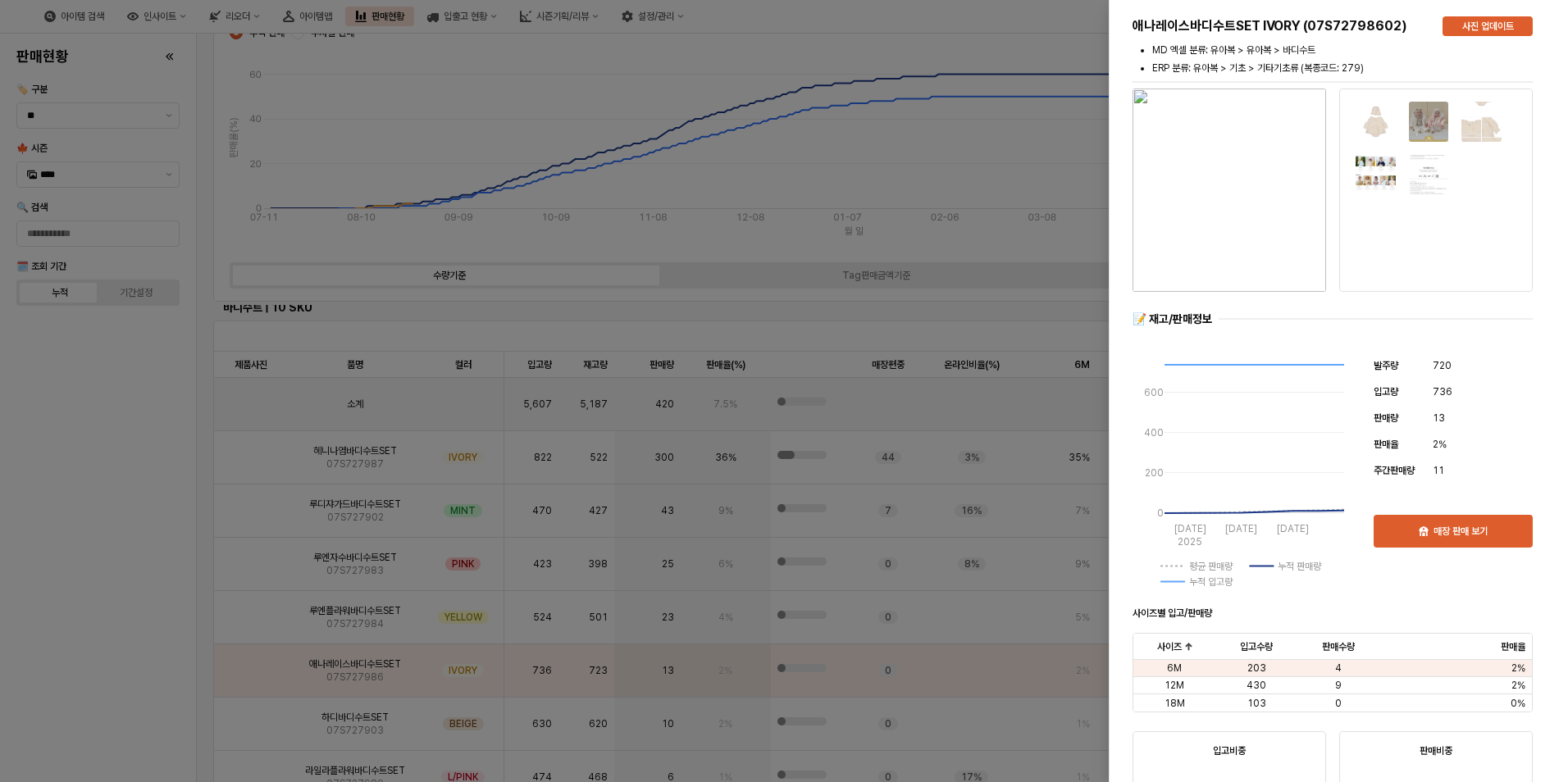
click at [126, 659] on div at bounding box center [784, 391] width 1568 height 782
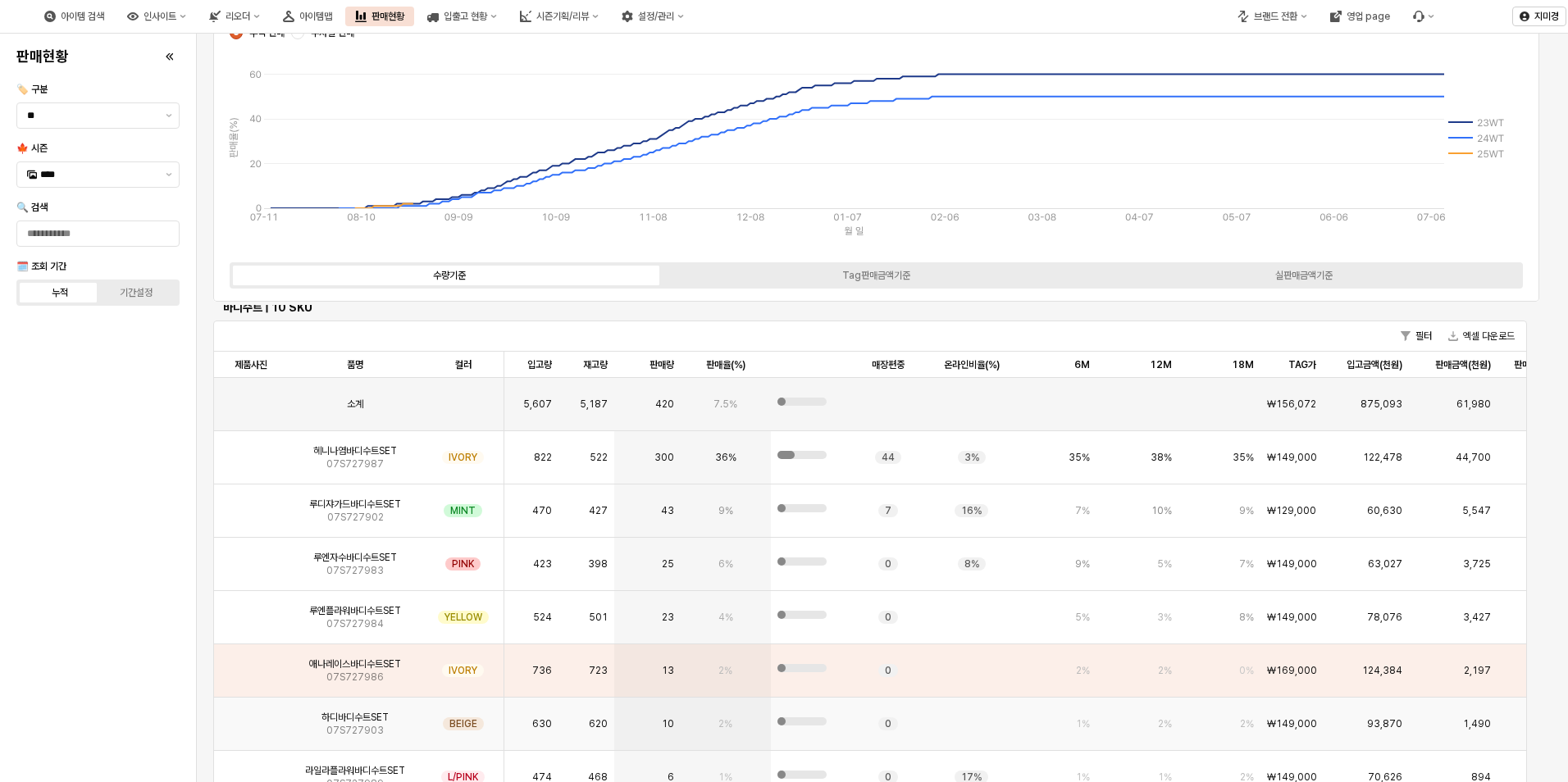
click at [251, 718] on img "App Frame" at bounding box center [251, 718] width 0 height 0
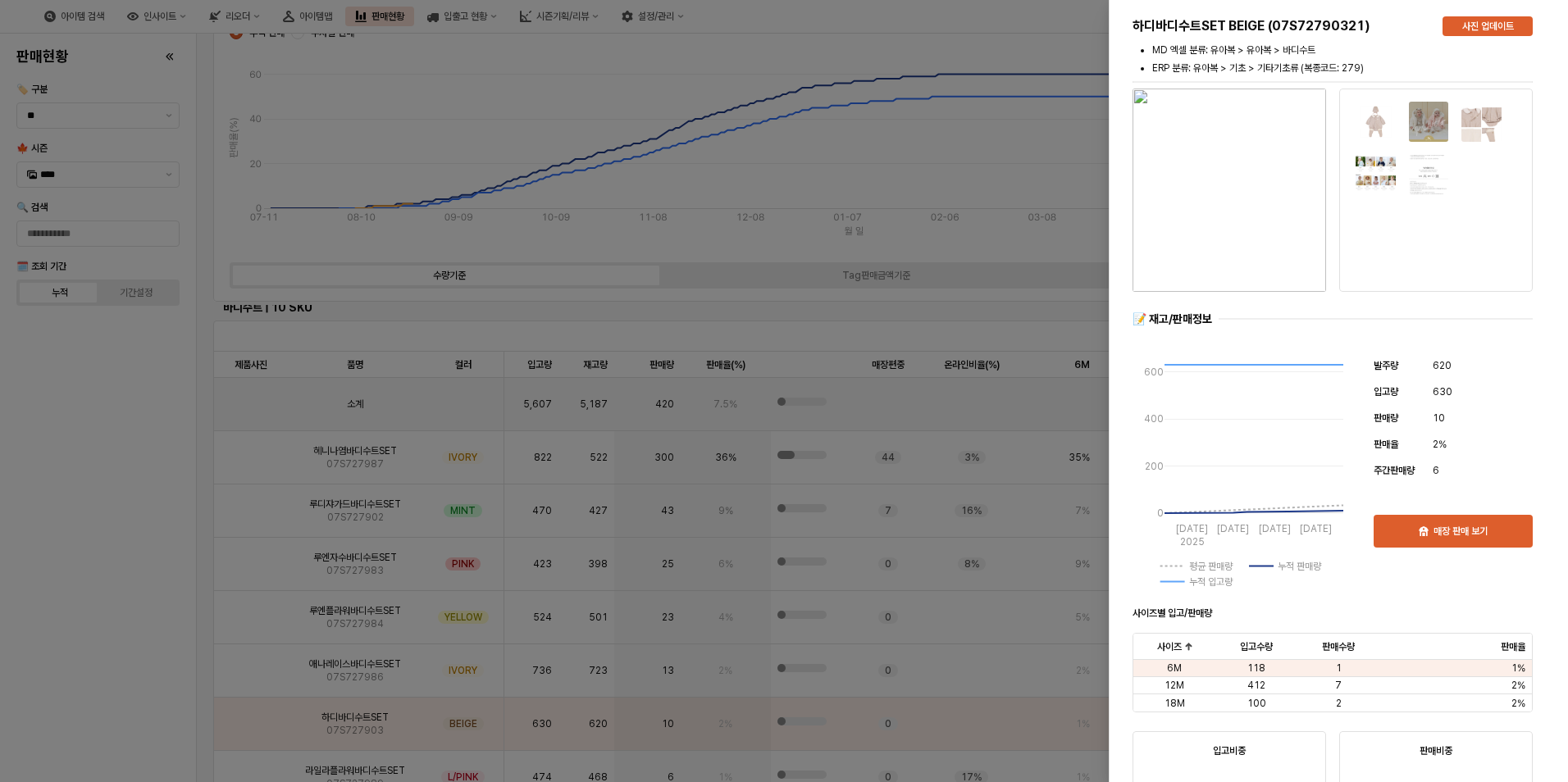
click at [136, 702] on div at bounding box center [784, 391] width 1568 height 782
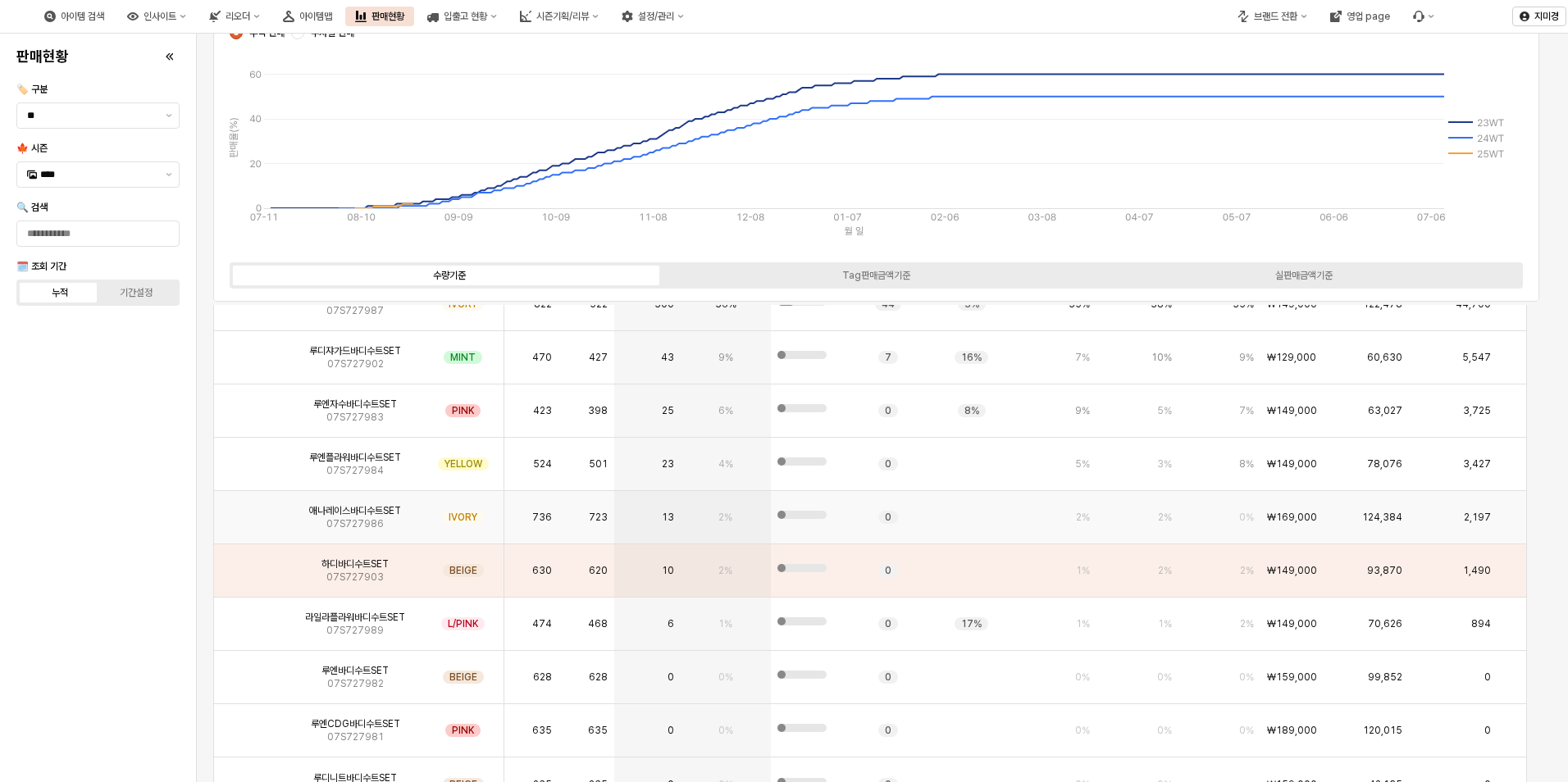
scroll to position [3078, 0]
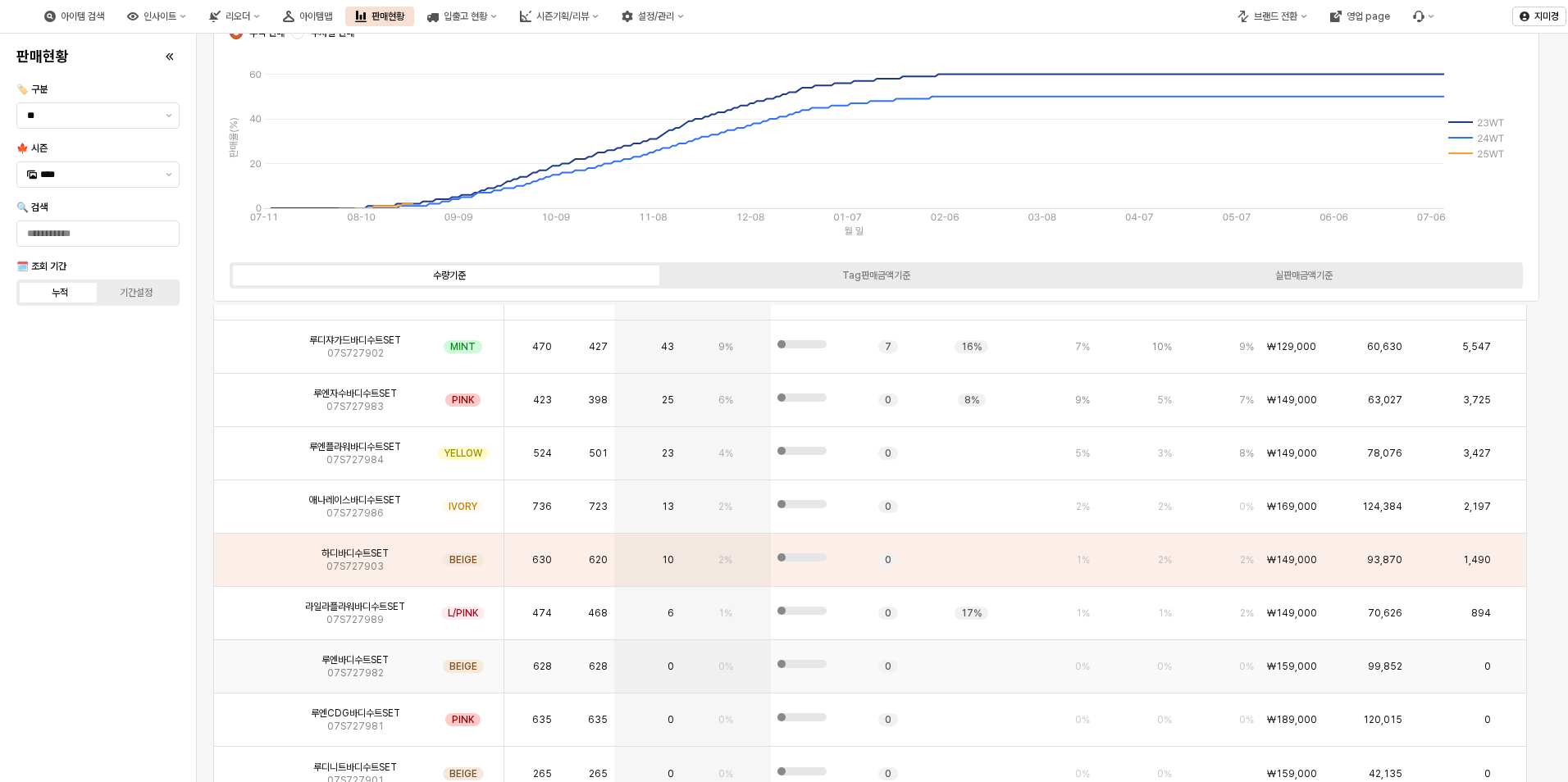
click at [251, 660] on img "App Frame" at bounding box center [251, 660] width 0 height 0
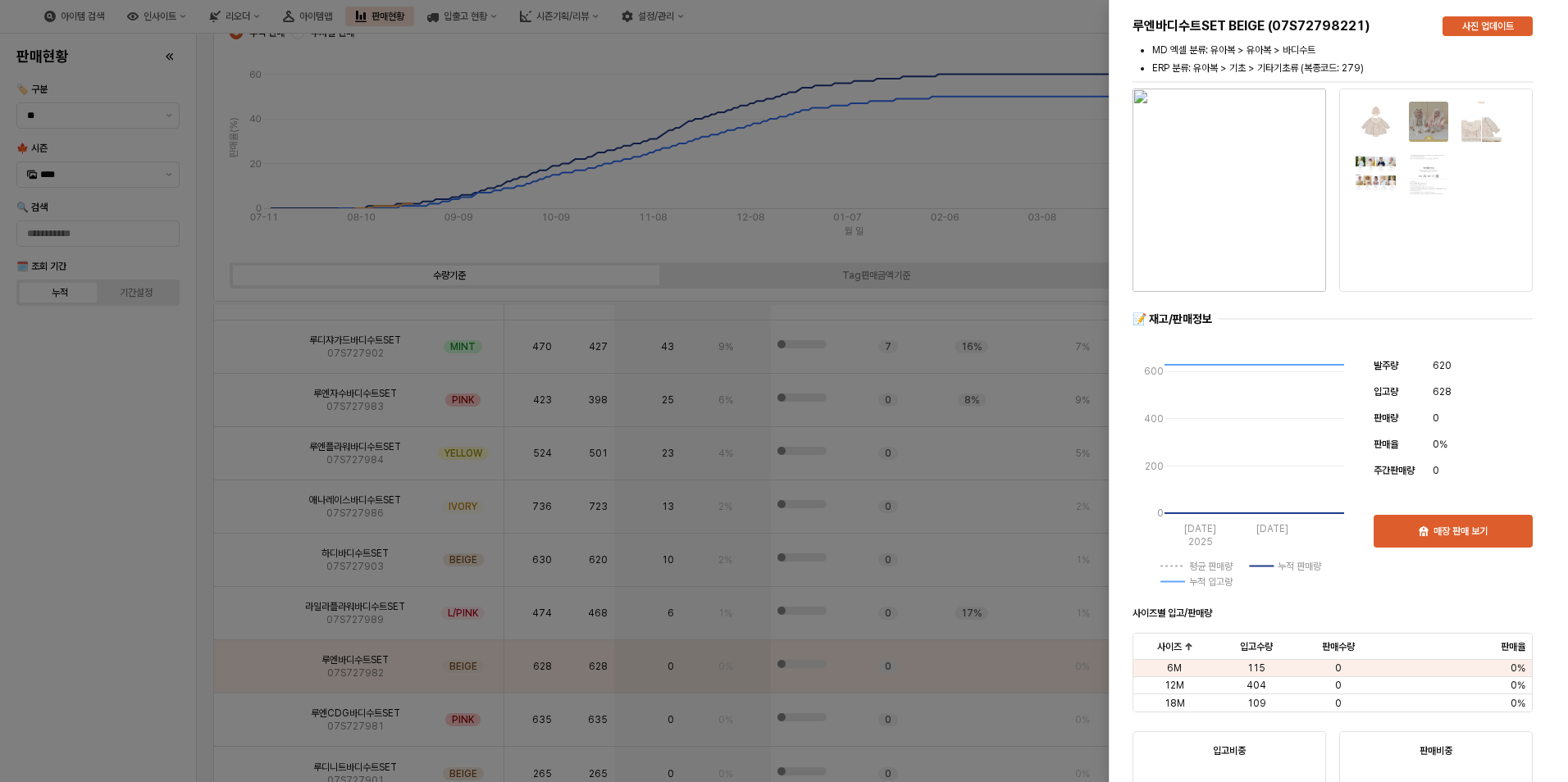
click at [154, 669] on div at bounding box center [784, 391] width 1568 height 782
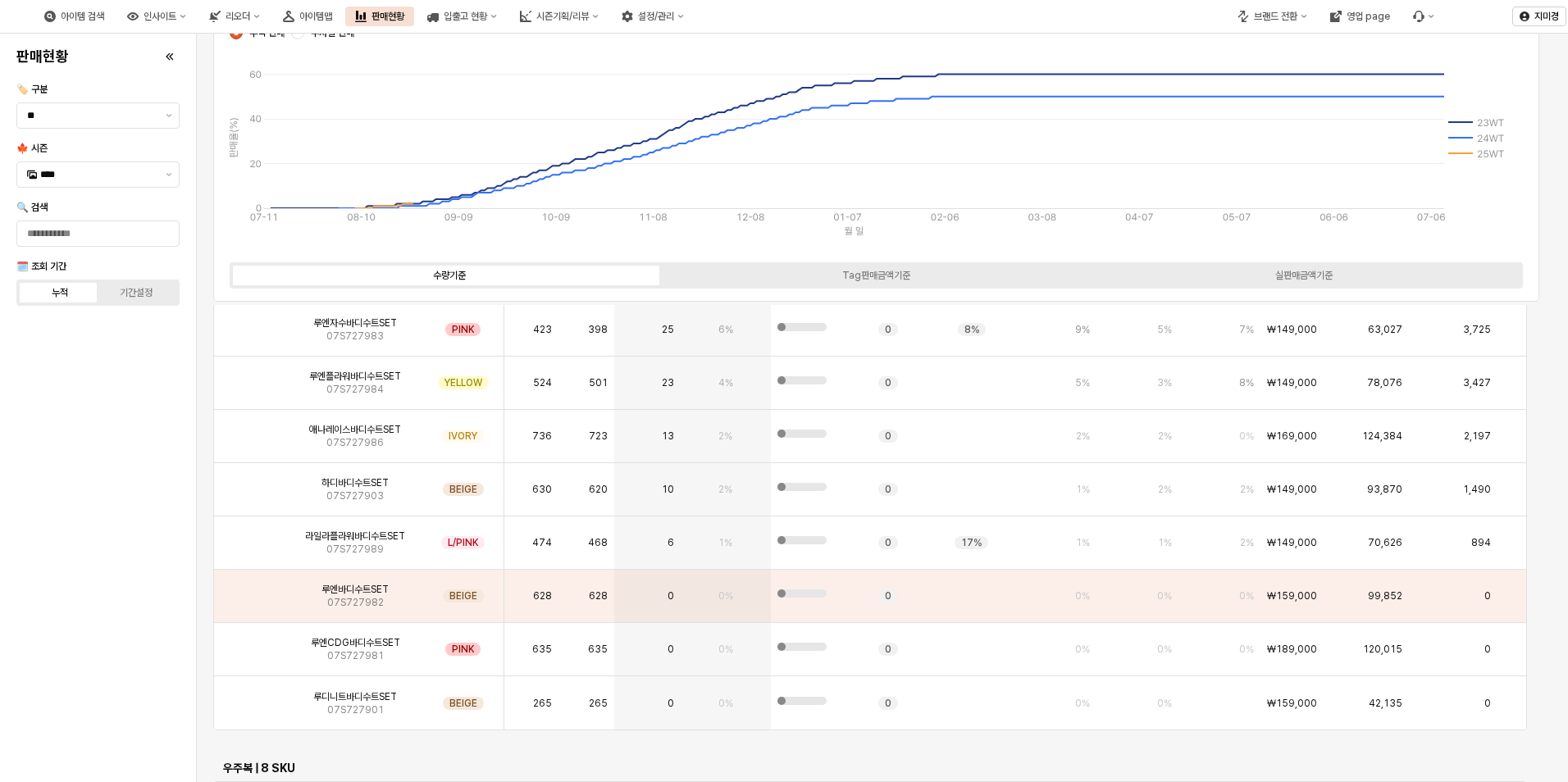
scroll to position [3241, 0]
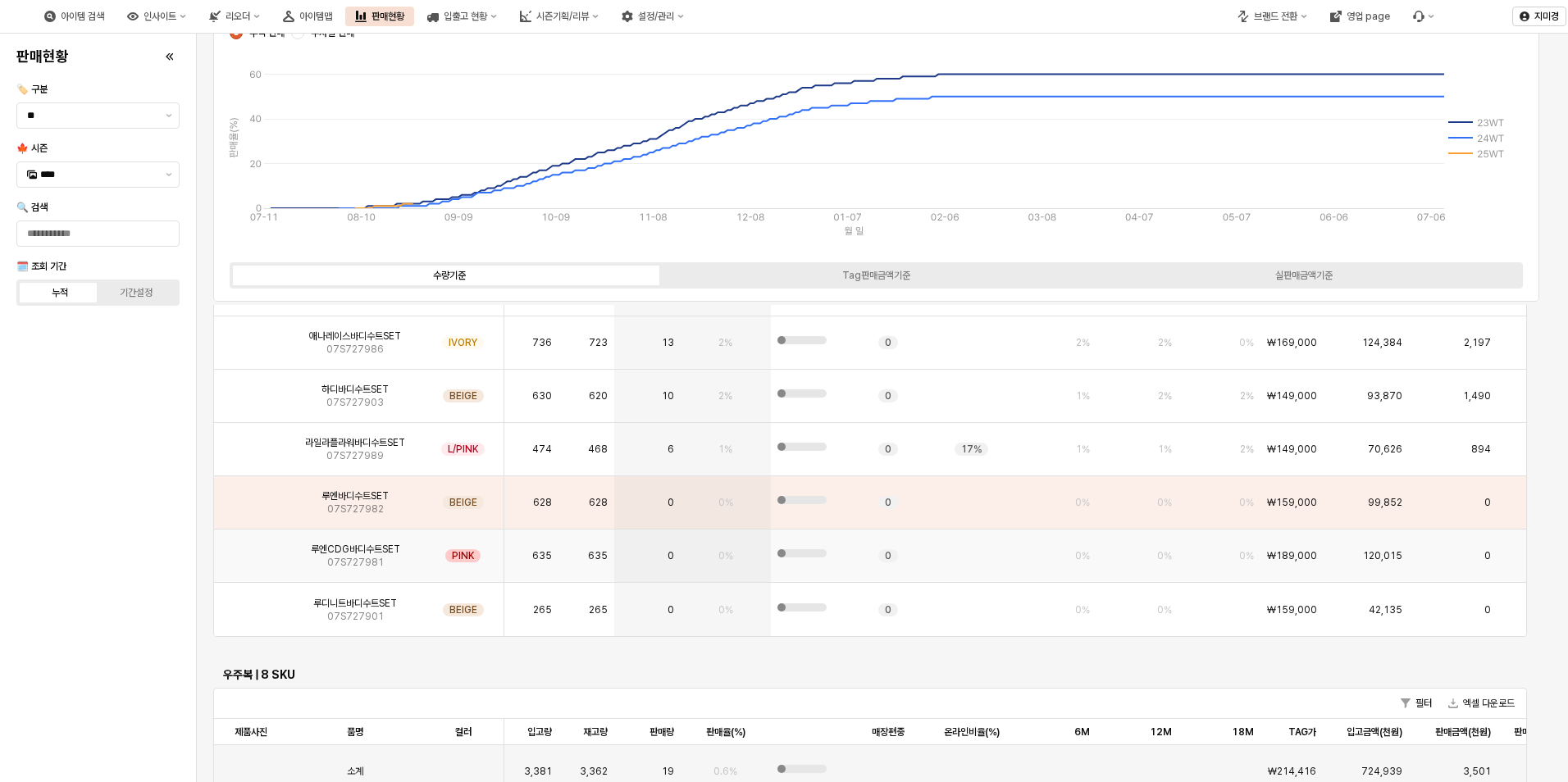
click at [323, 559] on div "루엔CDG바디수트SET 07S727981" at bounding box center [354, 557] width 134 height 54
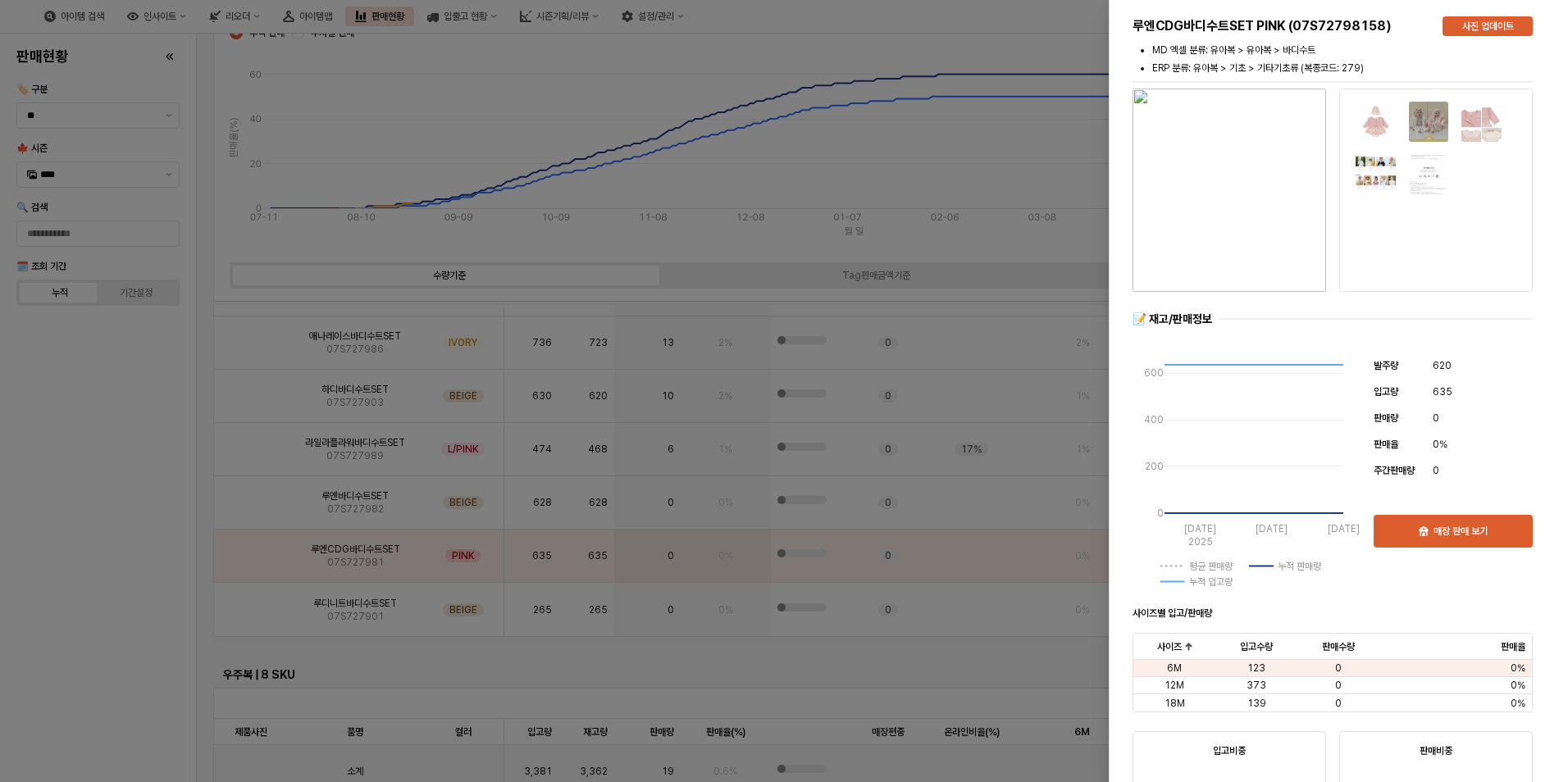
click at [162, 602] on div at bounding box center [784, 391] width 1568 height 782
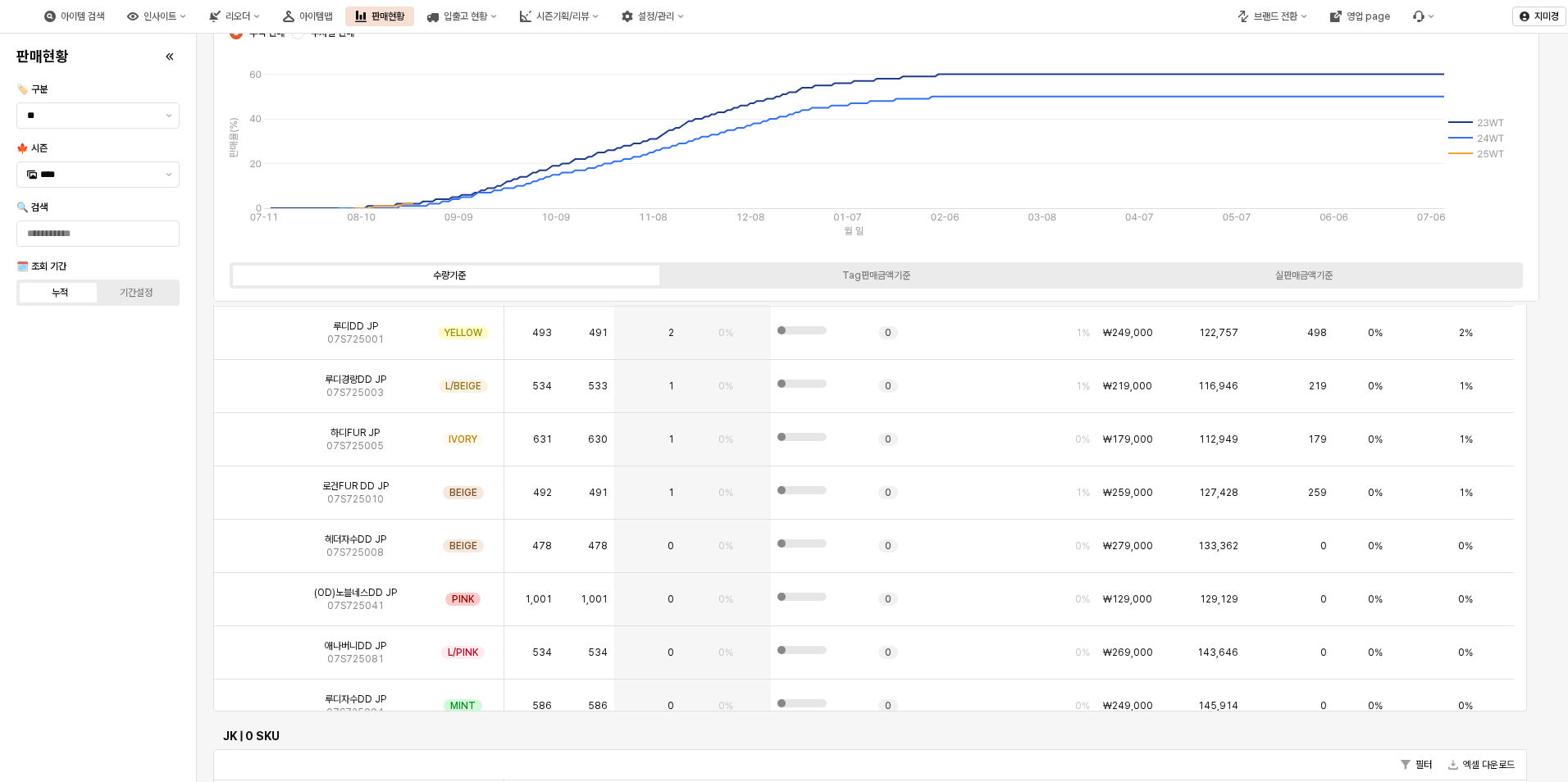
scroll to position [43, 0]
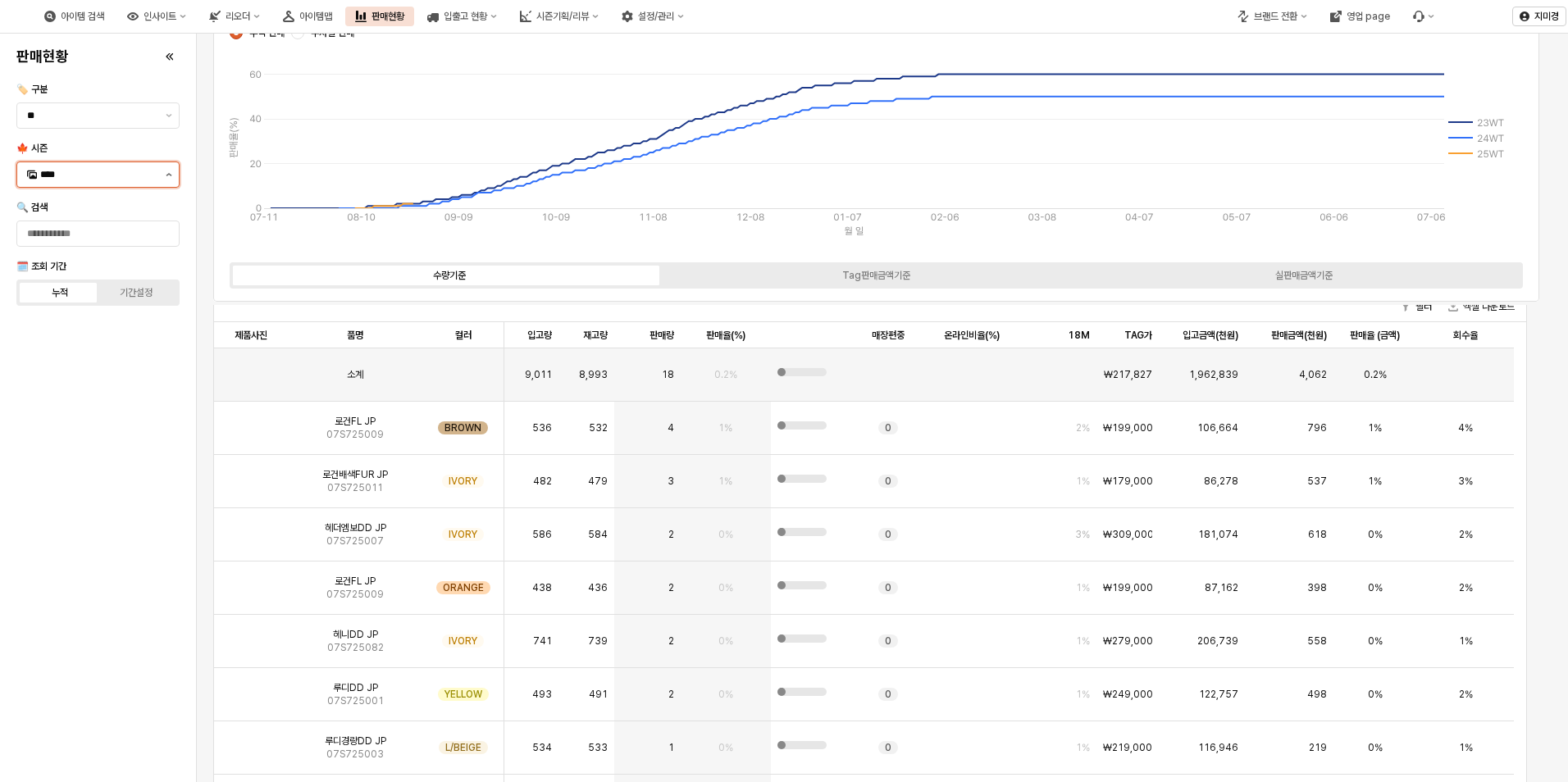
click at [165, 174] on icon "제안 사항 표시" at bounding box center [169, 175] width 7 height 3
click at [67, 382] on div "25SM" at bounding box center [93, 375] width 132 height 16
type input "****"
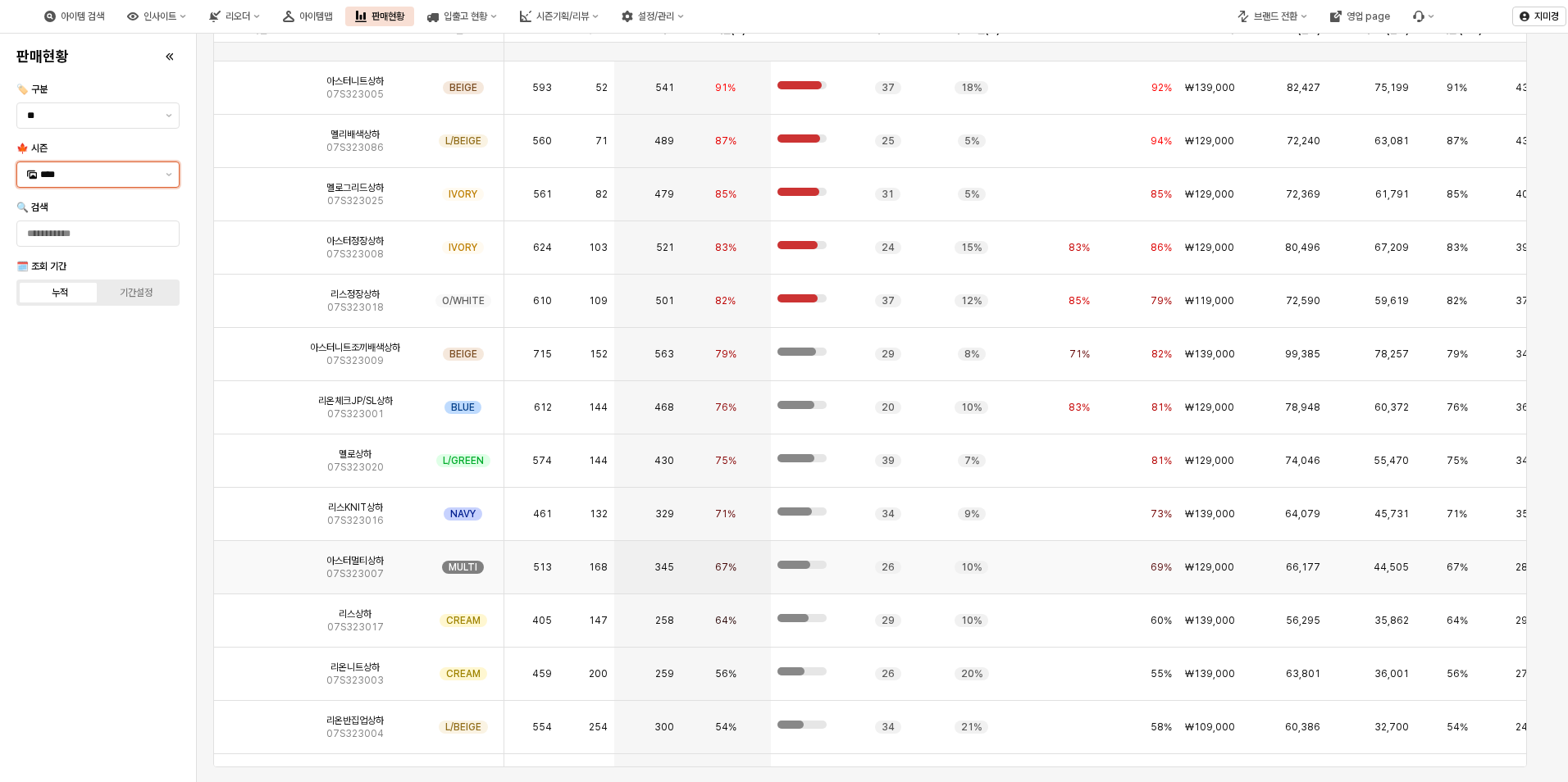
scroll to position [0, 0]
